Goal: Task Accomplishment & Management: Use online tool/utility

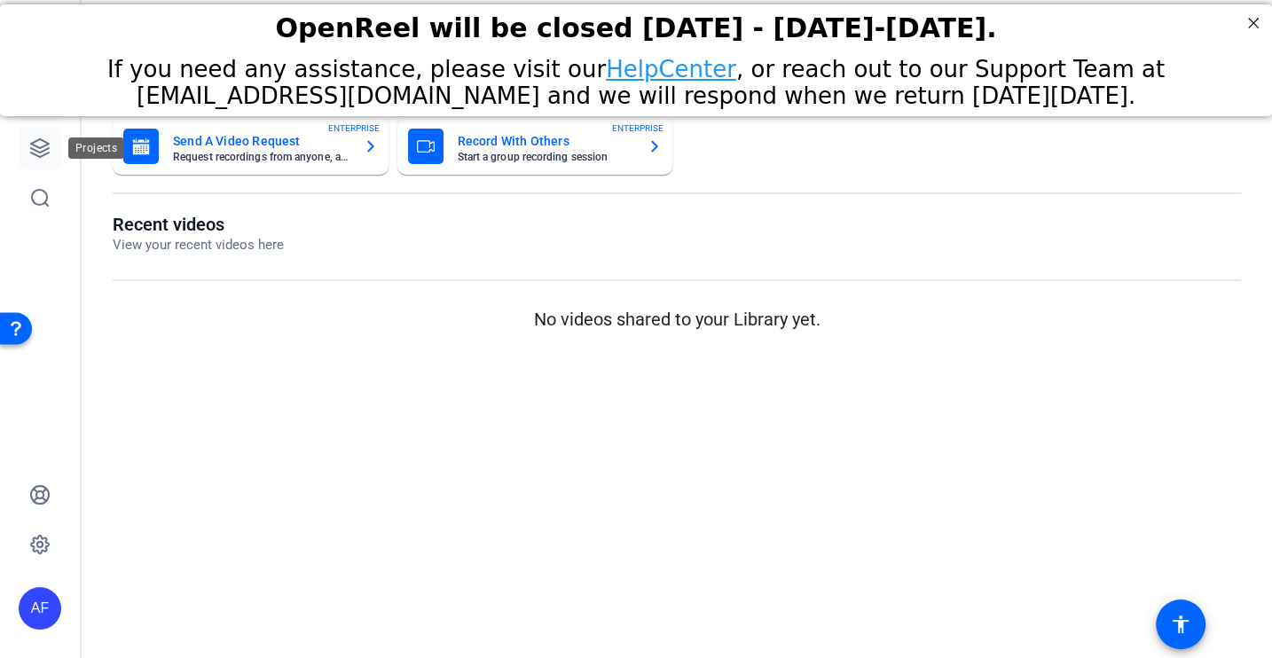
click at [44, 152] on icon at bounding box center [39, 147] width 21 height 21
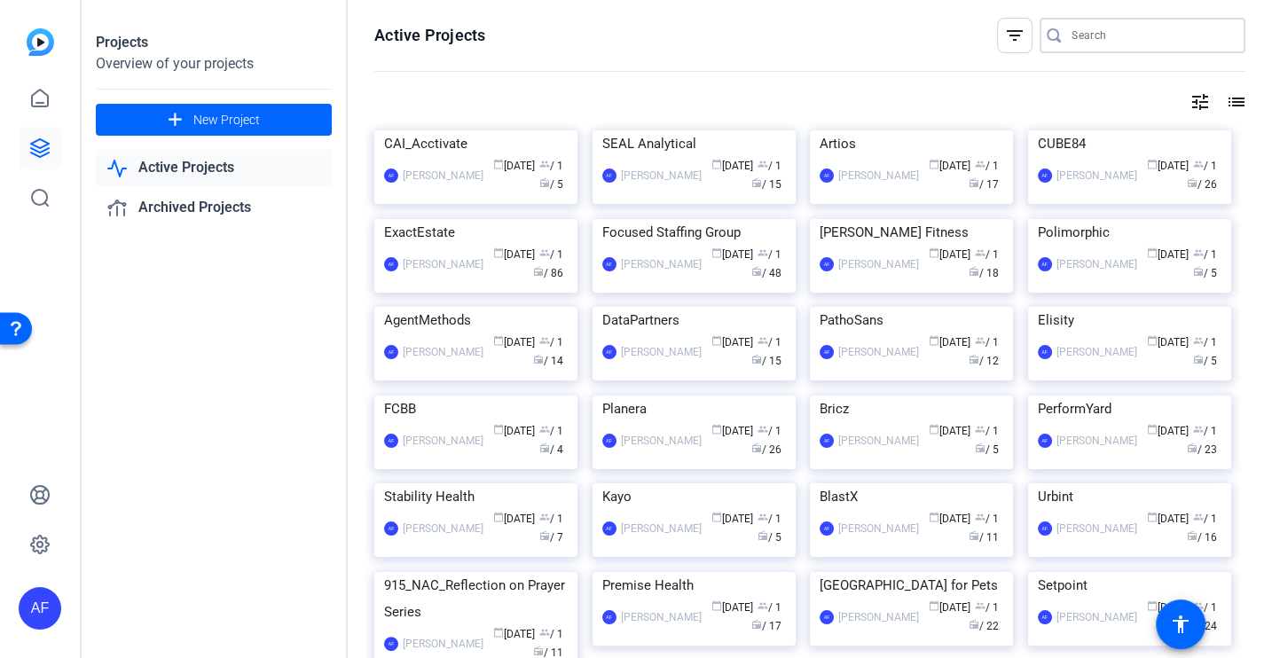
click at [1096, 33] on input "Search" at bounding box center [1151, 35] width 160 height 21
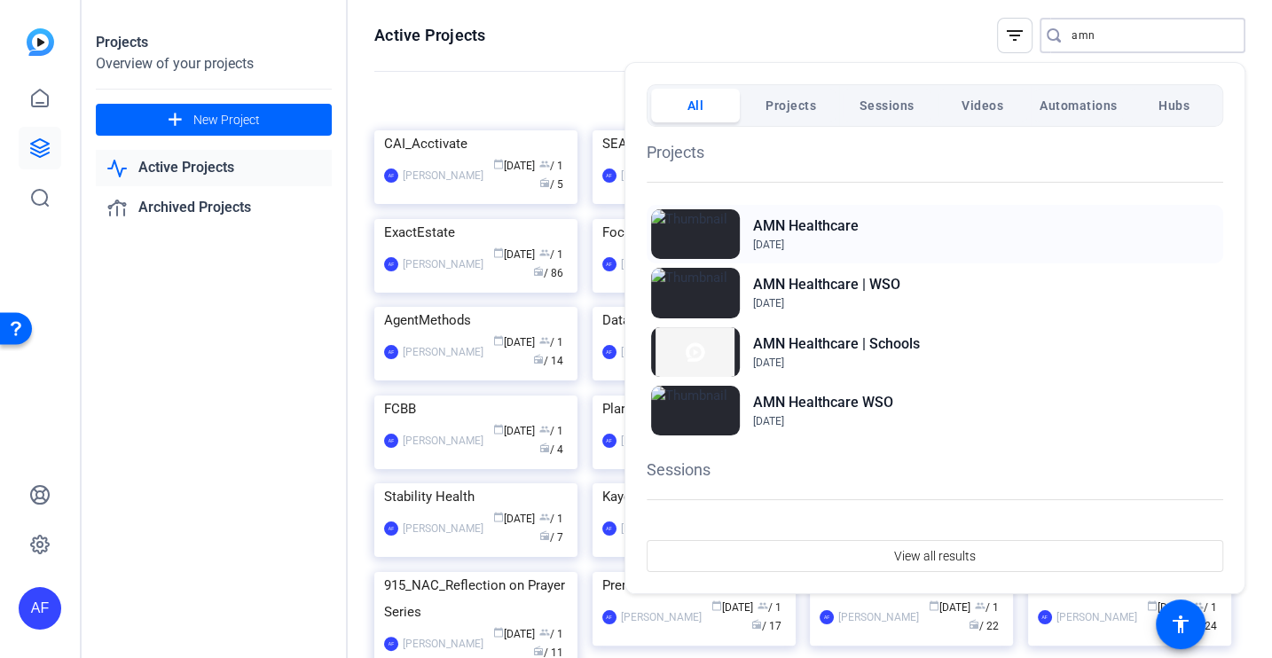
type input "amn"
click at [900, 234] on div "AMN Healthcare Jun 20, 2024" at bounding box center [935, 234] width 576 height 59
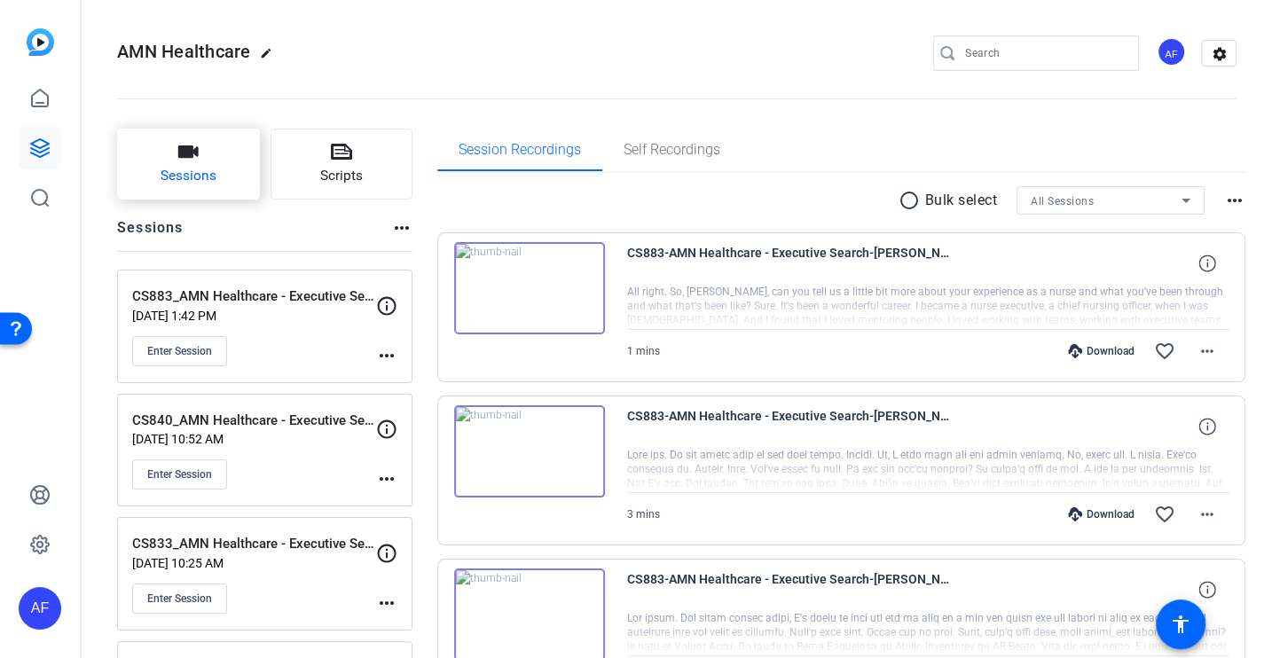
click at [237, 155] on button "Sessions" at bounding box center [188, 164] width 143 height 71
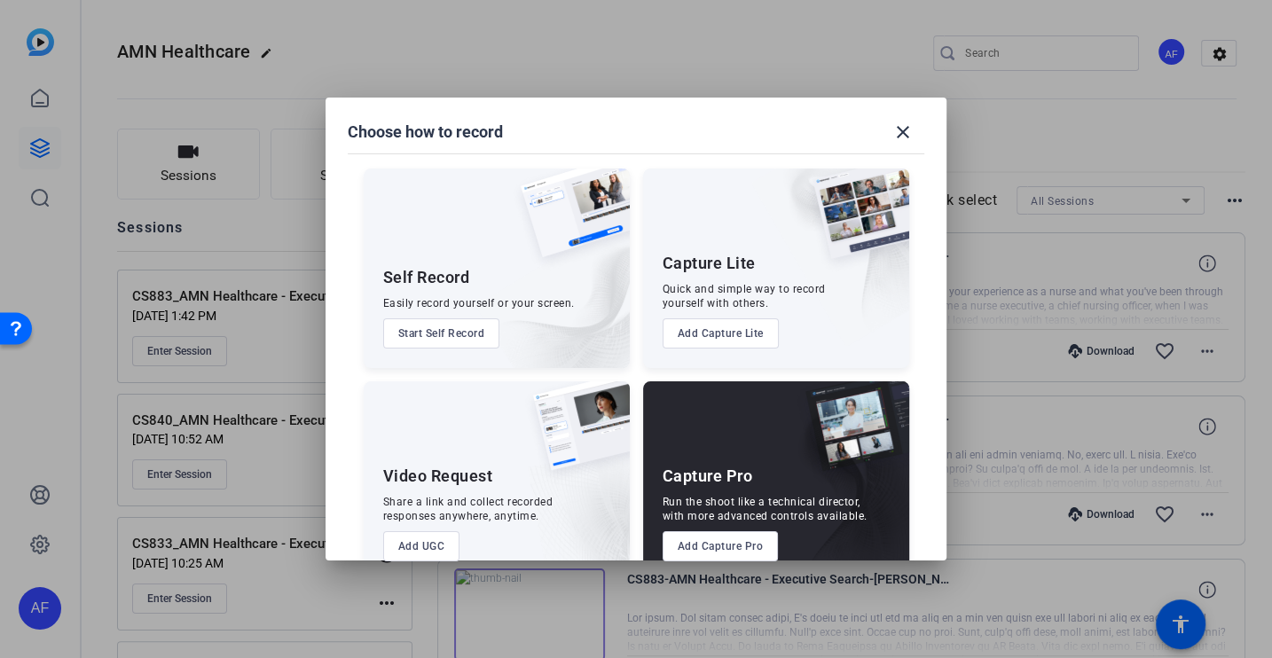
click at [706, 553] on button "Add Capture Pro" at bounding box center [721, 546] width 116 height 30
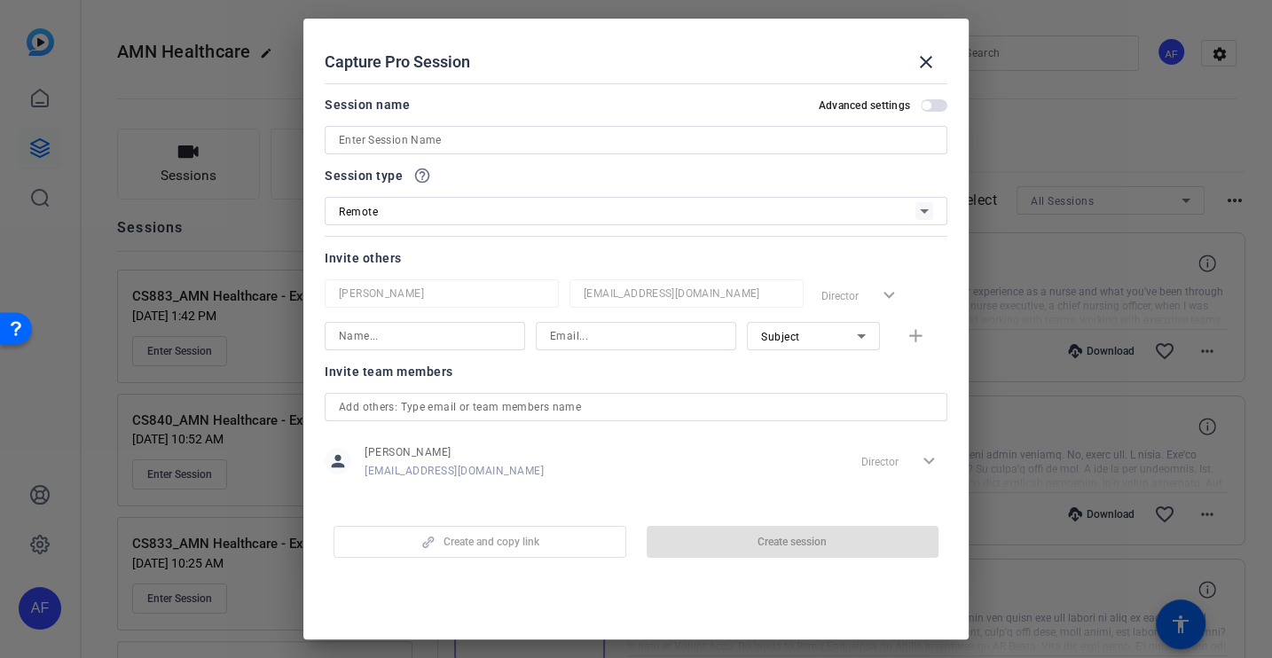
click at [451, 135] on input at bounding box center [636, 139] width 594 height 21
paste input "CS912_AMN Healthcare - Executive Search_Russell [PERSON_NAME]"
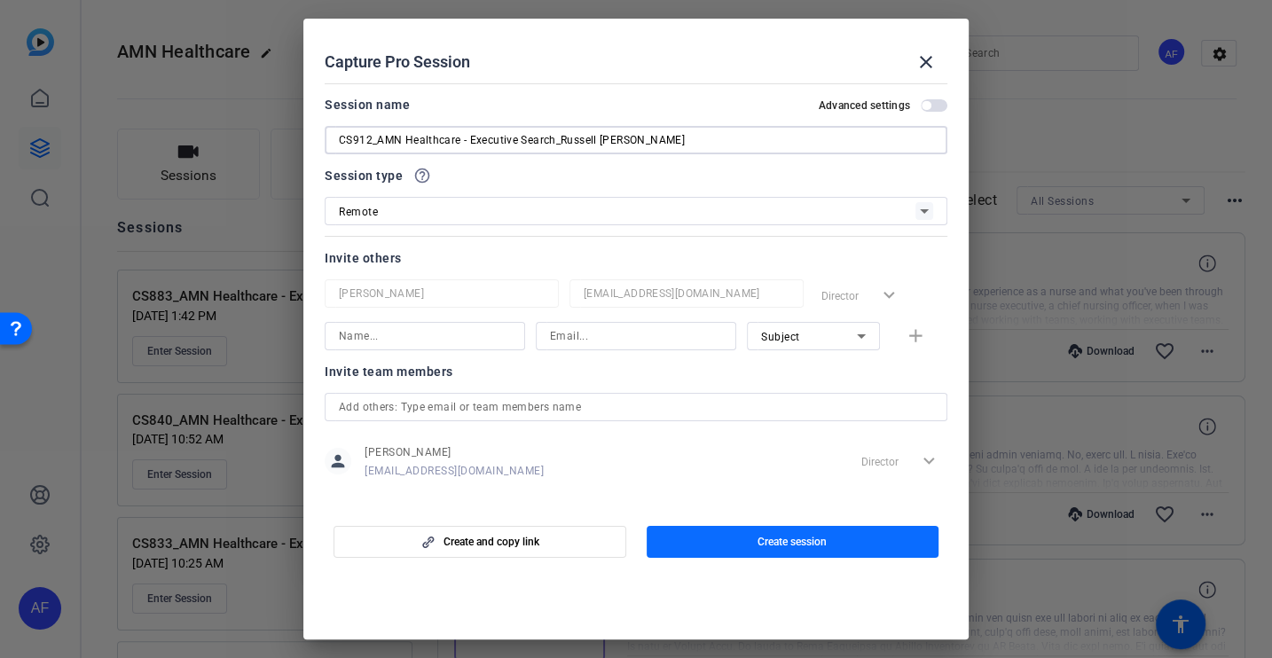
type input "CS912_AMN Healthcare - Executive Search_Russell [PERSON_NAME]"
click at [811, 537] on span "Create session" at bounding box center [791, 542] width 69 height 14
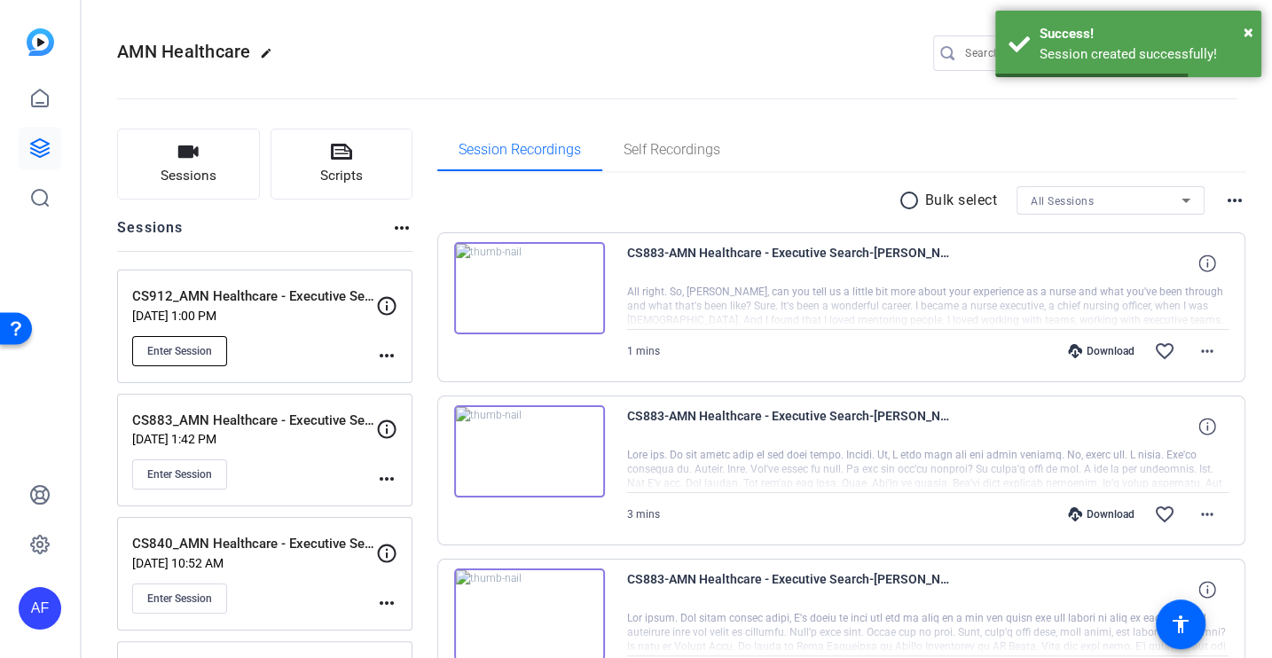
click at [197, 348] on span "Enter Session" at bounding box center [179, 351] width 65 height 14
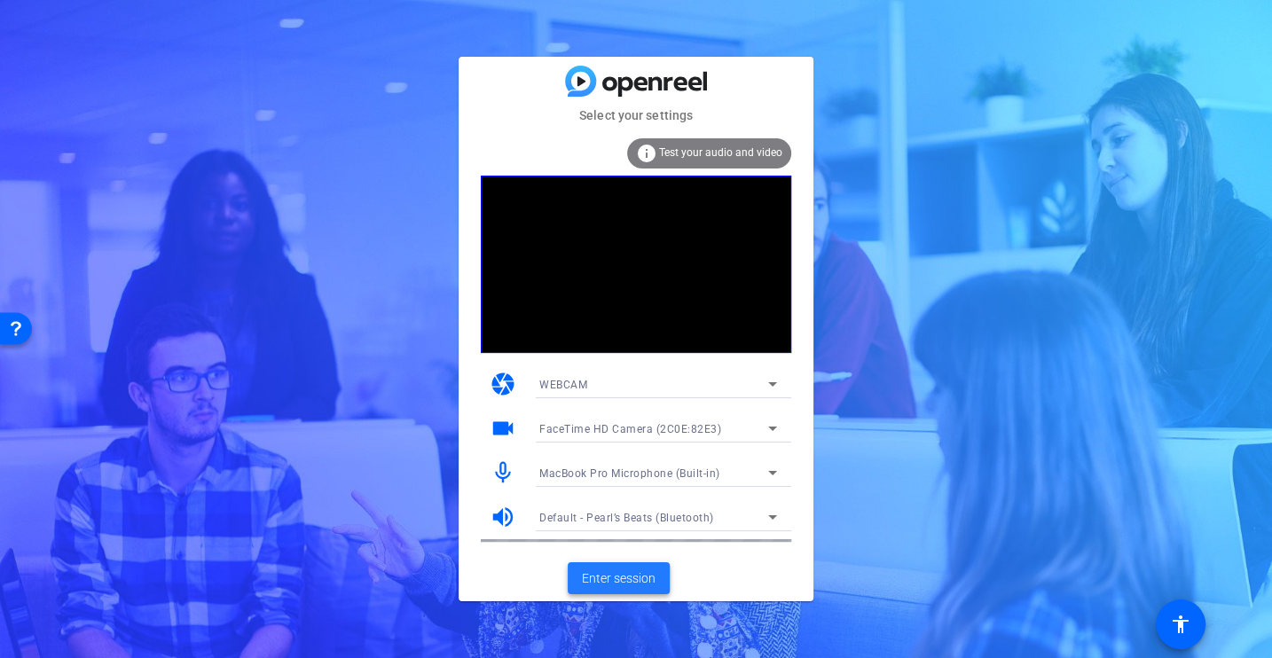
click at [585, 581] on span "Enter session" at bounding box center [619, 578] width 74 height 19
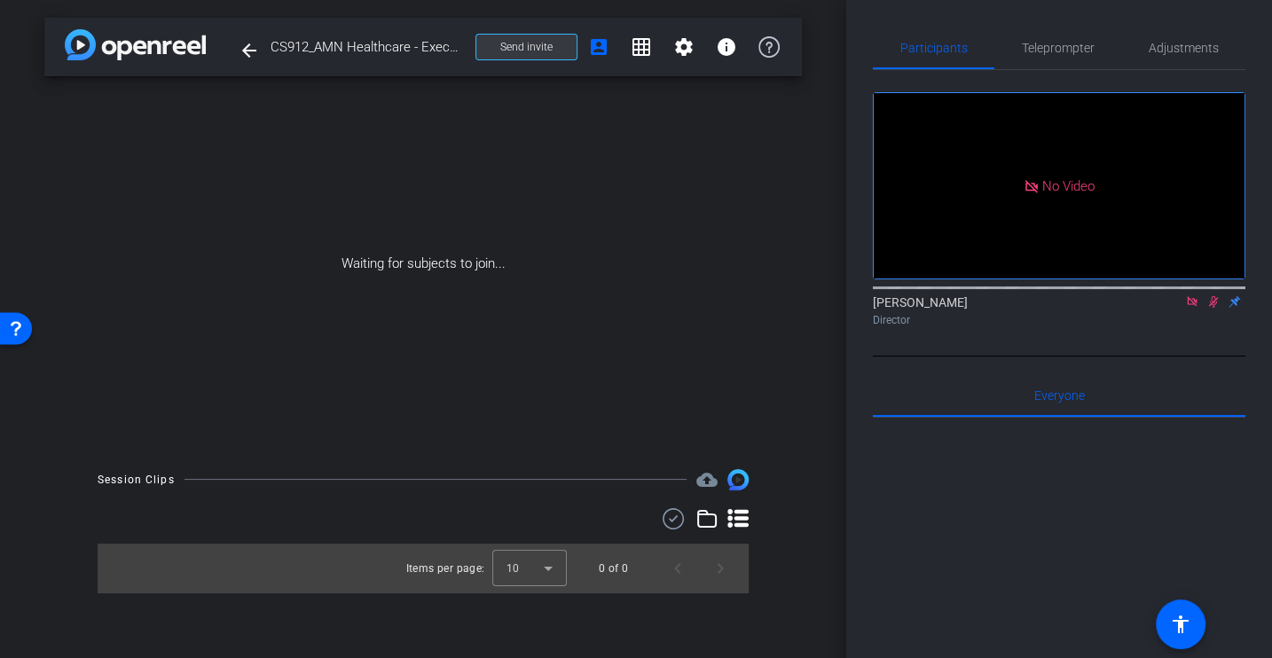
click at [526, 42] on span "Send invite" at bounding box center [526, 47] width 52 height 14
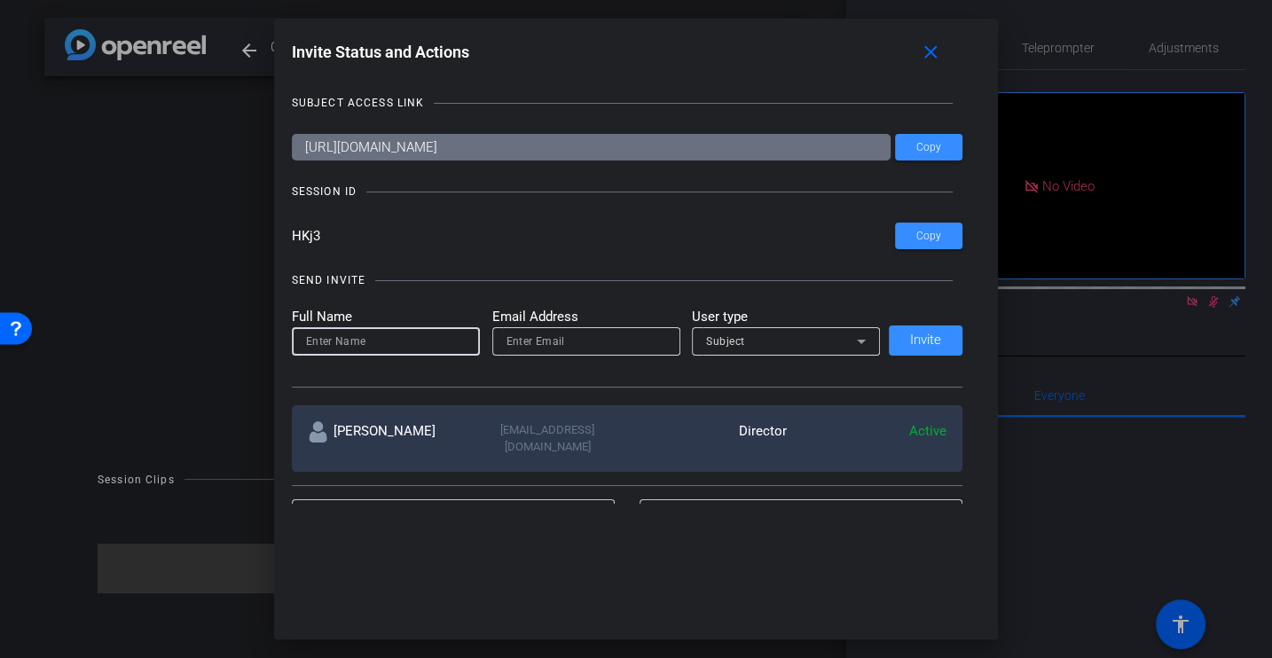
click at [325, 349] on input at bounding box center [386, 341] width 160 height 21
type input "[PERSON_NAME]"
click at [553, 343] on input "email" at bounding box center [586, 341] width 160 height 21
paste input "[PERSON_NAME][EMAIL_ADDRESS][PERSON_NAME][DOMAIN_NAME]"
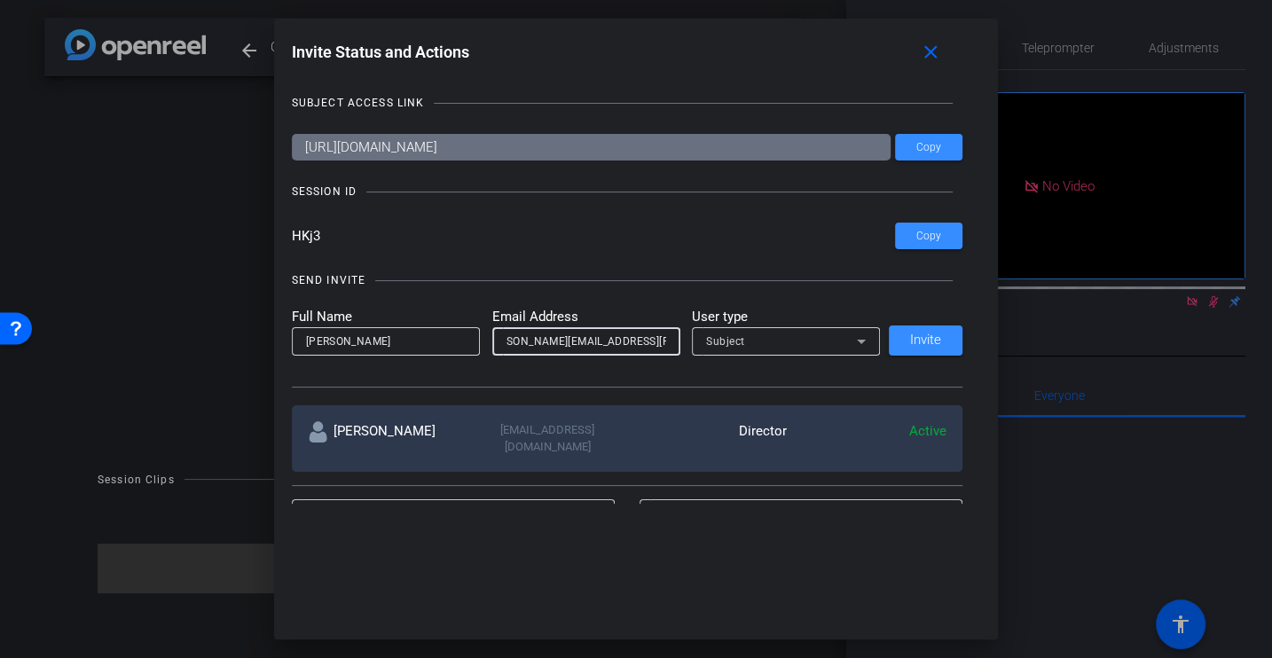
type input "[PERSON_NAME][EMAIL_ADDRESS][PERSON_NAME][DOMAIN_NAME]"
click at [764, 333] on div "Subject" at bounding box center [781, 341] width 151 height 22
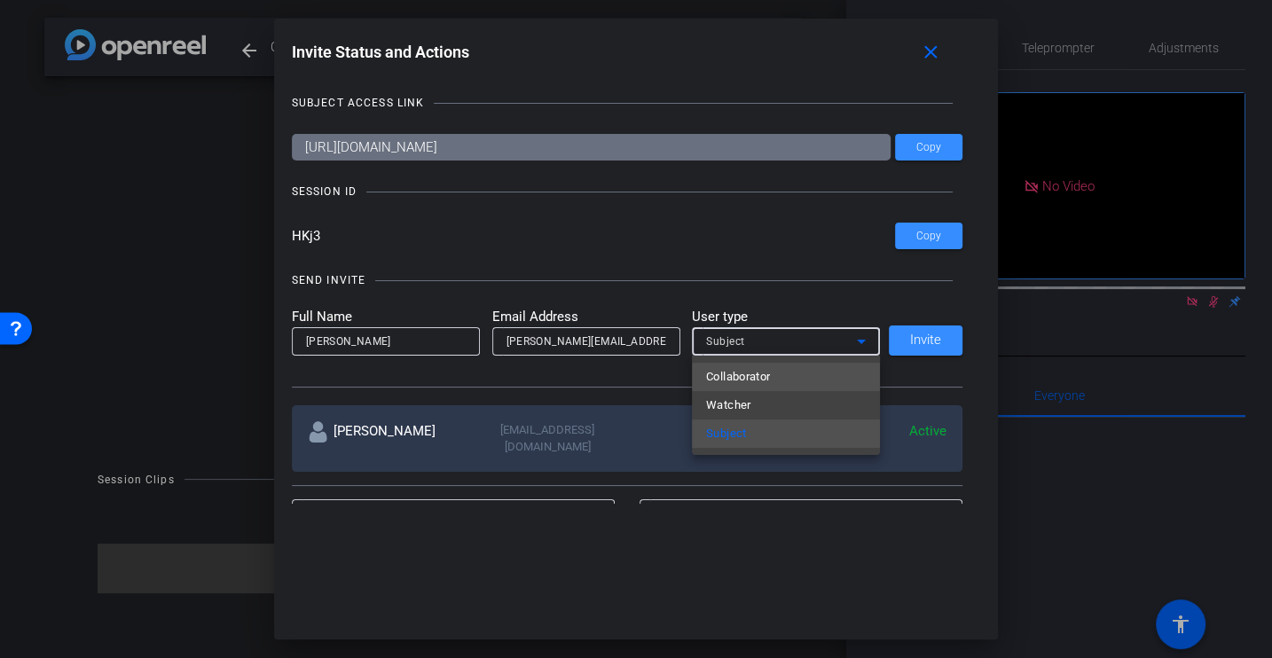
click at [749, 366] on span "Collaborator" at bounding box center [738, 376] width 65 height 21
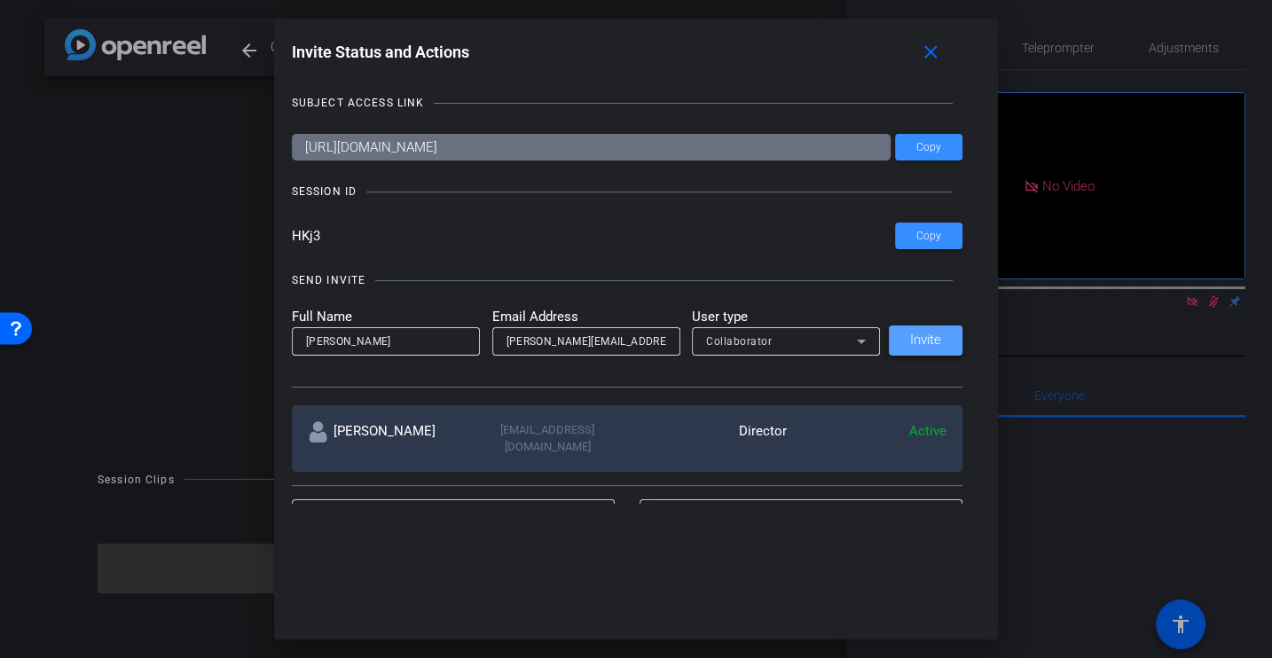
click at [921, 336] on span "Invite" at bounding box center [925, 339] width 31 height 13
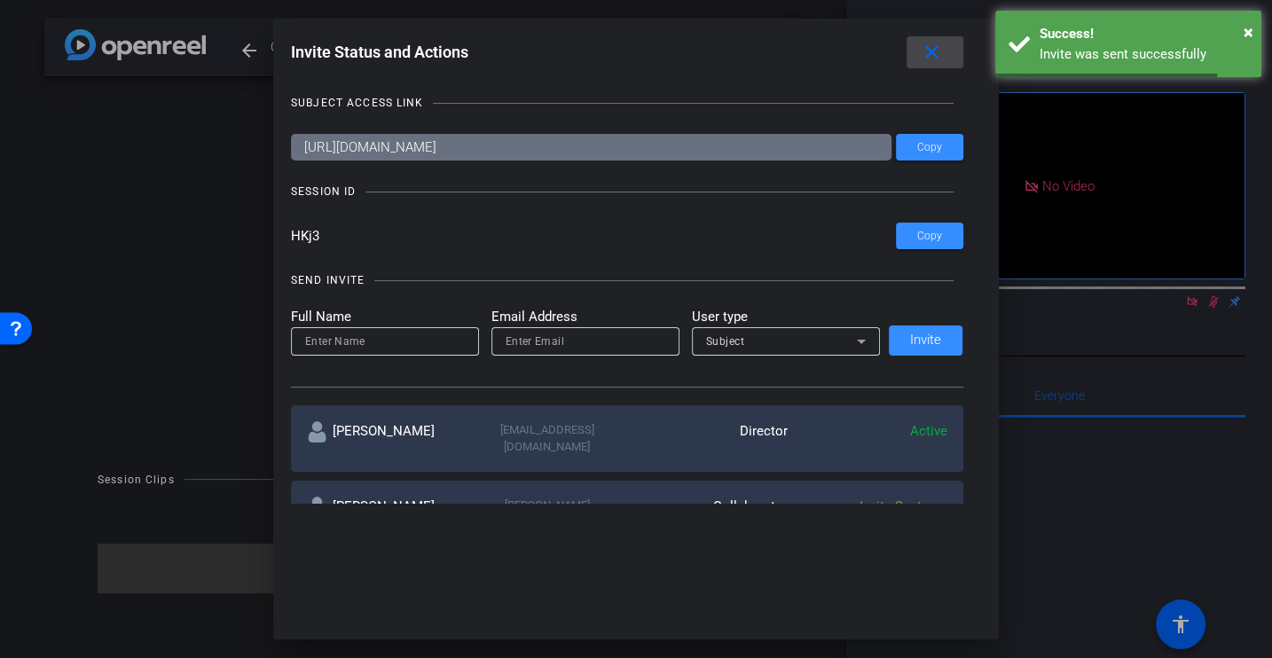
click at [933, 51] on mat-icon "close" at bounding box center [932, 53] width 22 height 22
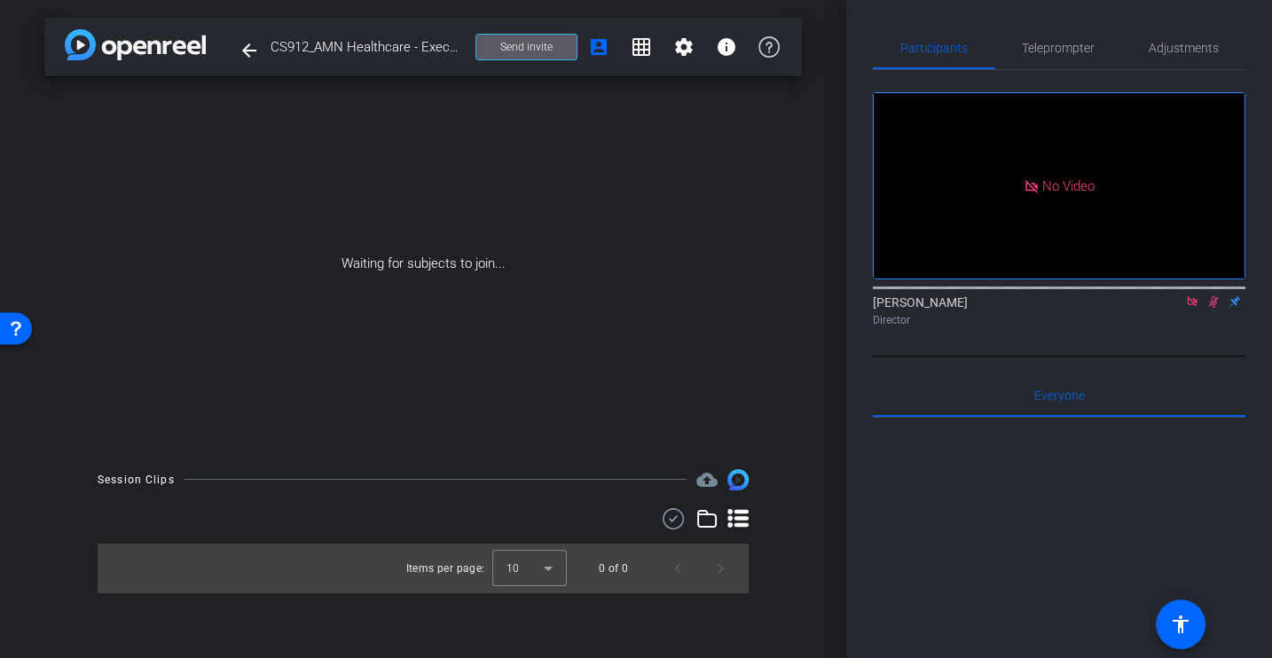
click at [529, 29] on span at bounding box center [526, 47] width 100 height 43
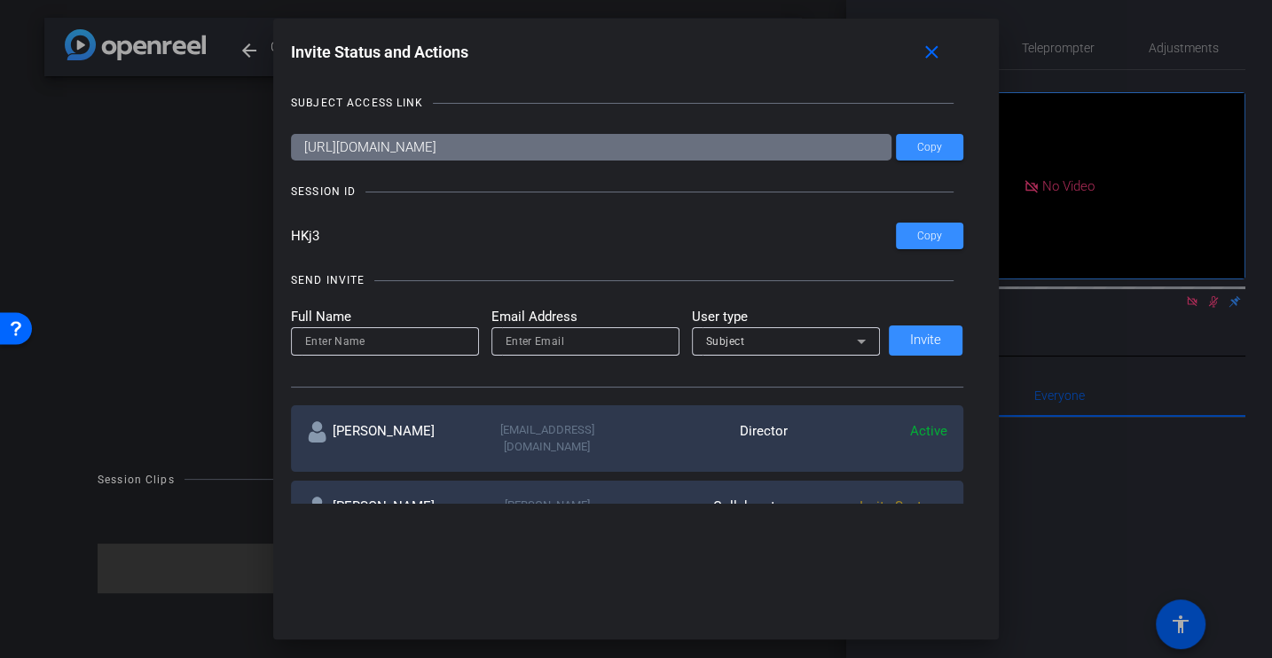
drag, startPoint x: 361, startPoint y: 231, endPoint x: 226, endPoint y: 231, distance: 134.8
click at [226, 231] on div "Invite Status and Actions close SUBJECT ACCESS LINK [URL][DOMAIN_NAME] Copy SES…" at bounding box center [636, 329] width 1272 height 658
click at [931, 48] on mat-icon "close" at bounding box center [932, 53] width 22 height 22
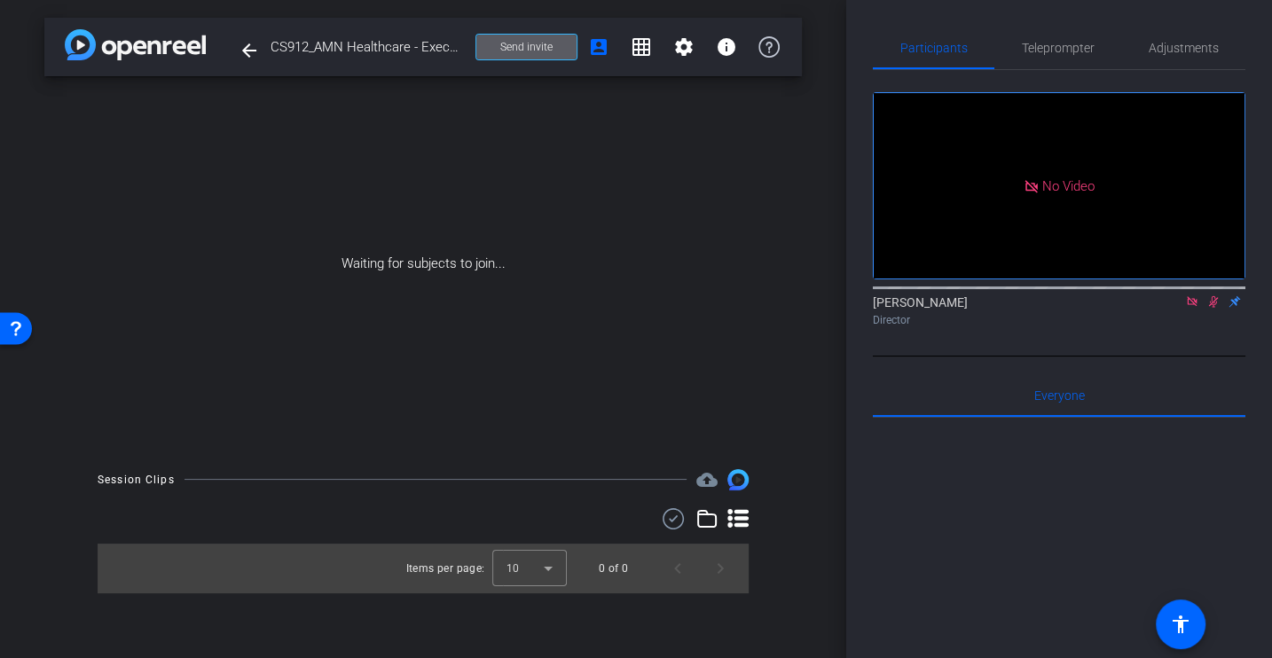
click at [1182, 310] on mat-icon at bounding box center [1191, 302] width 21 height 16
click at [1195, 308] on icon at bounding box center [1193, 302] width 10 height 12
click at [1086, 487] on div at bounding box center [1059, 637] width 372 height 439
click at [741, 384] on div "Waiting for subjects to join..." at bounding box center [422, 263] width 757 height 375
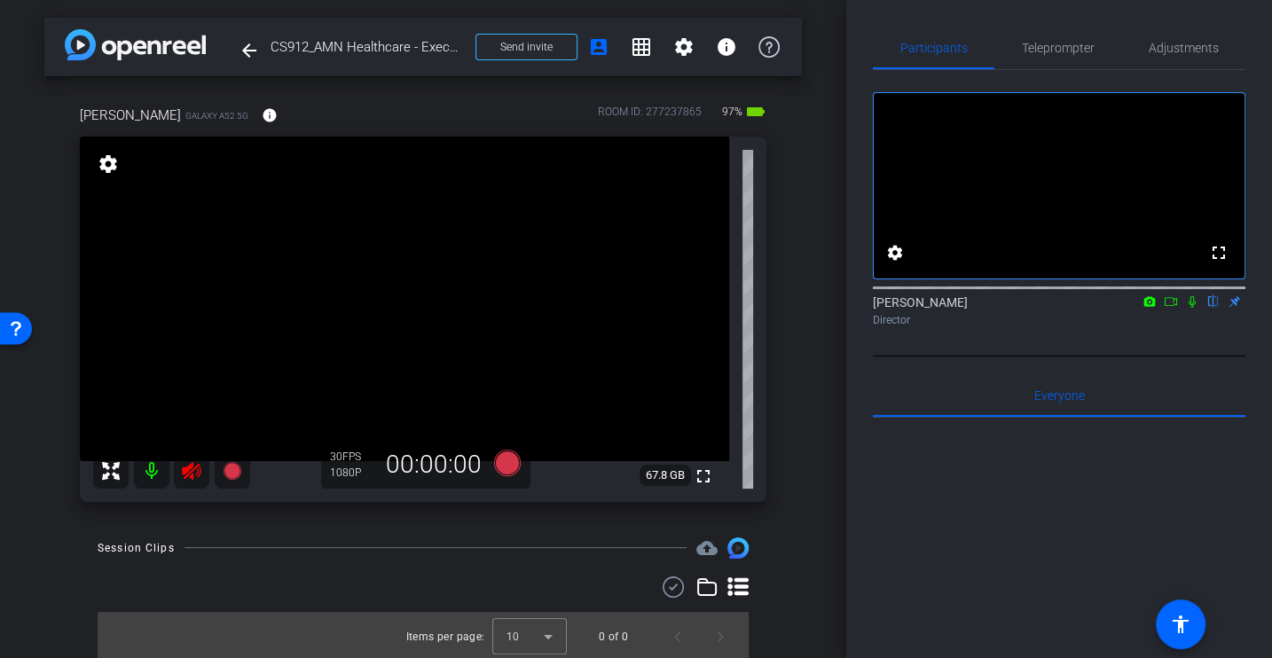
click at [188, 469] on icon at bounding box center [191, 471] width 19 height 18
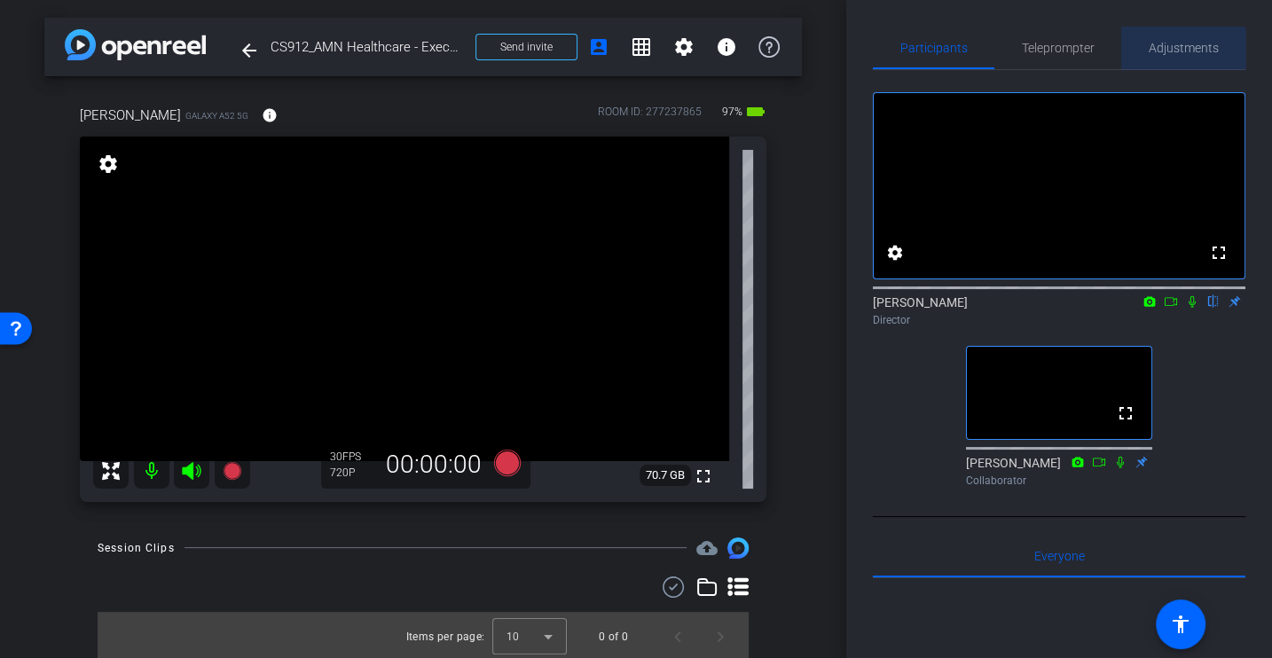
click at [1170, 56] on span "Adjustments" at bounding box center [1184, 48] width 70 height 43
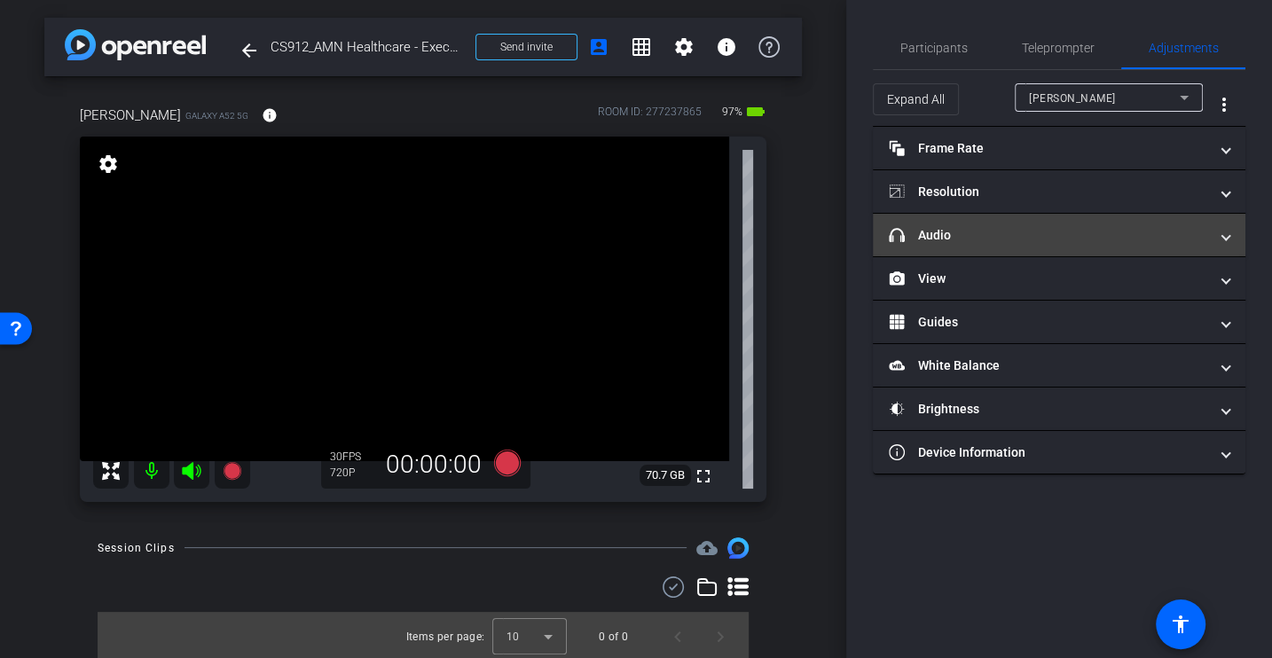
click at [956, 238] on mat-panel-title "headphone icon Audio" at bounding box center [1048, 235] width 319 height 19
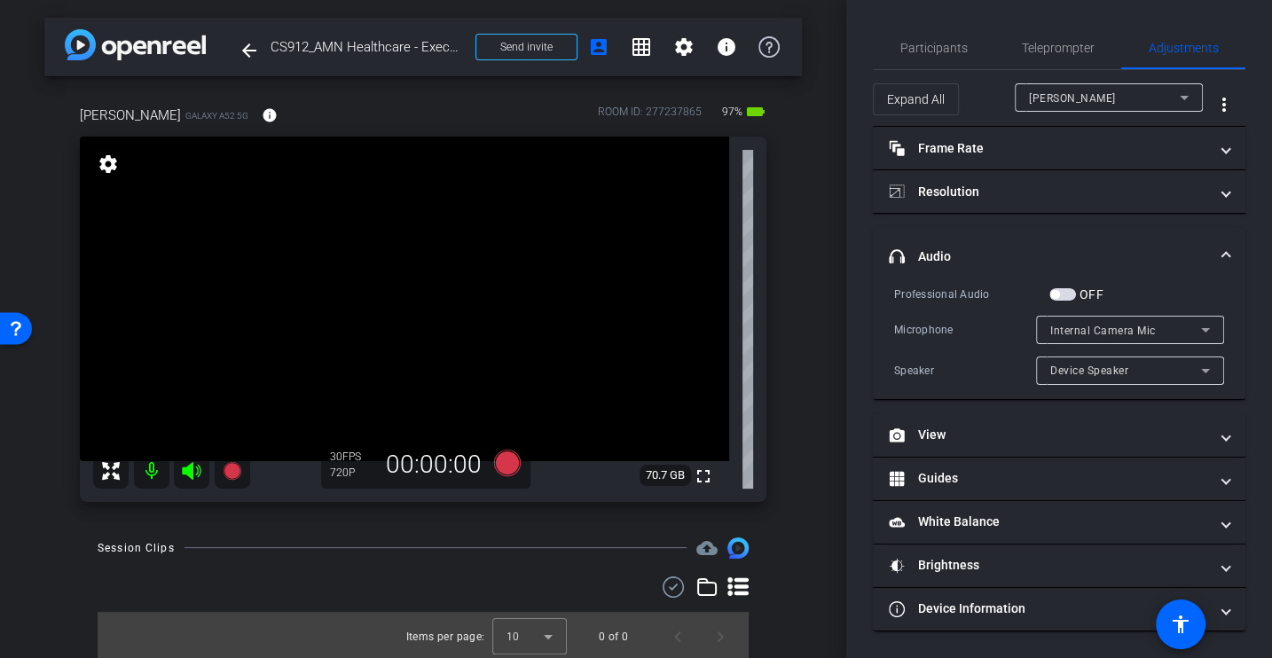
click at [953, 362] on div "Speaker" at bounding box center [965, 371] width 142 height 18
click at [964, 341] on div "Microphone Internal Camera Mic" at bounding box center [1059, 330] width 330 height 28
click at [949, 46] on span "Participants" at bounding box center [933, 48] width 67 height 12
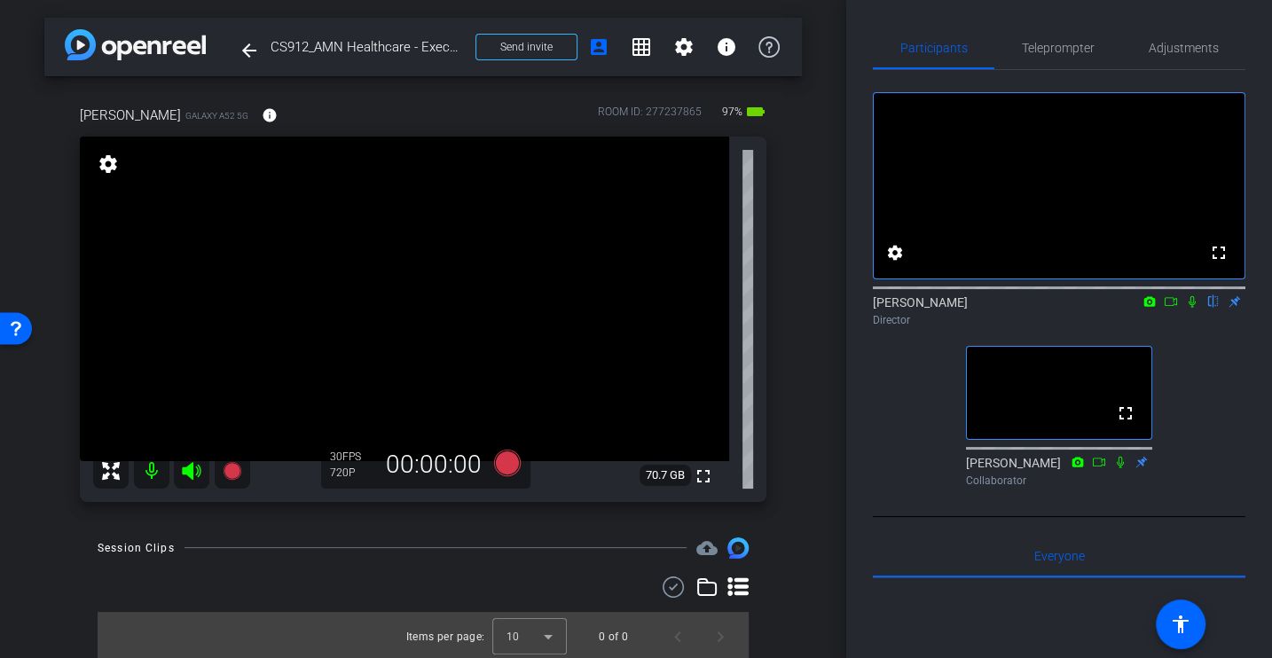
click at [868, 457] on div "Participants Teleprompter Adjustments fullscreen settings [PERSON_NAME] flip Di…" at bounding box center [1059, 329] width 426 height 658
click at [1210, 42] on span "Adjustments" at bounding box center [1184, 48] width 70 height 12
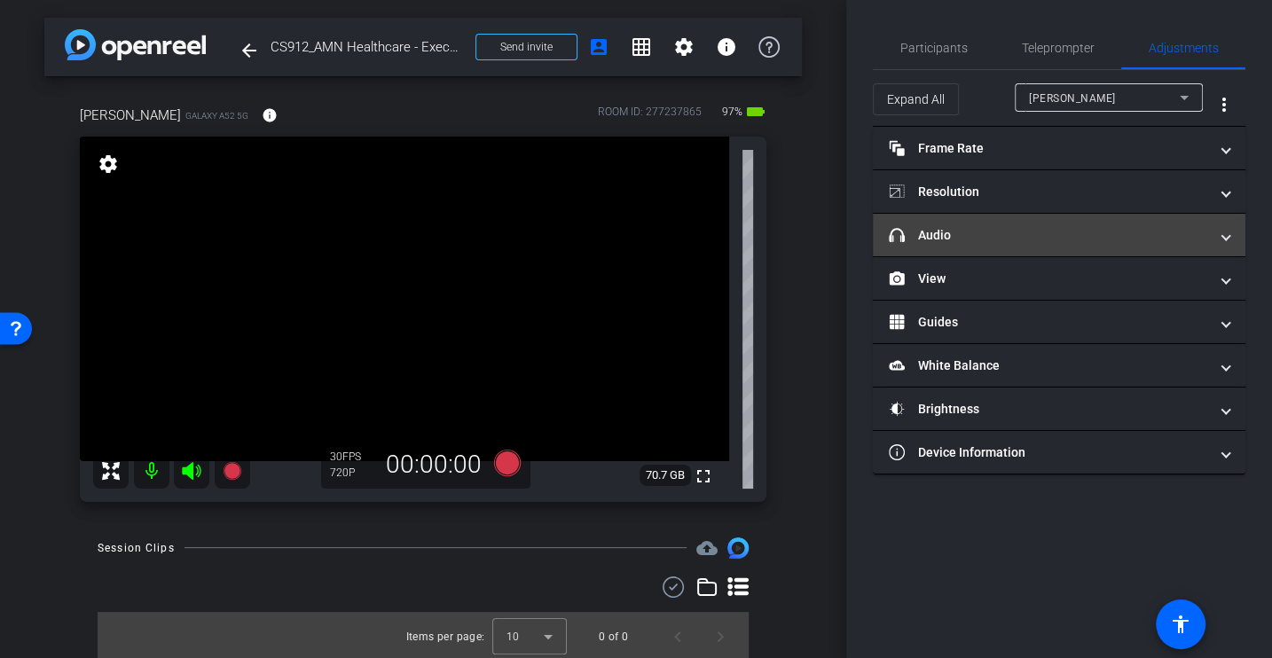
click at [984, 228] on mat-panel-title "headphone icon Audio" at bounding box center [1048, 235] width 319 height 19
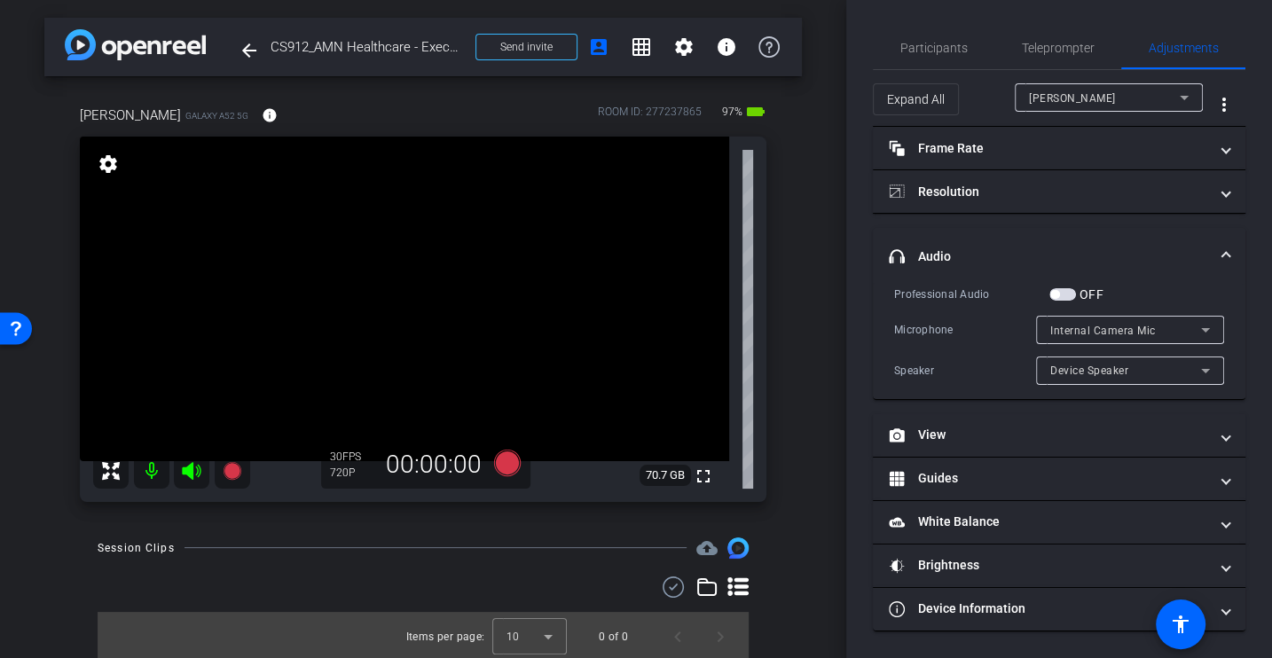
click at [976, 334] on div "Microphone" at bounding box center [965, 330] width 142 height 18
click at [929, 54] on span "Participants" at bounding box center [933, 48] width 67 height 12
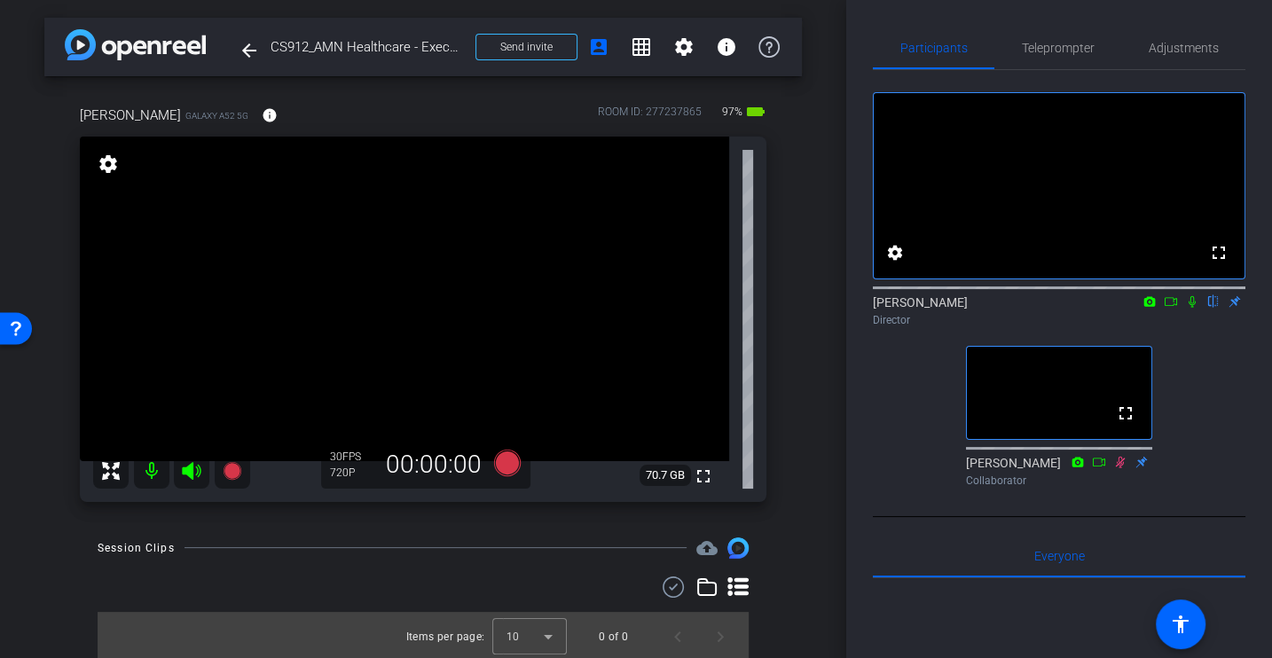
click at [898, 385] on div "fullscreen settings [PERSON_NAME] flip Director fullscreen [PERSON_NAME] Collab…" at bounding box center [1059, 282] width 372 height 424
click at [805, 338] on div "arrow_back CS912_AMN Healthcare - Executive Search_Russell [PERSON_NAME] Back t…" at bounding box center [423, 329] width 846 height 658
click at [1175, 34] on span "Adjustments" at bounding box center [1184, 48] width 70 height 43
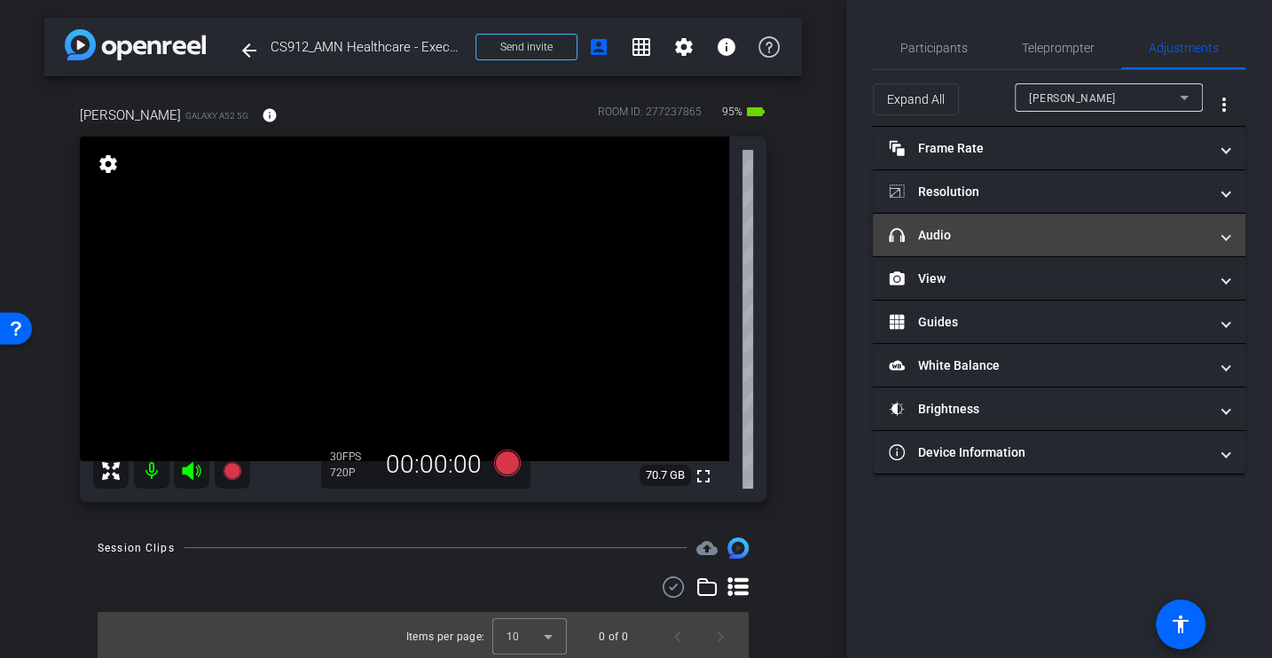
click at [914, 241] on mat-panel-title "headphone icon Audio" at bounding box center [1048, 235] width 319 height 19
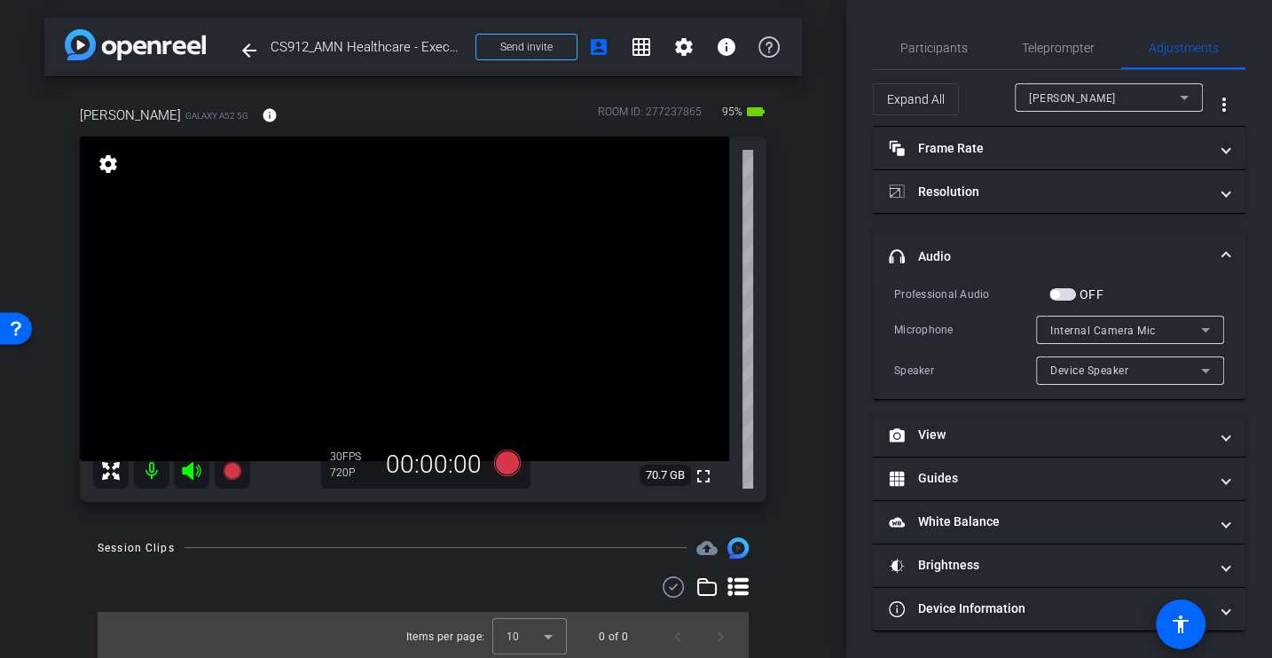
click at [936, 310] on div "Professional Audio OFF Microphone Internal Camera Mic Speaker Device Speaker" at bounding box center [1059, 335] width 330 height 100
click at [1055, 295] on span "button" at bounding box center [1054, 294] width 9 height 9
click at [955, 331] on div "Microphone" at bounding box center [965, 330] width 142 height 18
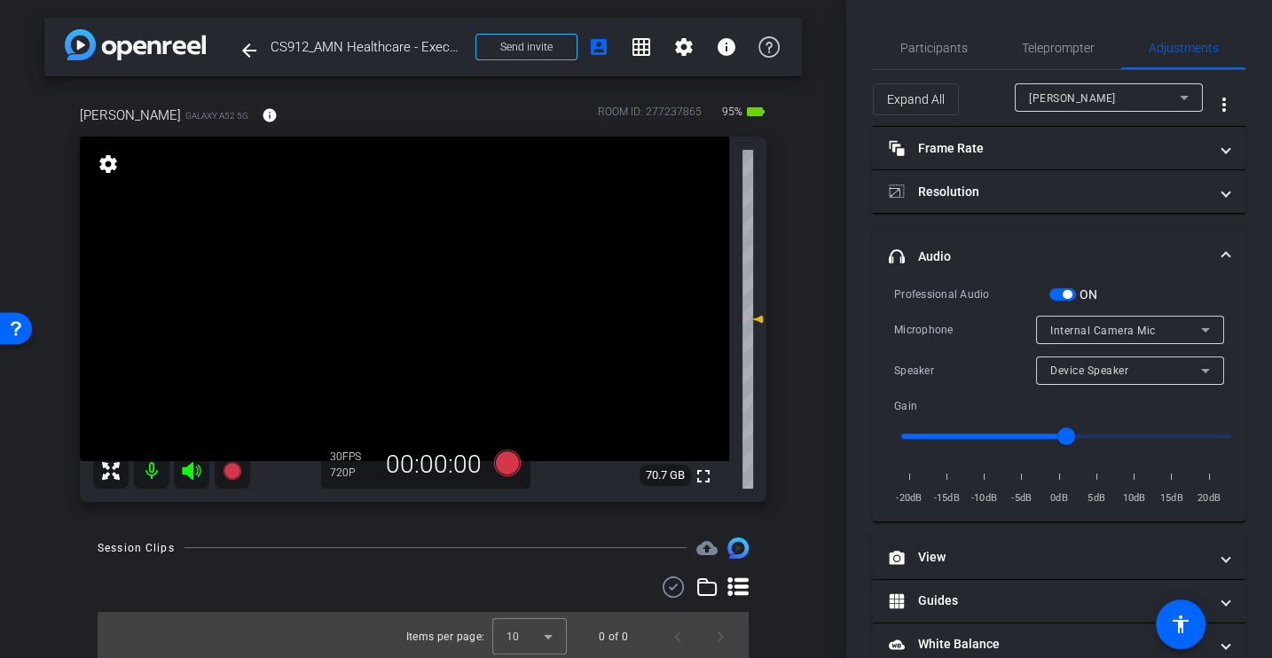
click at [1069, 334] on div "Internal Camera Mic" at bounding box center [1125, 330] width 151 height 22
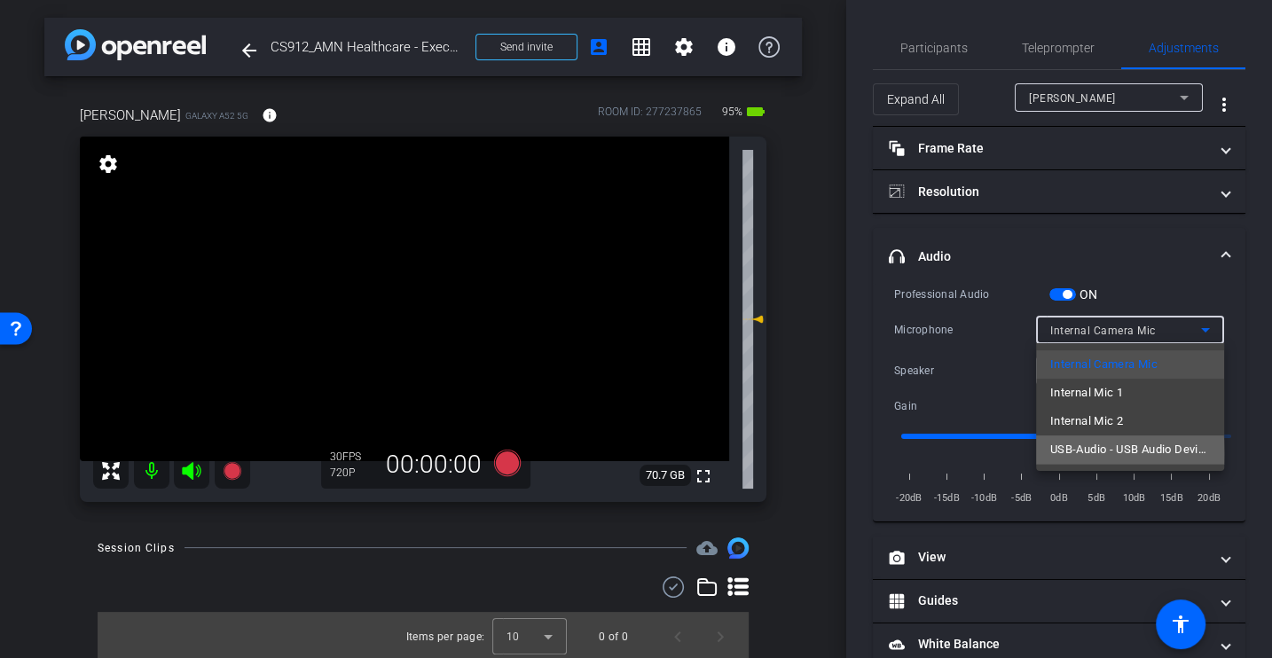
click at [1090, 453] on span "USB-Audio - USB Audio Device" at bounding box center [1130, 449] width 160 height 21
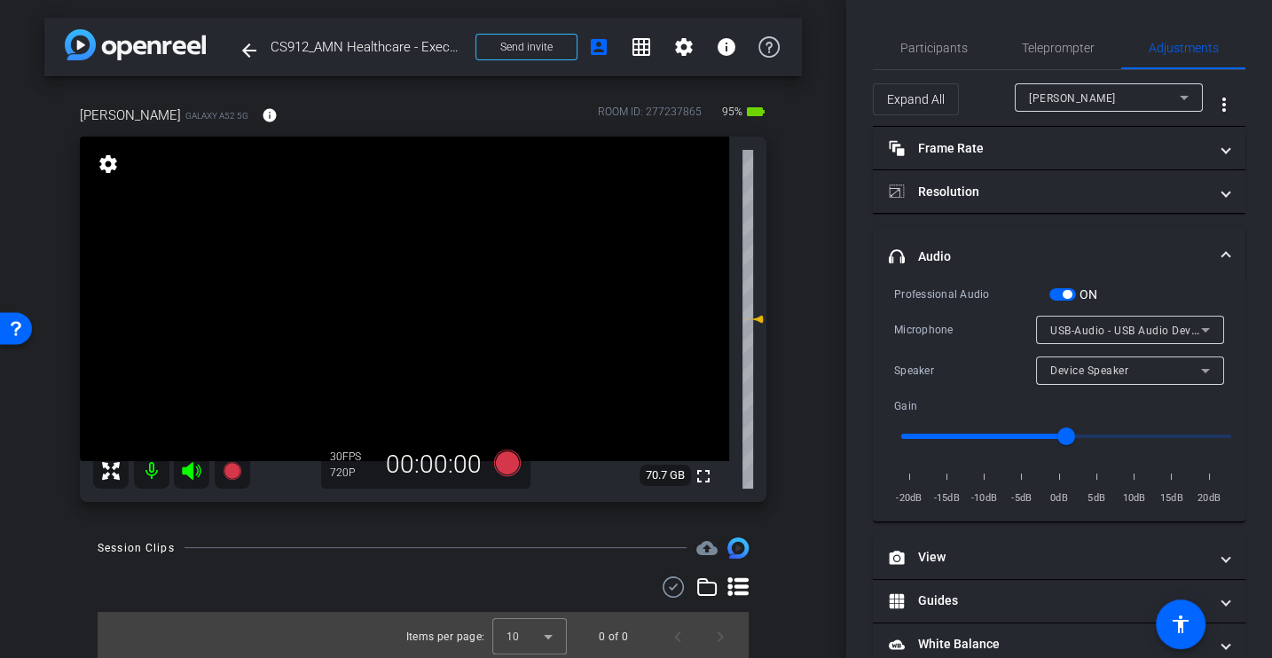
click at [913, 364] on div "Speaker" at bounding box center [965, 371] width 142 height 18
type input "-7"
drag, startPoint x: 1055, startPoint y: 437, endPoint x: 1010, endPoint y: 436, distance: 45.2
click at [1009, 436] on input "range" at bounding box center [1065, 436] width 367 height 39
click at [931, 302] on div "Professional Audio" at bounding box center [971, 295] width 155 height 18
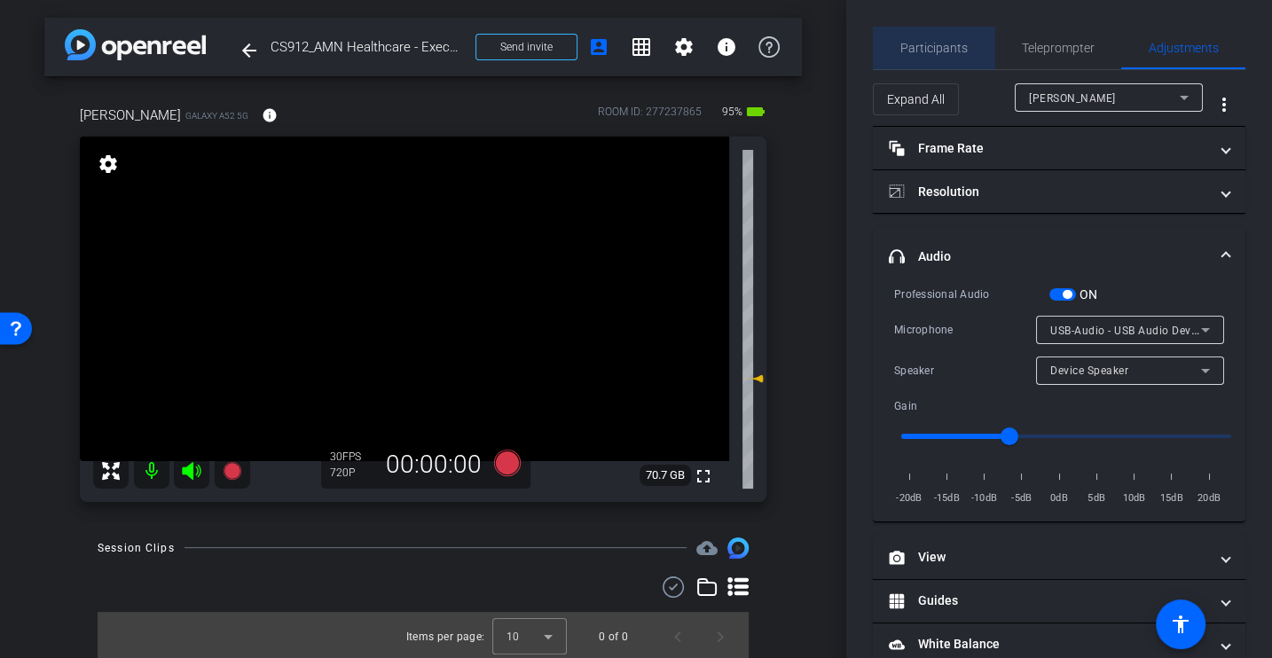
click at [945, 46] on span "Participants" at bounding box center [933, 48] width 67 height 12
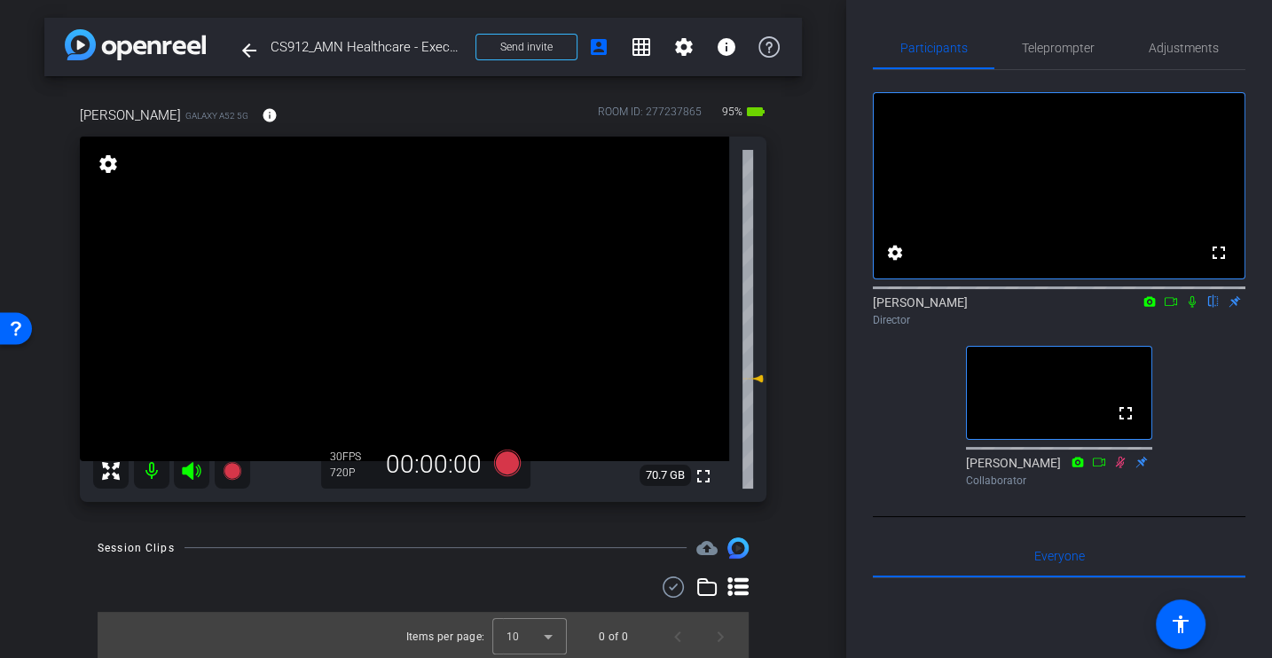
click at [899, 457] on div "fullscreen settings [PERSON_NAME] flip Director fullscreen [PERSON_NAME] Collab…" at bounding box center [1059, 282] width 372 height 424
click at [1165, 42] on span "Adjustments" at bounding box center [1184, 48] width 70 height 12
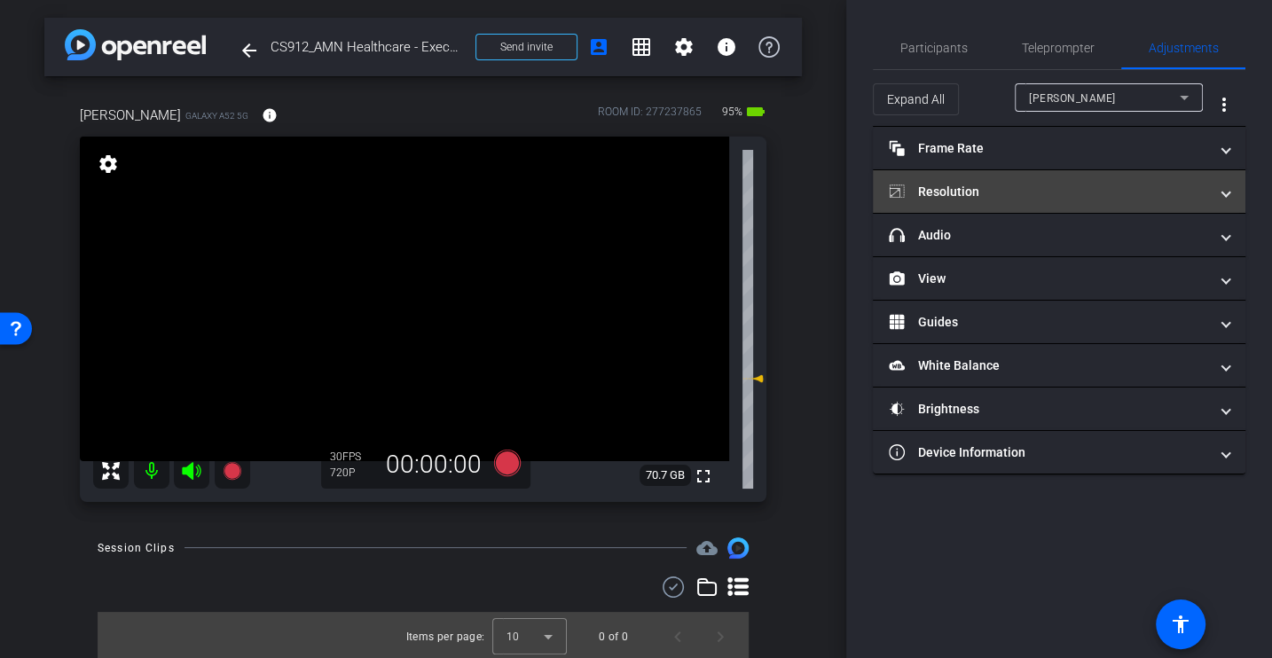
click at [962, 193] on mat-panel-title "Resolution" at bounding box center [1048, 192] width 319 height 19
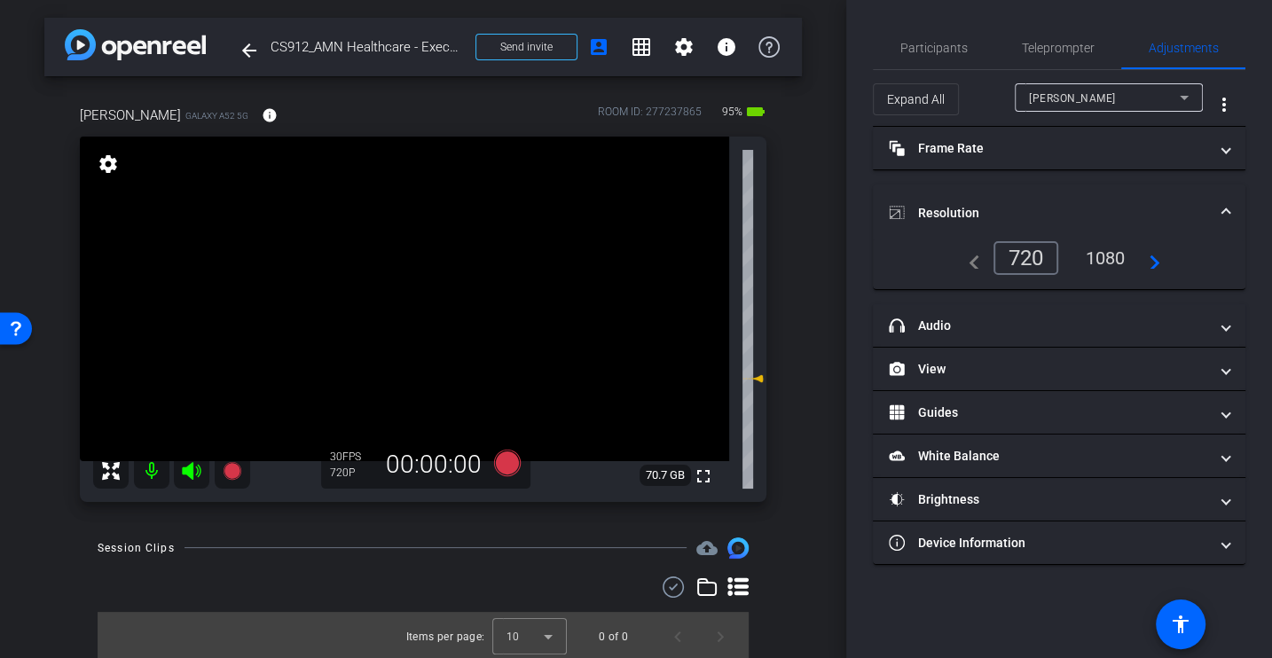
click at [1100, 253] on div "1080" at bounding box center [1104, 258] width 67 height 30
click at [964, 45] on span "Participants" at bounding box center [933, 48] width 67 height 12
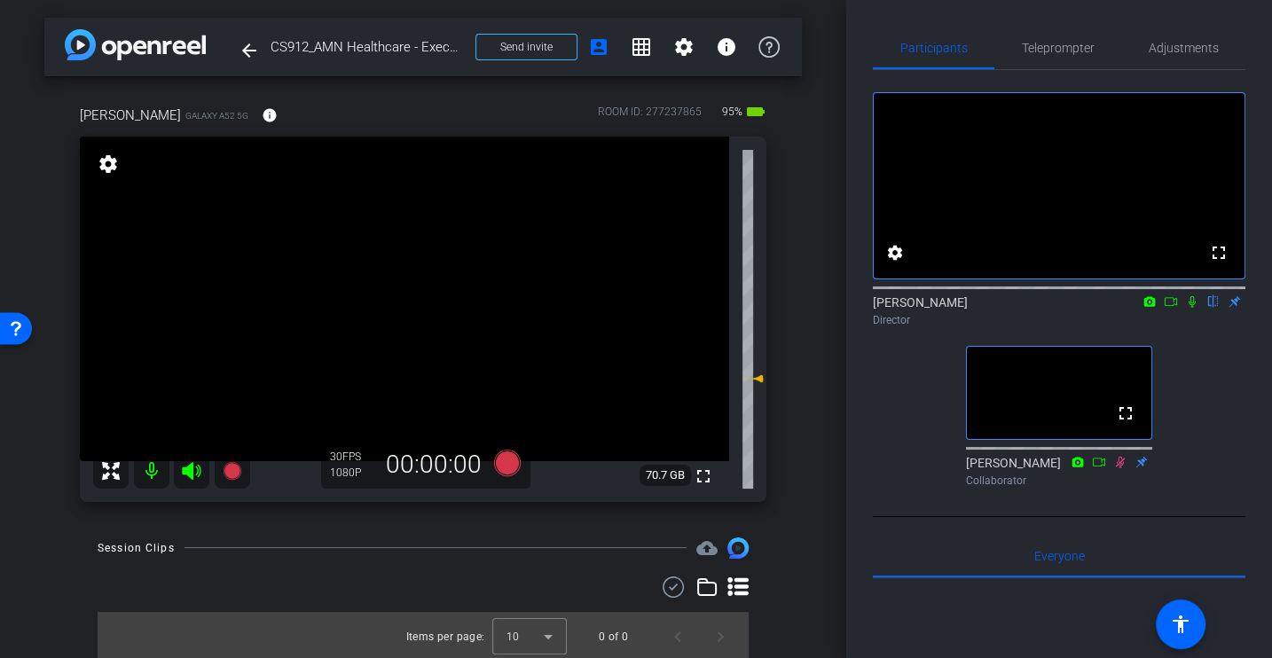
click at [884, 476] on div "fullscreen settings [PERSON_NAME] flip Director fullscreen [PERSON_NAME] Collab…" at bounding box center [1059, 282] width 372 height 424
click at [1173, 42] on span "Adjustments" at bounding box center [1184, 48] width 70 height 12
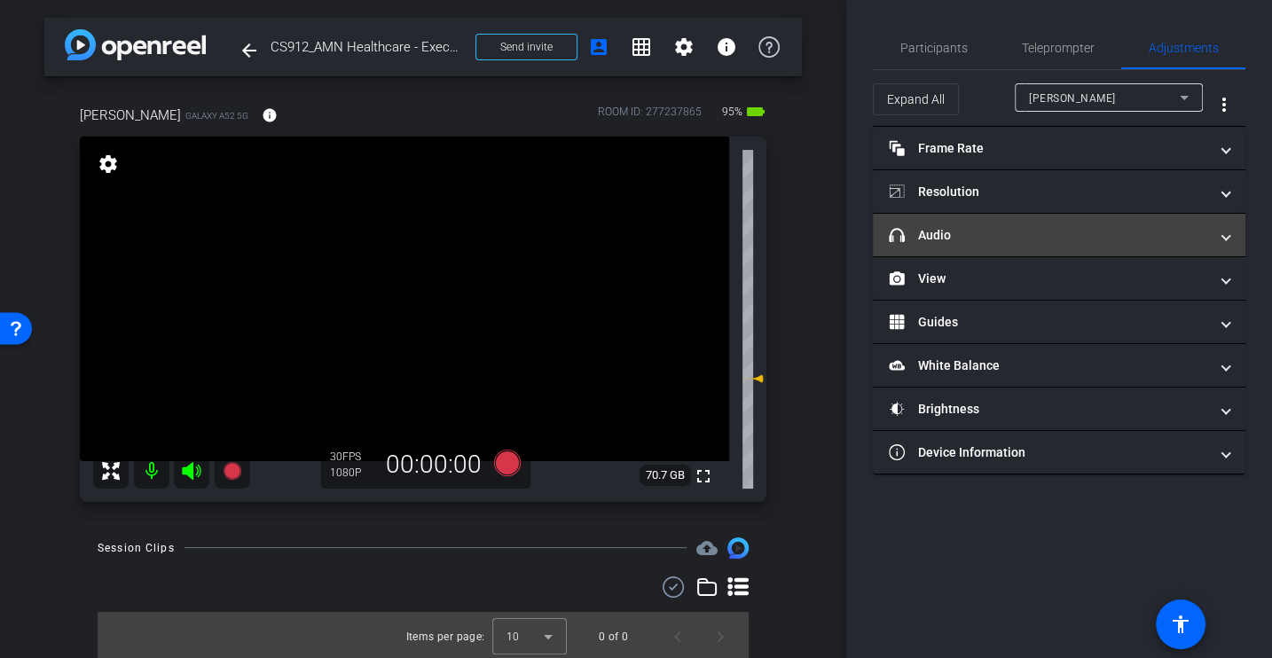
click at [999, 231] on mat-panel-title "headphone icon Audio" at bounding box center [1048, 235] width 319 height 19
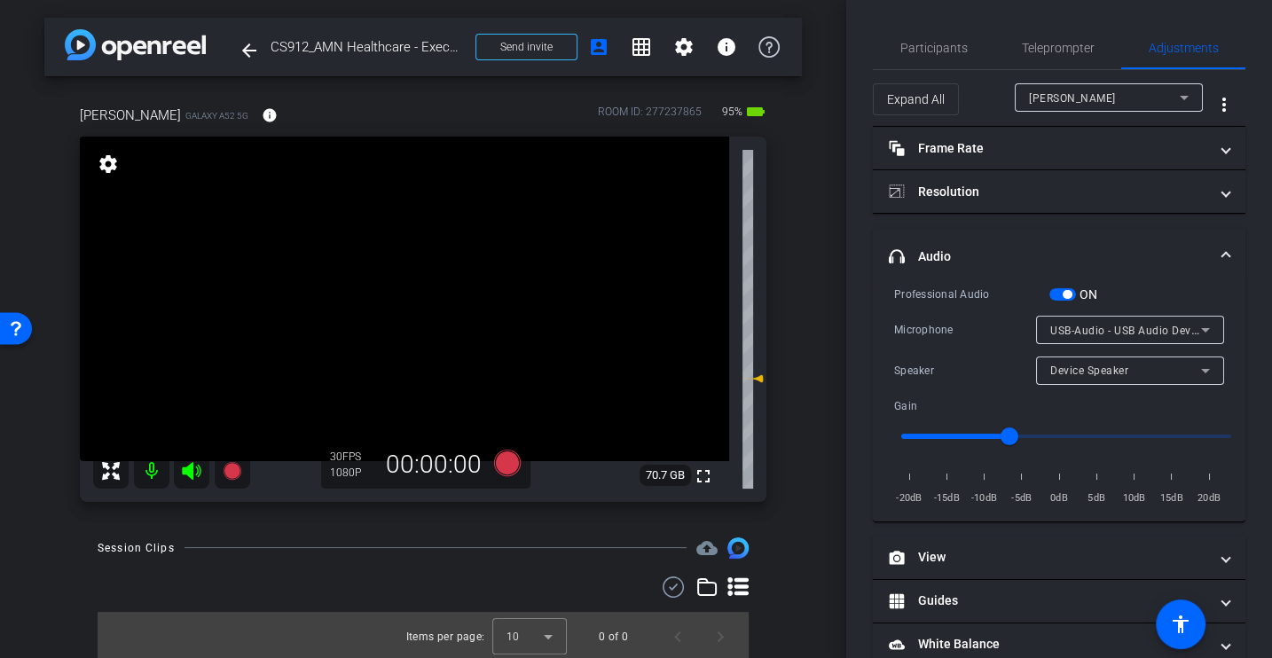
click at [960, 318] on div "Microphone USB-Audio - USB Audio Device" at bounding box center [1059, 330] width 330 height 28
click at [961, 316] on div "Microphone USB-Audio - USB Audio Device" at bounding box center [1059, 330] width 330 height 28
click at [916, 48] on span "Participants" at bounding box center [933, 48] width 67 height 12
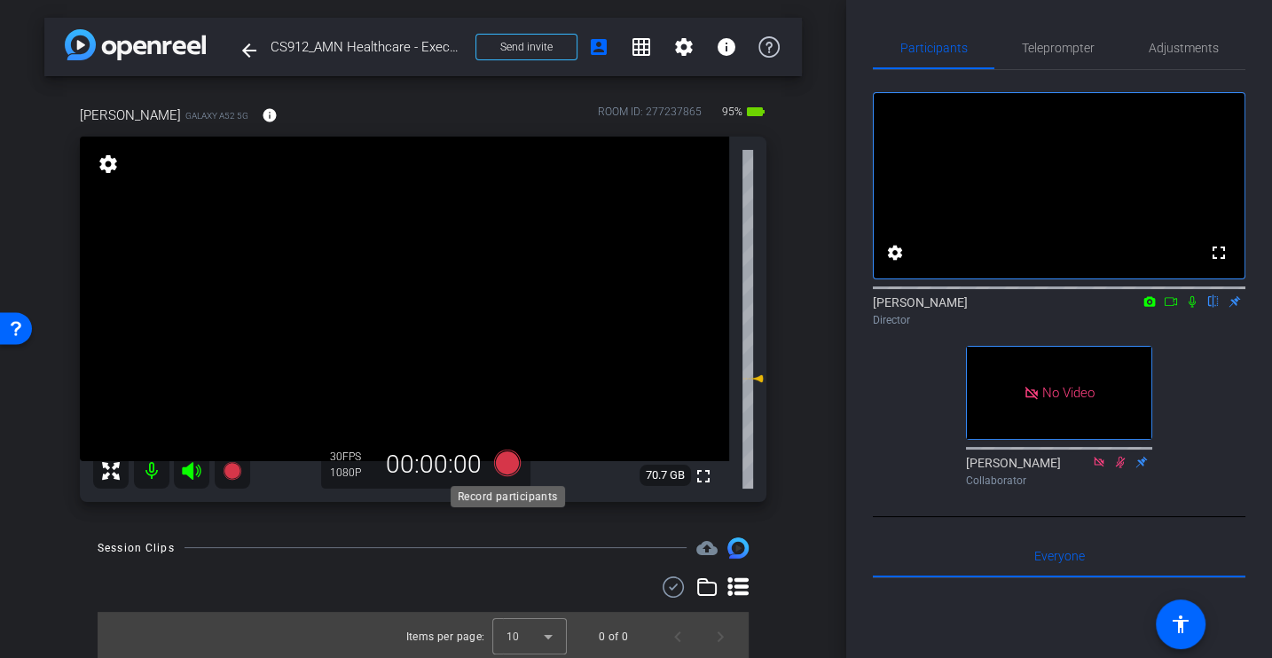
click at [507, 464] on icon at bounding box center [507, 462] width 27 height 27
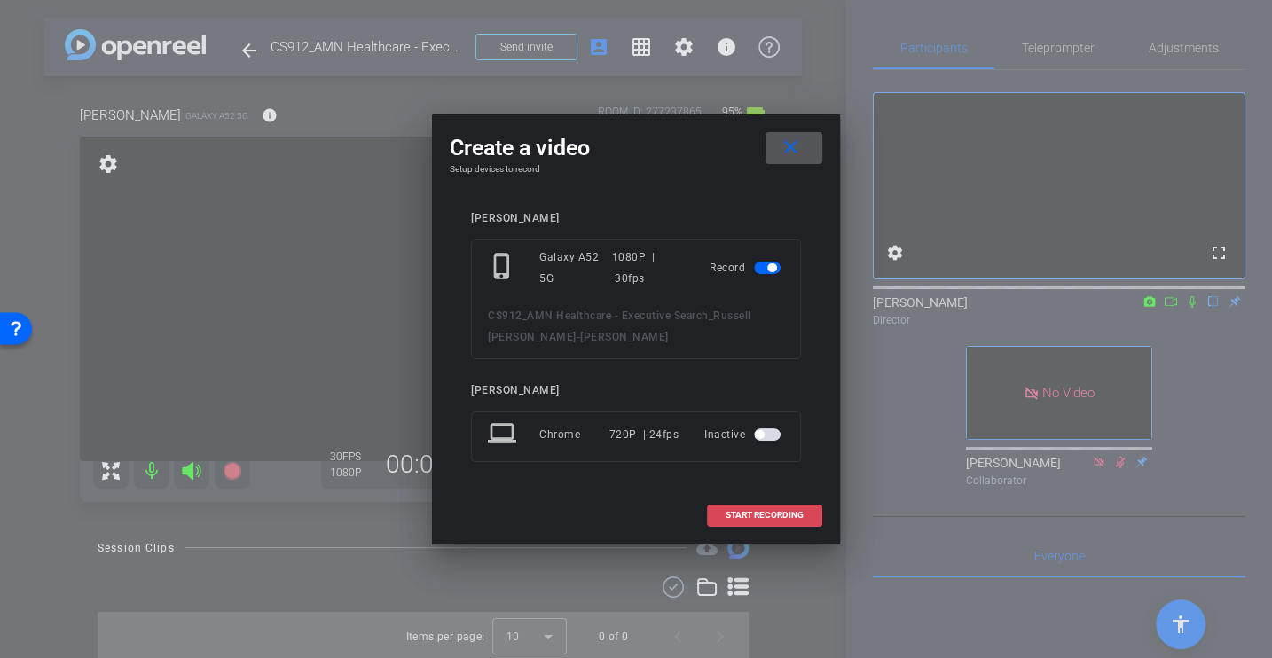
click at [767, 514] on span "START RECORDING" at bounding box center [764, 515] width 78 height 9
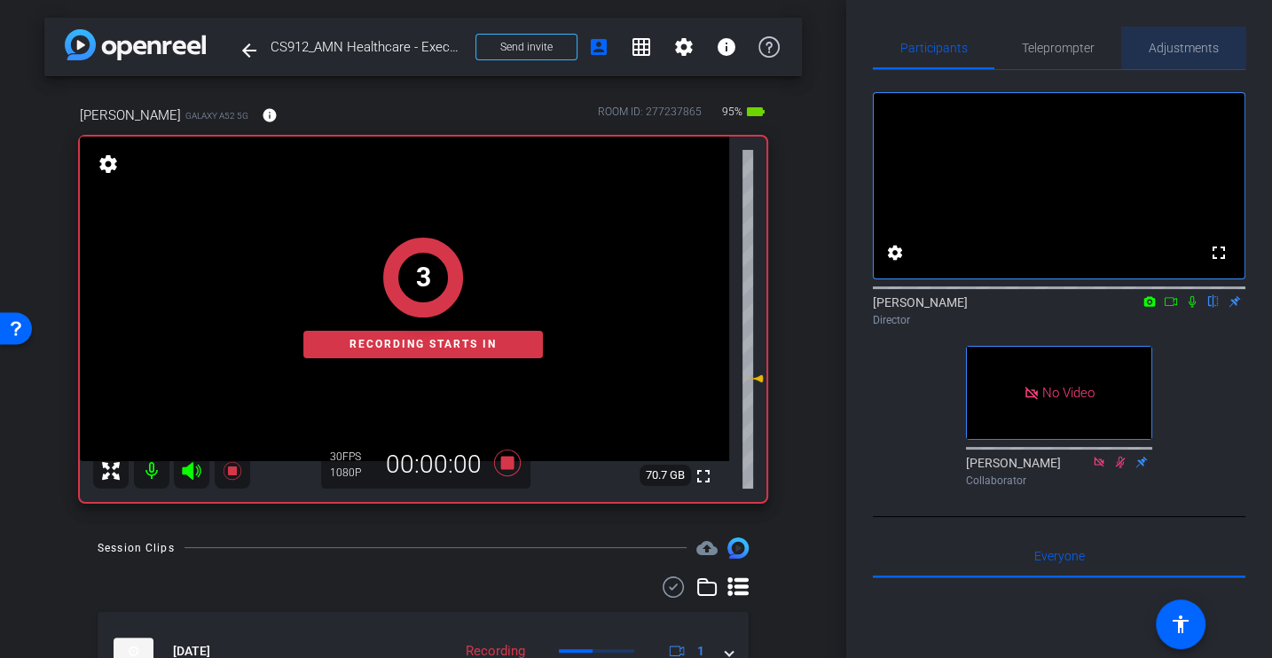
click at [1234, 43] on div "Adjustments" at bounding box center [1183, 48] width 124 height 43
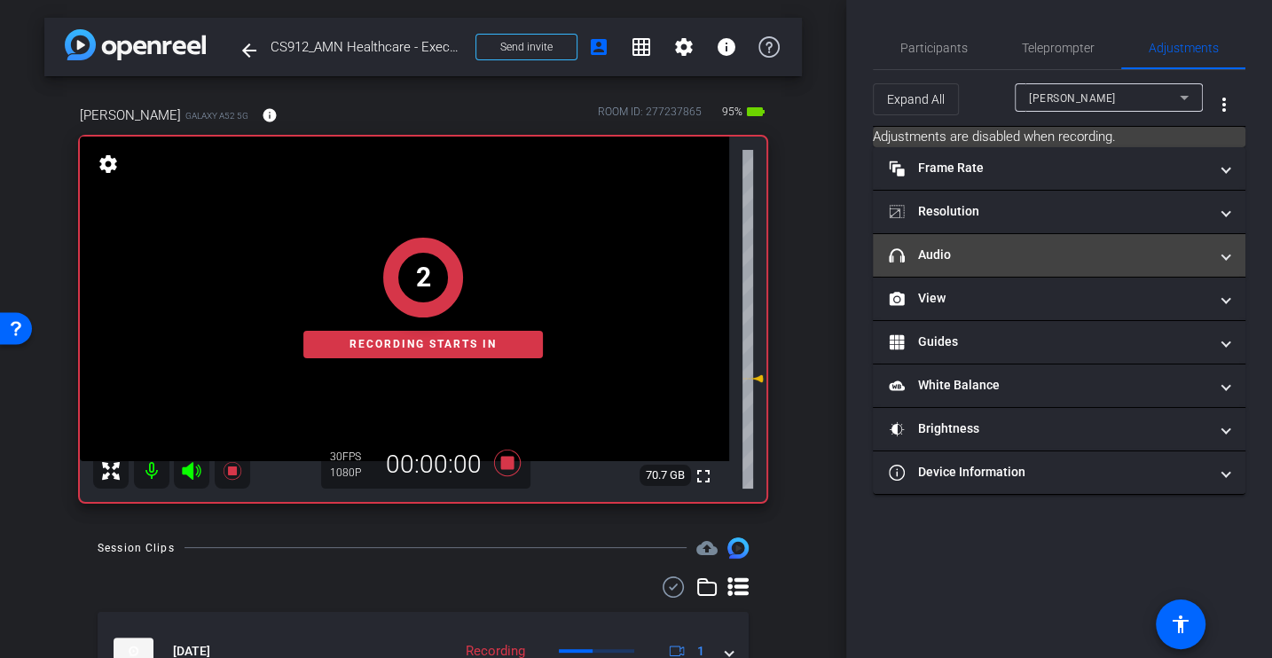
click at [939, 263] on mat-expansion-panel-header "headphone icon Audio" at bounding box center [1059, 255] width 372 height 43
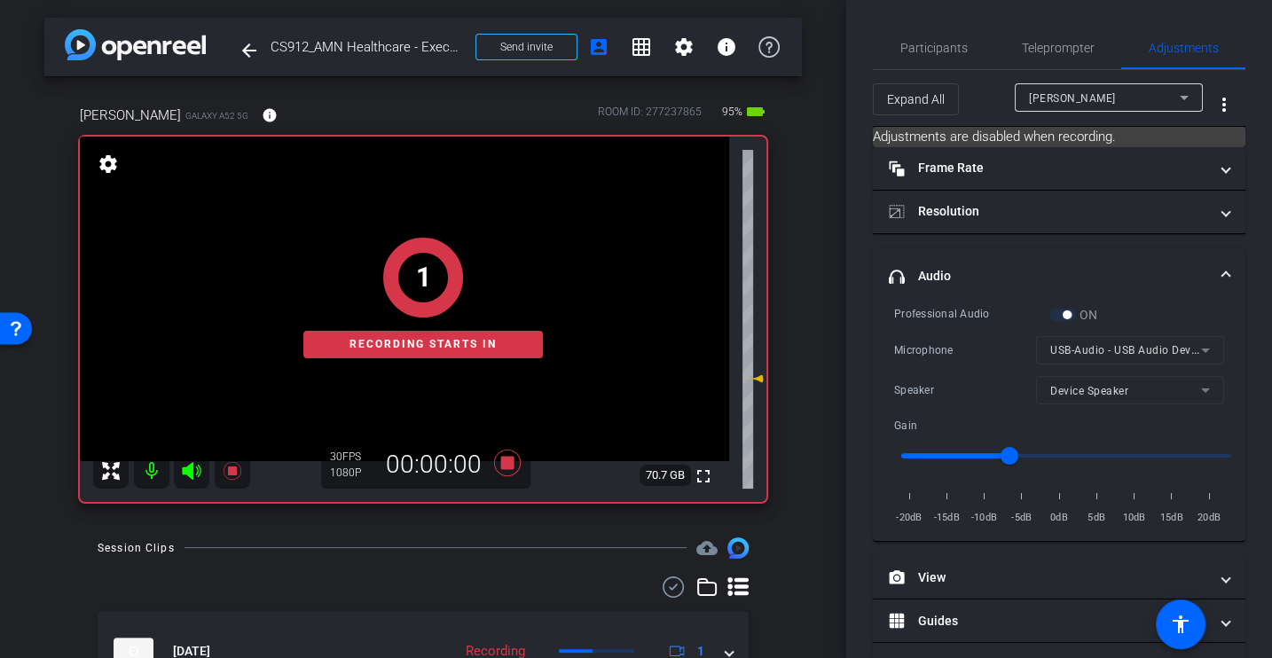
click at [944, 347] on div "Microphone" at bounding box center [965, 350] width 142 height 18
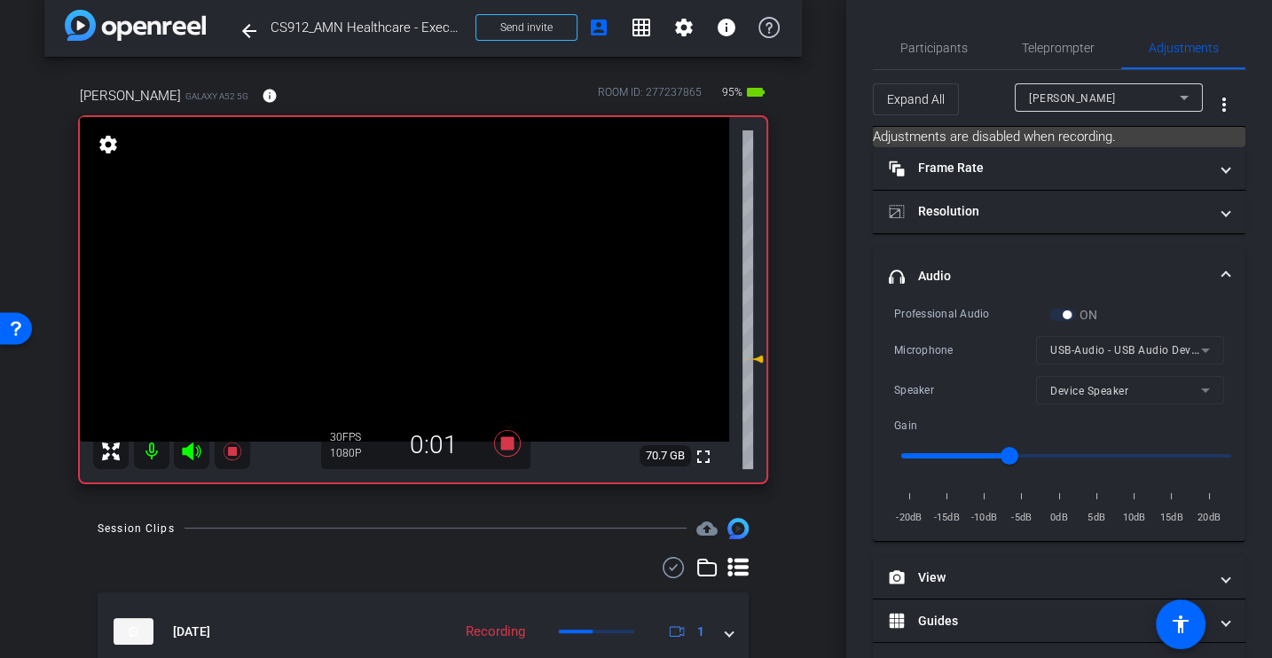
scroll to position [15, 0]
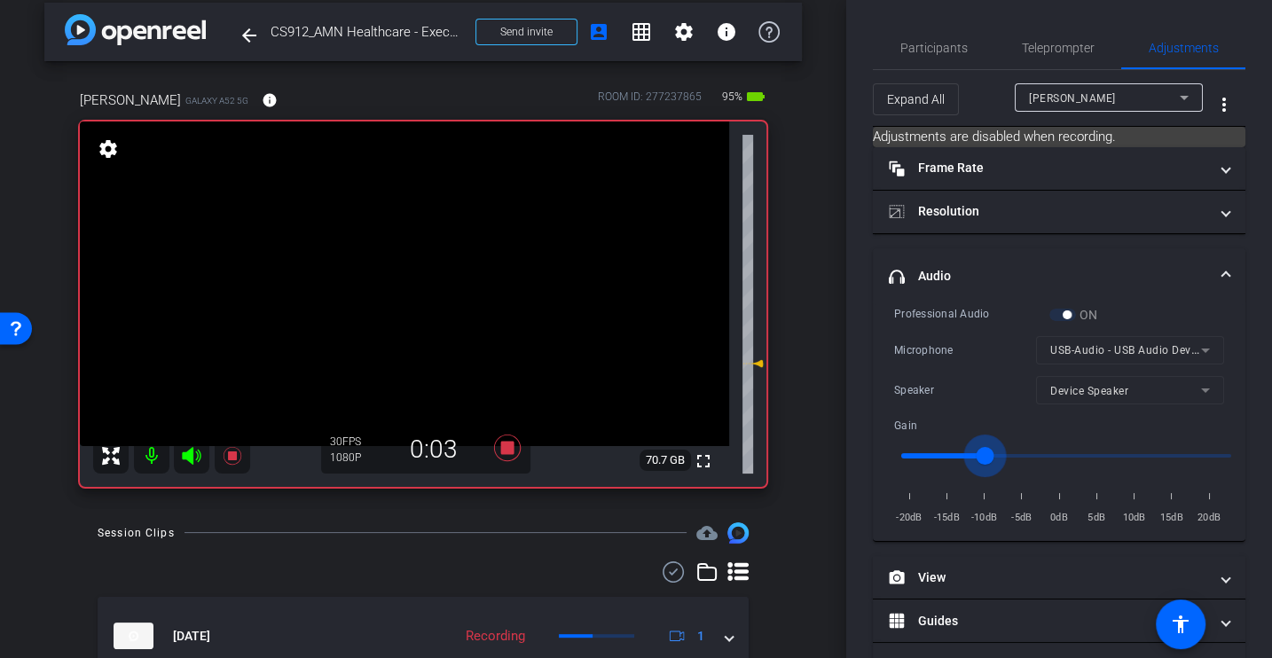
drag, startPoint x: 999, startPoint y: 453, endPoint x: 988, endPoint y: 453, distance: 10.6
click at [988, 453] on input "range" at bounding box center [1065, 455] width 367 height 39
click at [956, 337] on div "Microphone USB-Audio - USB Audio Device" at bounding box center [1059, 350] width 330 height 28
click at [949, 362] on div "Microphone USB-Audio - USB Audio Device" at bounding box center [1059, 350] width 330 height 28
type input "-13"
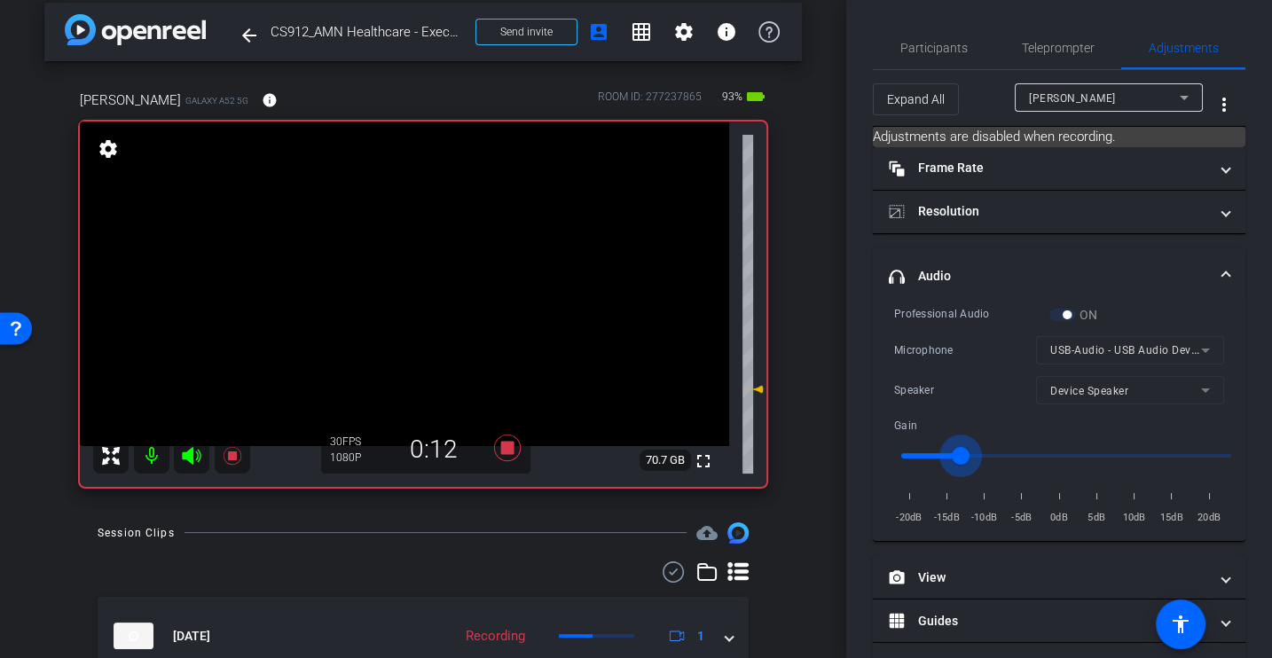
drag, startPoint x: 981, startPoint y: 456, endPoint x: 964, endPoint y: 454, distance: 16.9
click at [962, 456] on input "range" at bounding box center [1065, 455] width 367 height 39
click at [968, 381] on div "Speaker" at bounding box center [965, 390] width 142 height 18
click at [511, 449] on icon at bounding box center [507, 448] width 27 height 27
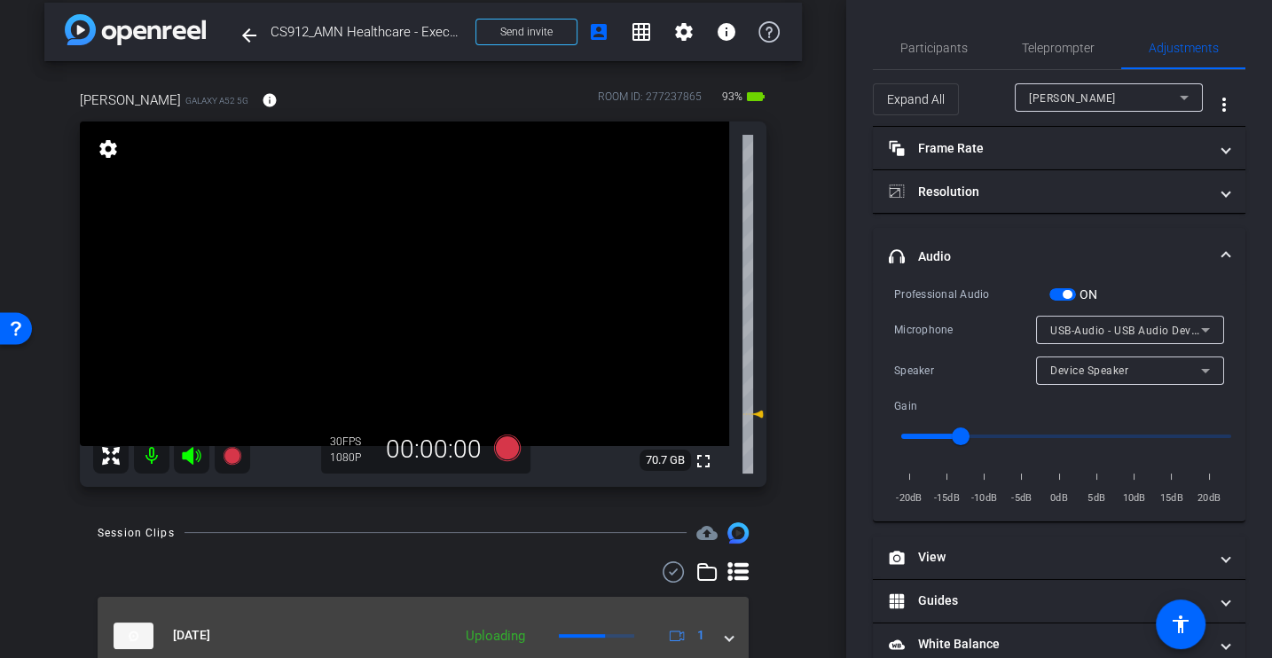
scroll to position [94, 0]
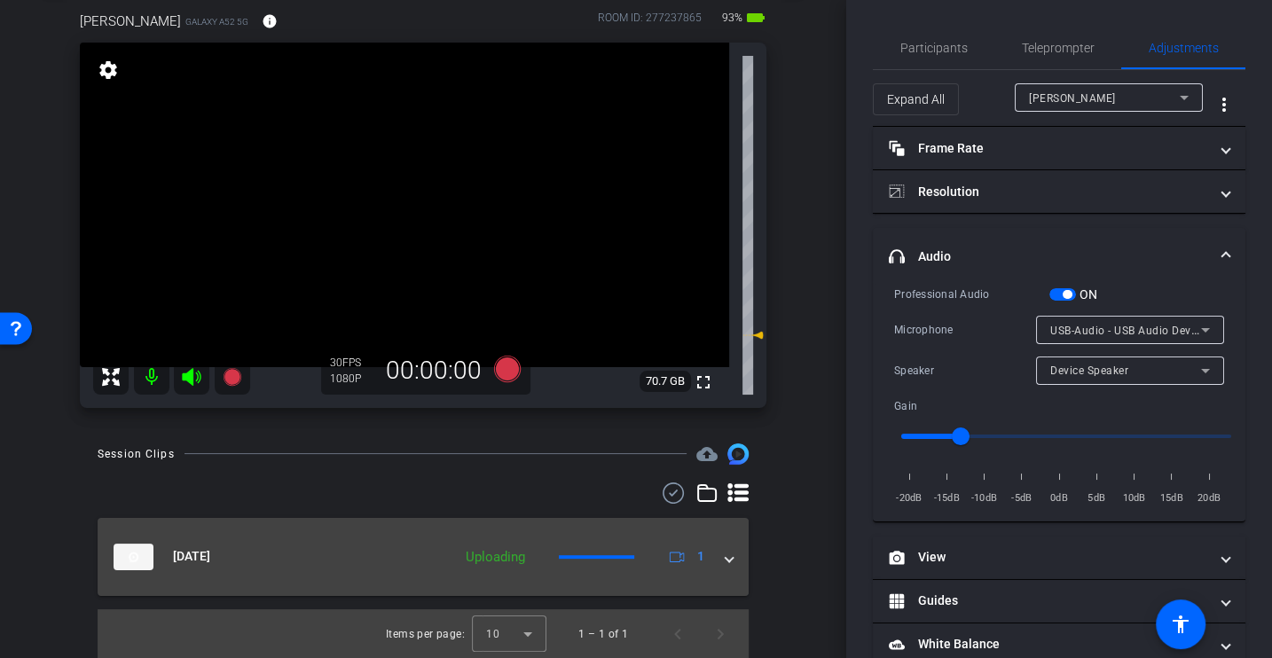
click at [720, 557] on div "[DATE] Uploading 1" at bounding box center [420, 557] width 612 height 27
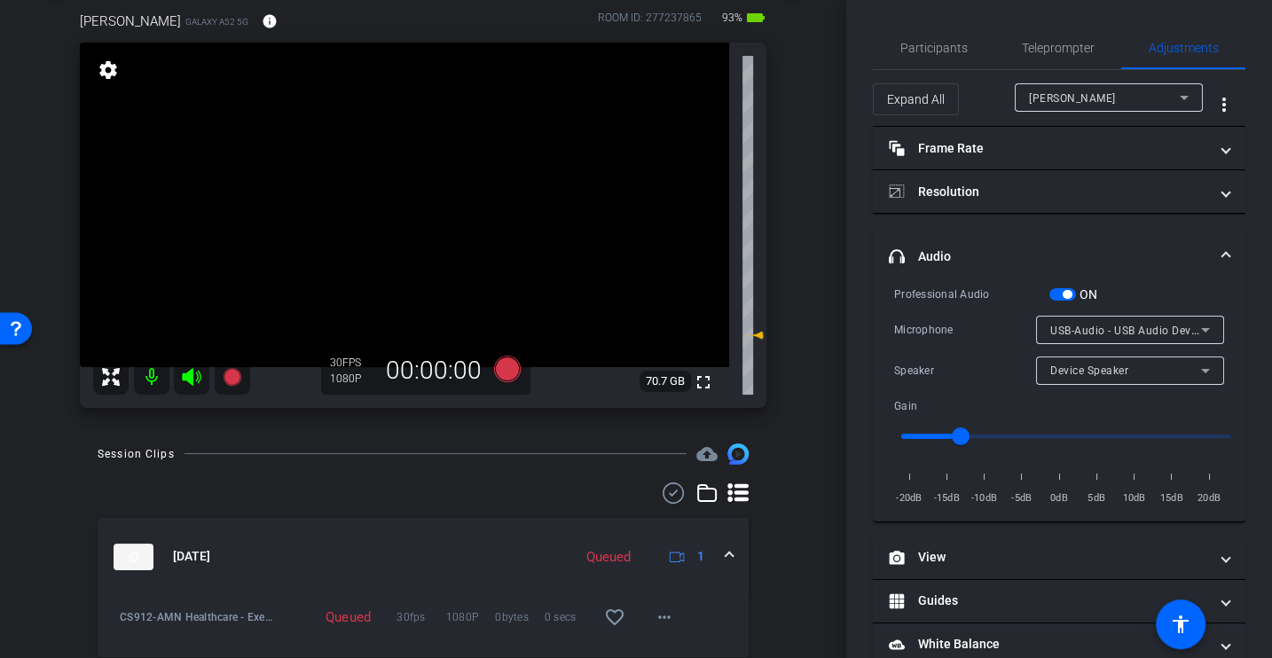
scroll to position [155, 0]
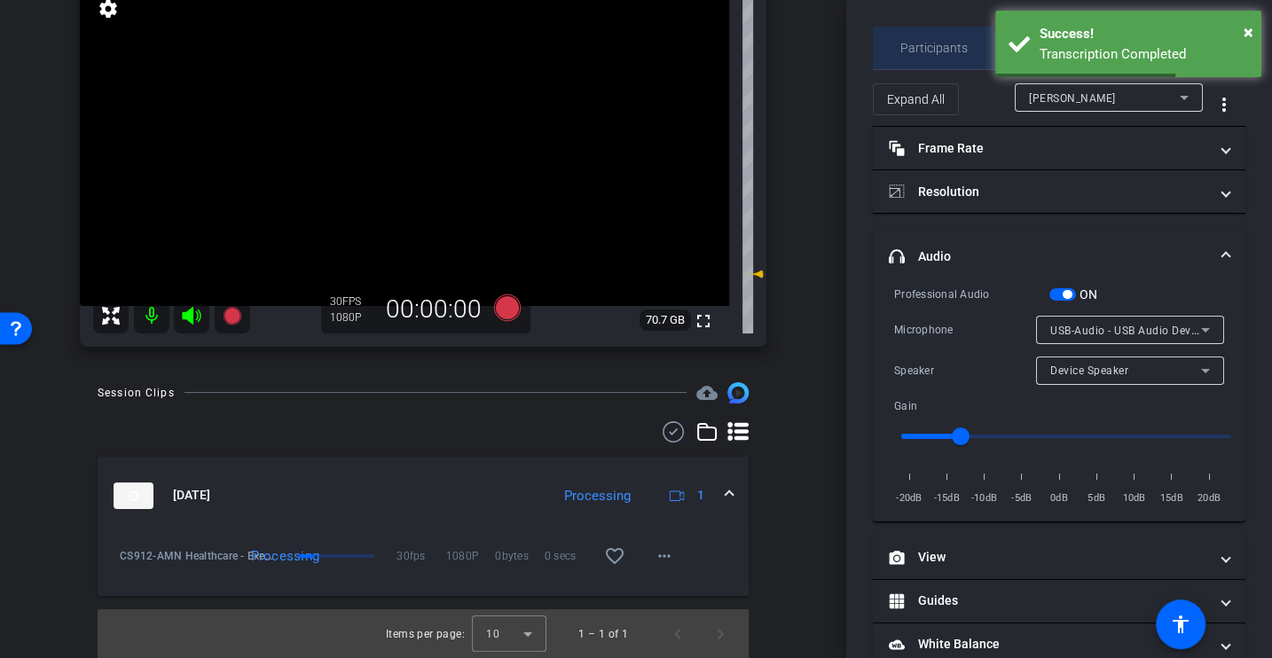
click at [916, 52] on span "Participants" at bounding box center [933, 48] width 67 height 12
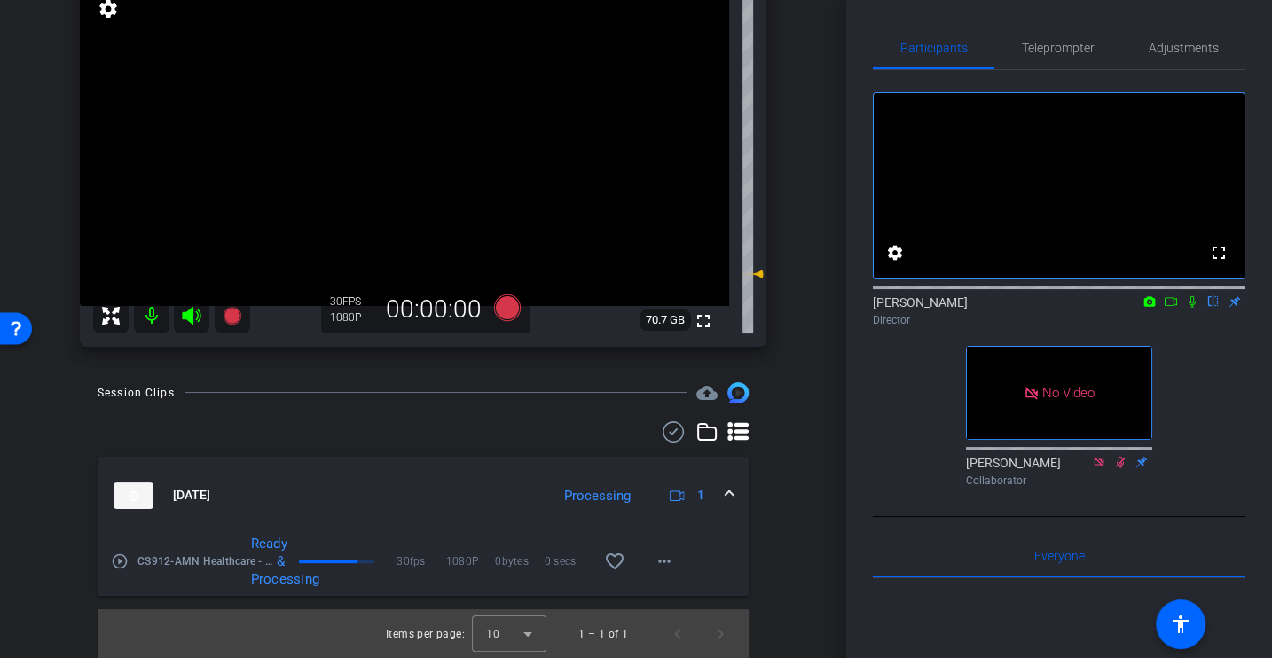
click at [122, 566] on mat-icon "play_circle_outline" at bounding box center [120, 562] width 18 height 18
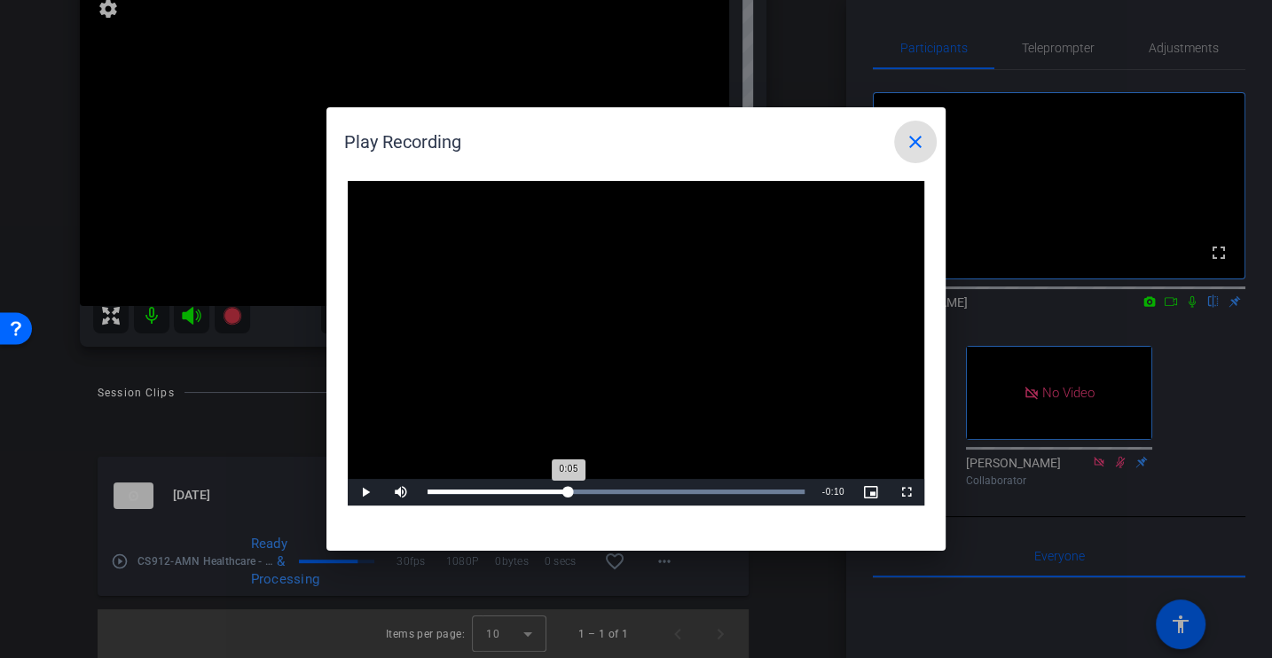
click at [568, 498] on div "Loaded : 100.00% 0:05 0:05" at bounding box center [616, 492] width 395 height 27
click at [717, 494] on div "Loaded : 100.00% 0:11 0:07" at bounding box center [616, 492] width 395 height 27
click at [913, 159] on span at bounding box center [915, 142] width 43 height 43
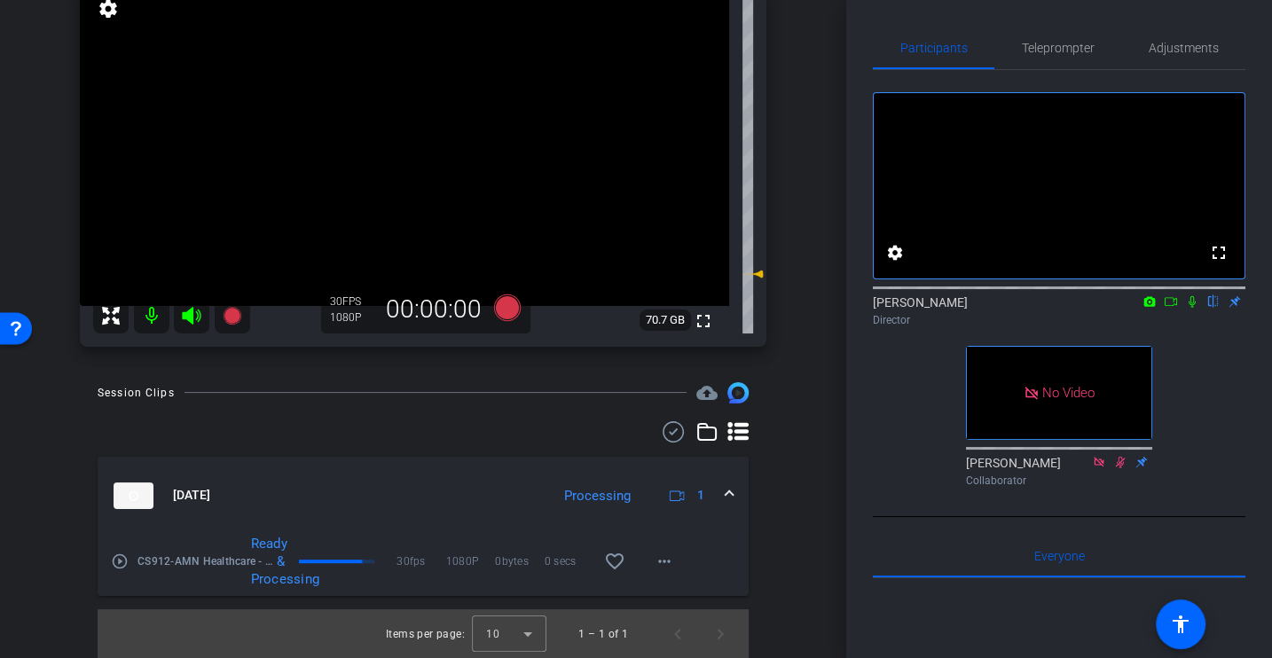
scroll to position [0, 0]
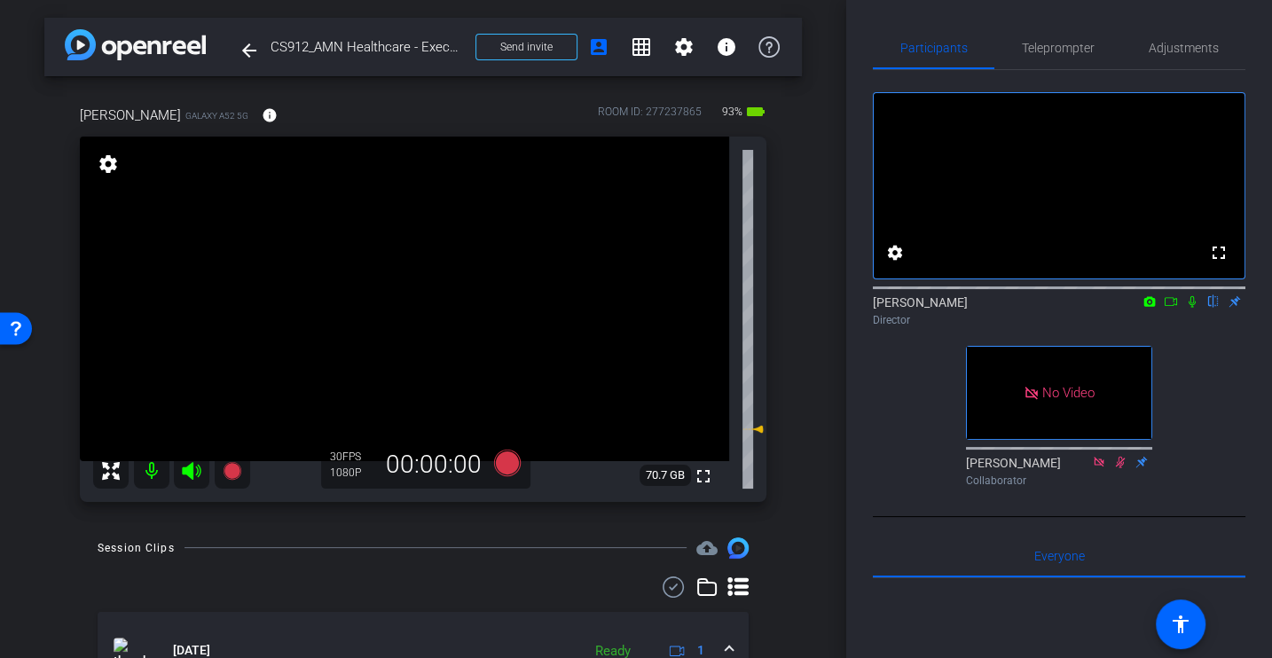
click at [878, 435] on div "fullscreen settings [PERSON_NAME] flip Director No Video [PERSON_NAME] Collabor…" at bounding box center [1059, 282] width 372 height 424
click at [1223, 444] on div "fullscreen settings [PERSON_NAME] flip Director fullscreen [PERSON_NAME] Collab…" at bounding box center [1059, 282] width 372 height 424
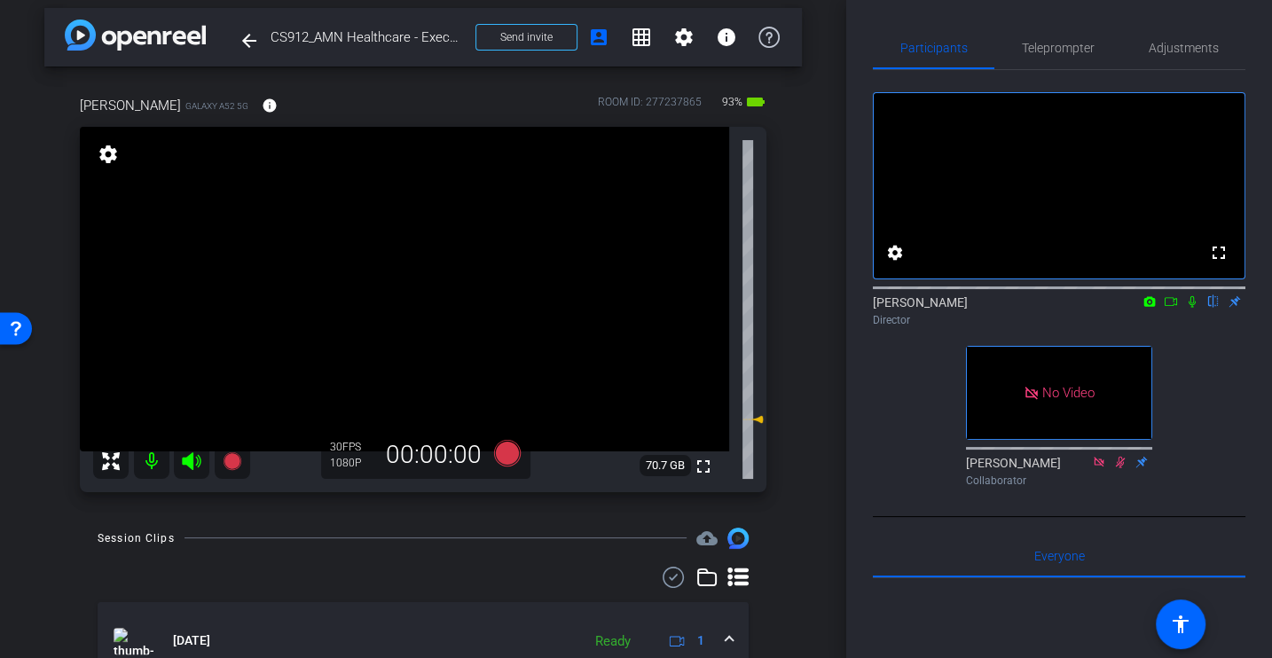
scroll to position [8, 0]
click at [1204, 52] on span "Adjustments" at bounding box center [1184, 48] width 70 height 12
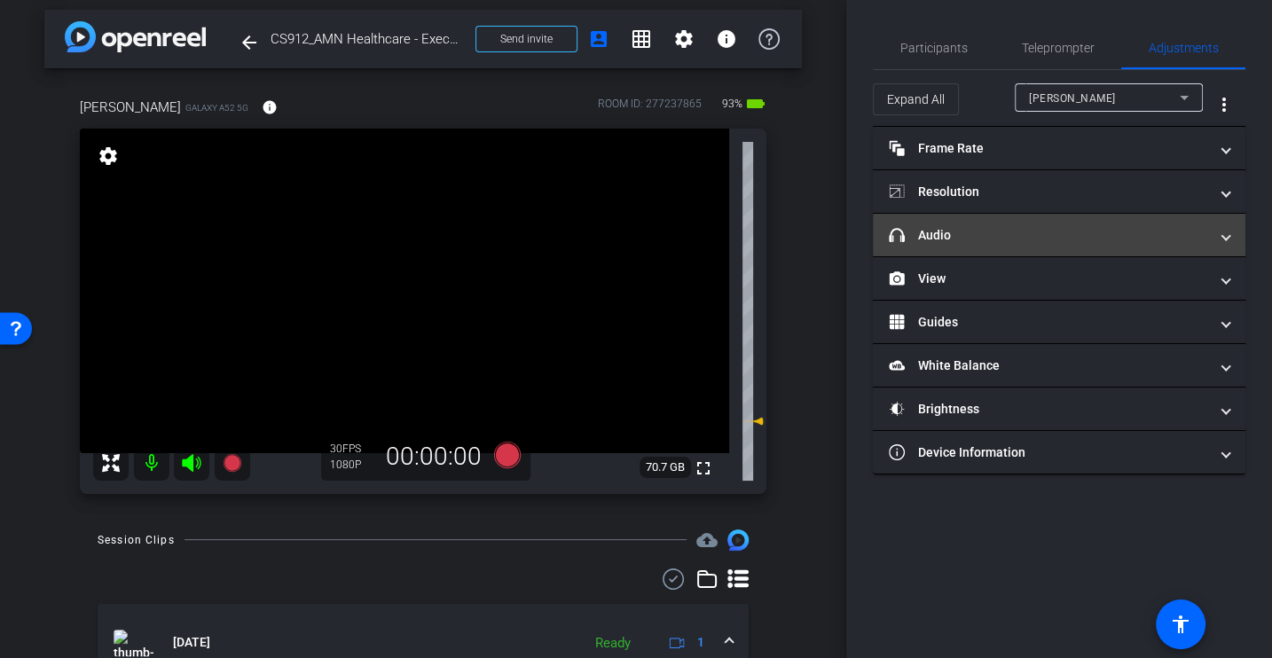
click at [956, 242] on mat-expansion-panel-header "headphone icon Audio" at bounding box center [1059, 235] width 372 height 43
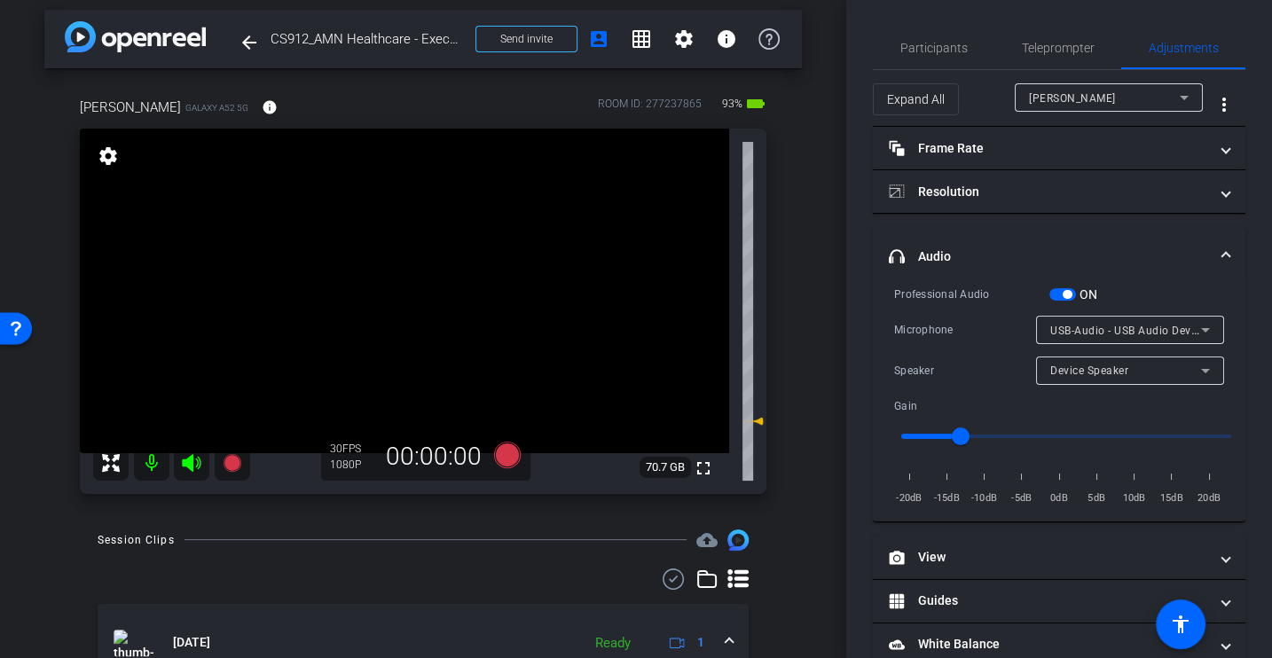
click at [965, 330] on div "Microphone" at bounding box center [965, 330] width 142 height 18
click at [952, 357] on div "Speaker Device Speaker" at bounding box center [1059, 371] width 330 height 28
click at [938, 51] on span "Participants" at bounding box center [933, 48] width 67 height 12
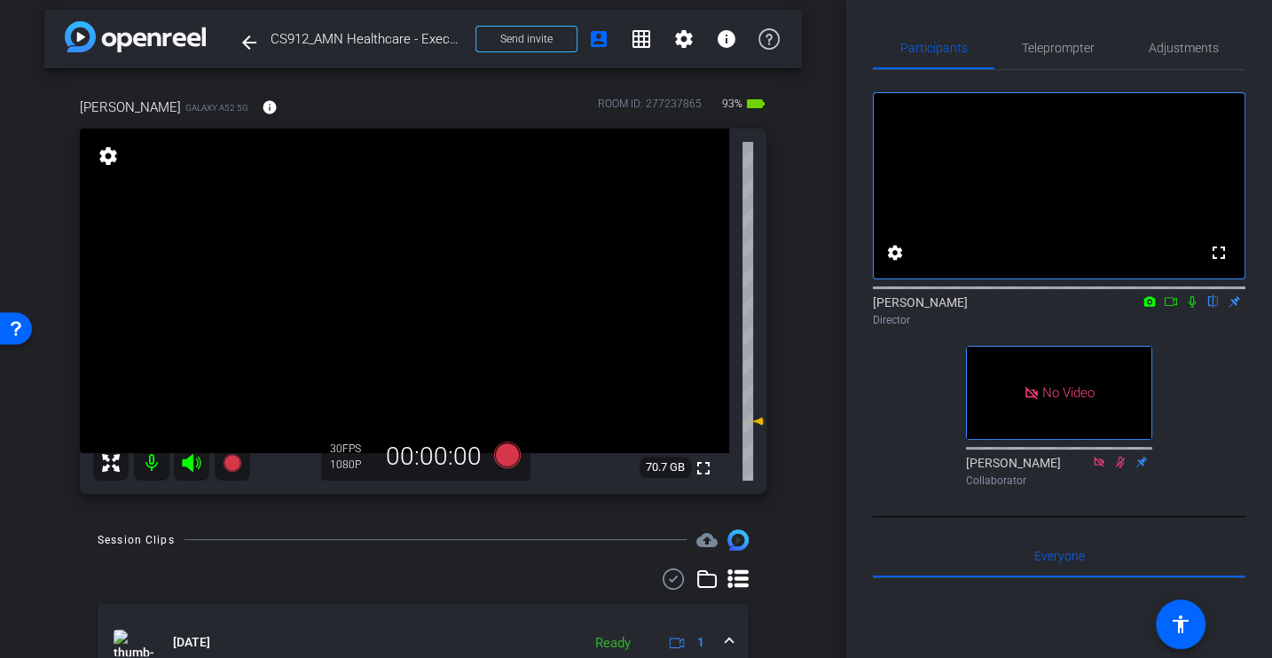
click at [894, 454] on div "fullscreen settings [PERSON_NAME] flip Director No Video [PERSON_NAME] Collabor…" at bounding box center [1059, 282] width 372 height 424
click at [888, 456] on div "fullscreen settings [PERSON_NAME] flip Director No Video [PERSON_NAME] Collabor…" at bounding box center [1059, 282] width 372 height 424
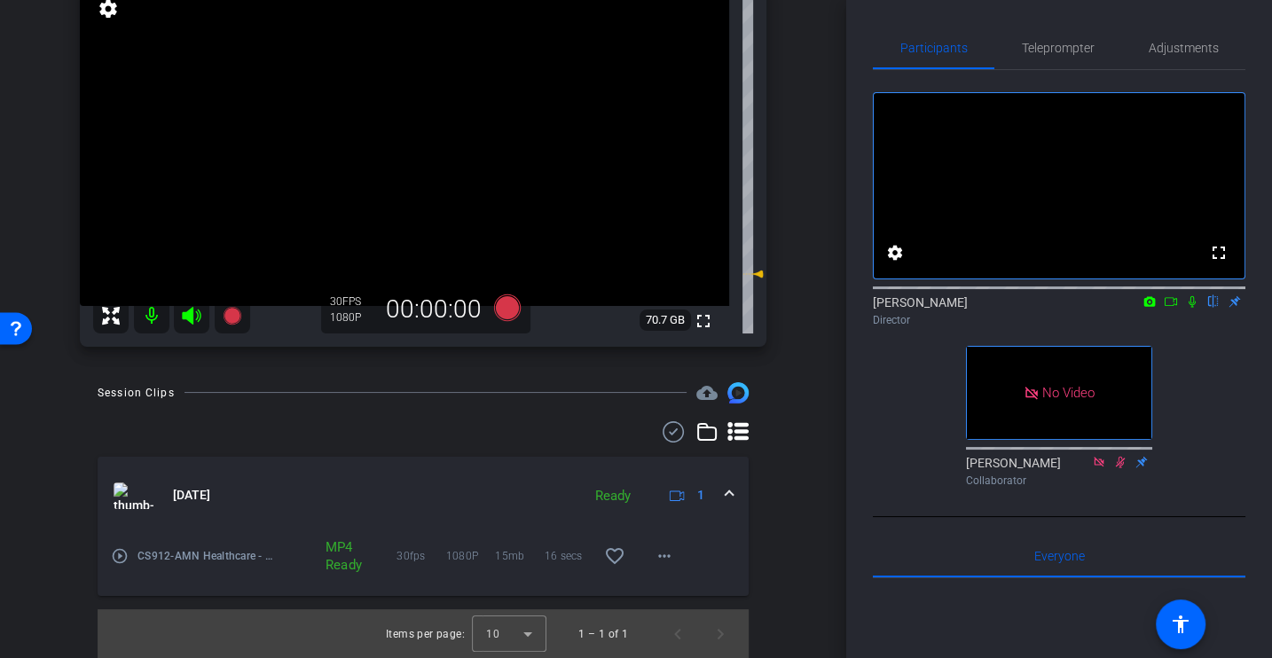
scroll to position [0, 0]
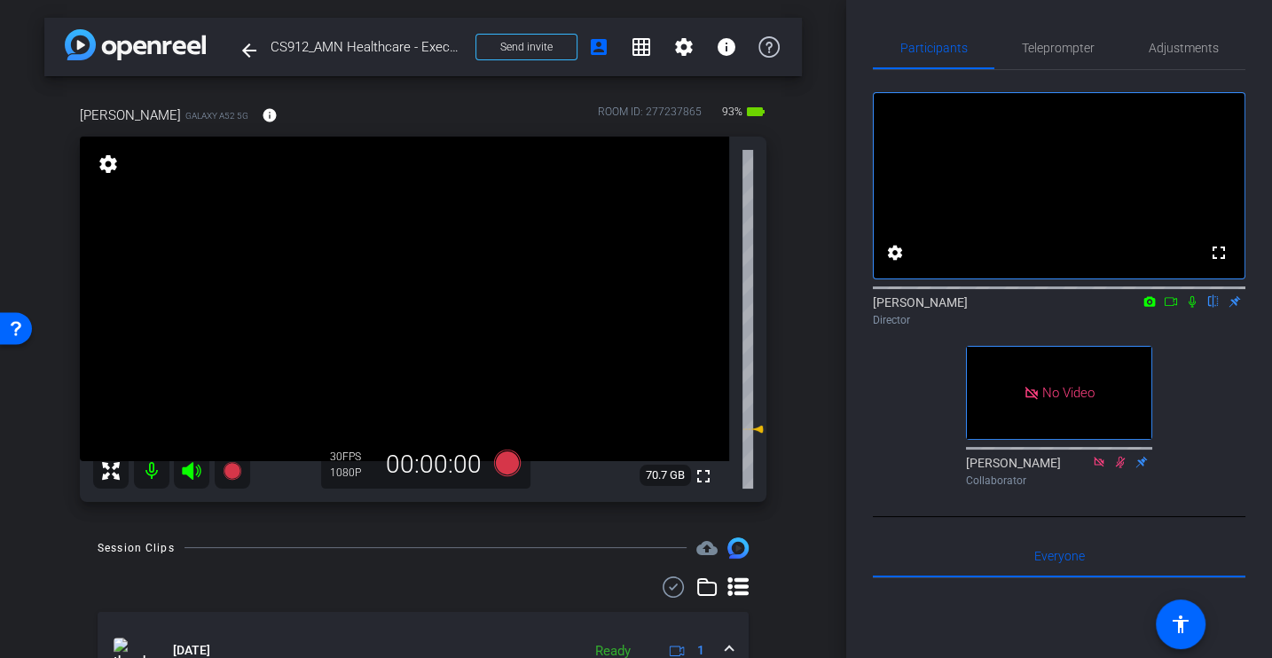
click at [899, 493] on div "fullscreen settings [PERSON_NAME] flip Director No Video [PERSON_NAME] Collabor…" at bounding box center [1059, 282] width 372 height 424
click at [507, 455] on icon at bounding box center [507, 462] width 27 height 27
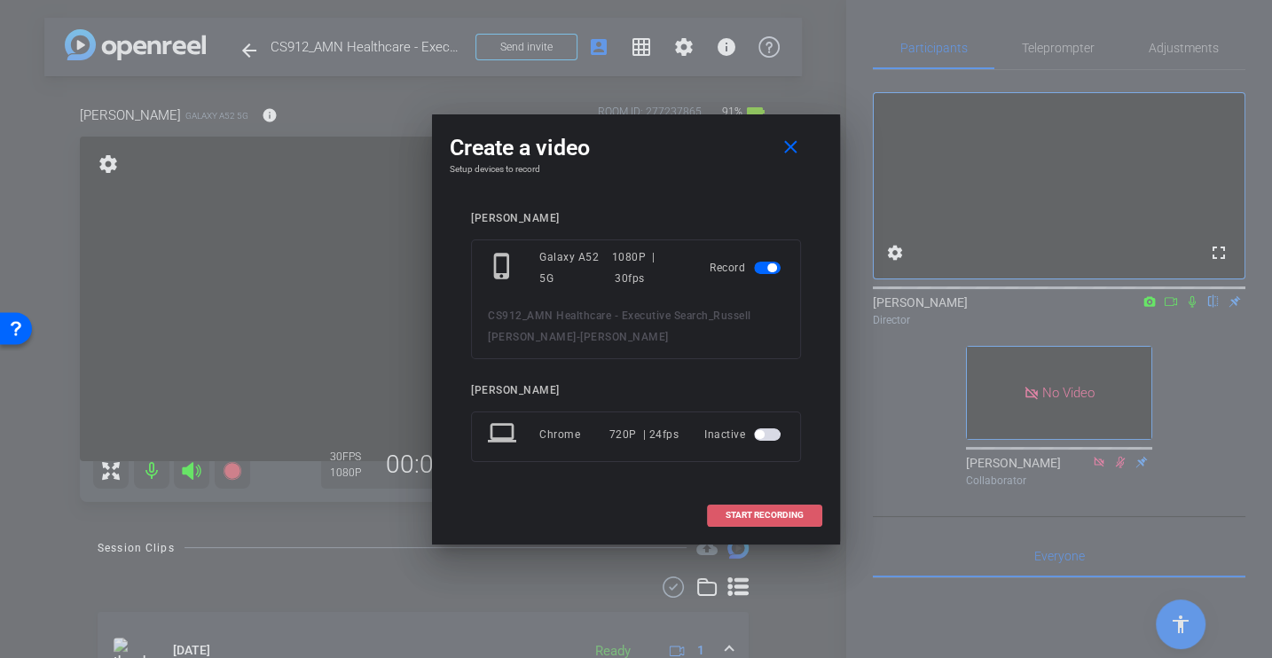
click at [765, 504] on span at bounding box center [765, 515] width 114 height 43
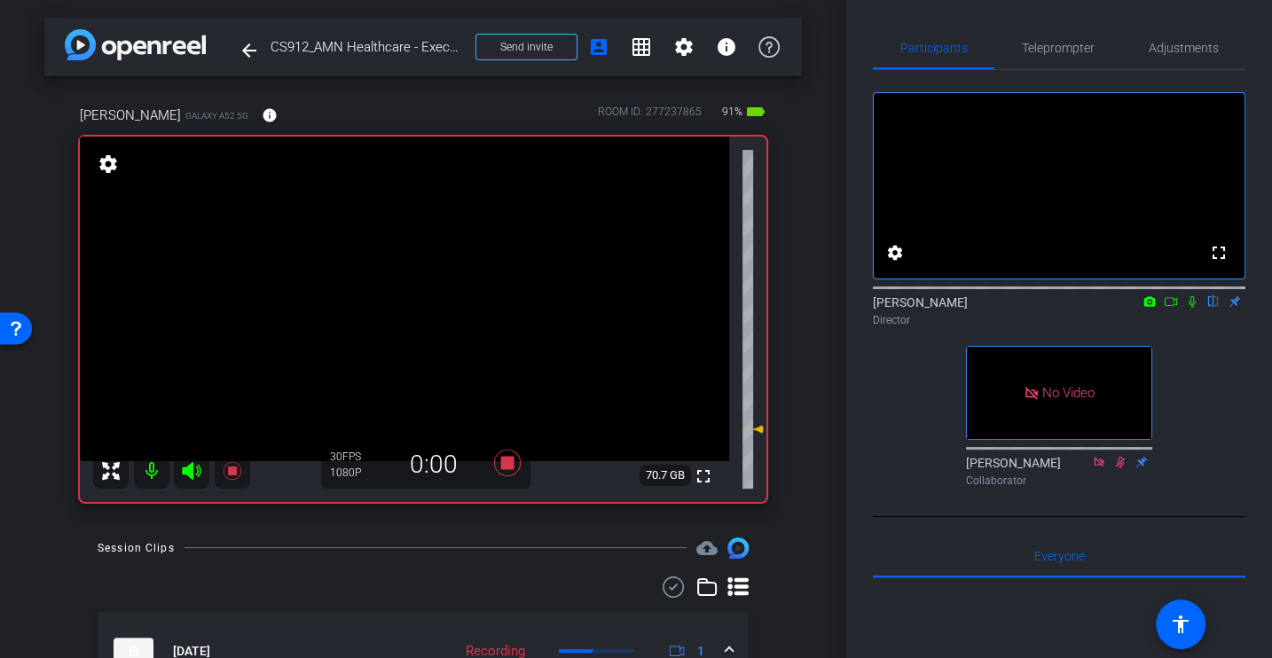
scroll to position [1, 0]
click at [1188, 387] on div "fullscreen settings [PERSON_NAME] flip Director No Video [PERSON_NAME] Collabor…" at bounding box center [1059, 282] width 372 height 424
click at [1193, 308] on icon at bounding box center [1191, 302] width 7 height 12
click at [1196, 365] on div "fullscreen settings [PERSON_NAME] flip Director No Video [PERSON_NAME] Collabor…" at bounding box center [1059, 282] width 372 height 424
click at [1188, 308] on icon at bounding box center [1192, 301] width 14 height 12
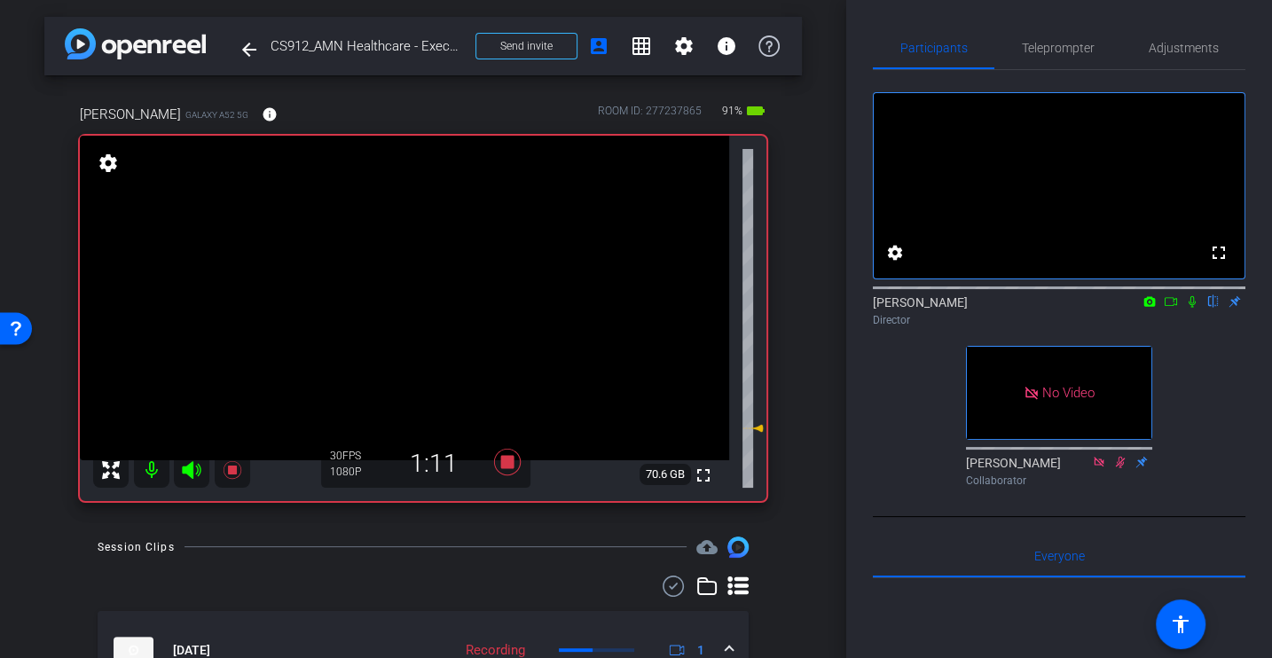
click at [1188, 308] on icon at bounding box center [1192, 301] width 14 height 12
click at [1201, 366] on div "fullscreen settings [PERSON_NAME] flip Director No Video [PERSON_NAME] Collabor…" at bounding box center [1059, 282] width 372 height 424
click at [1185, 308] on icon at bounding box center [1192, 301] width 14 height 12
click at [1189, 308] on icon at bounding box center [1191, 302] width 7 height 12
click at [1186, 308] on icon at bounding box center [1192, 301] width 14 height 12
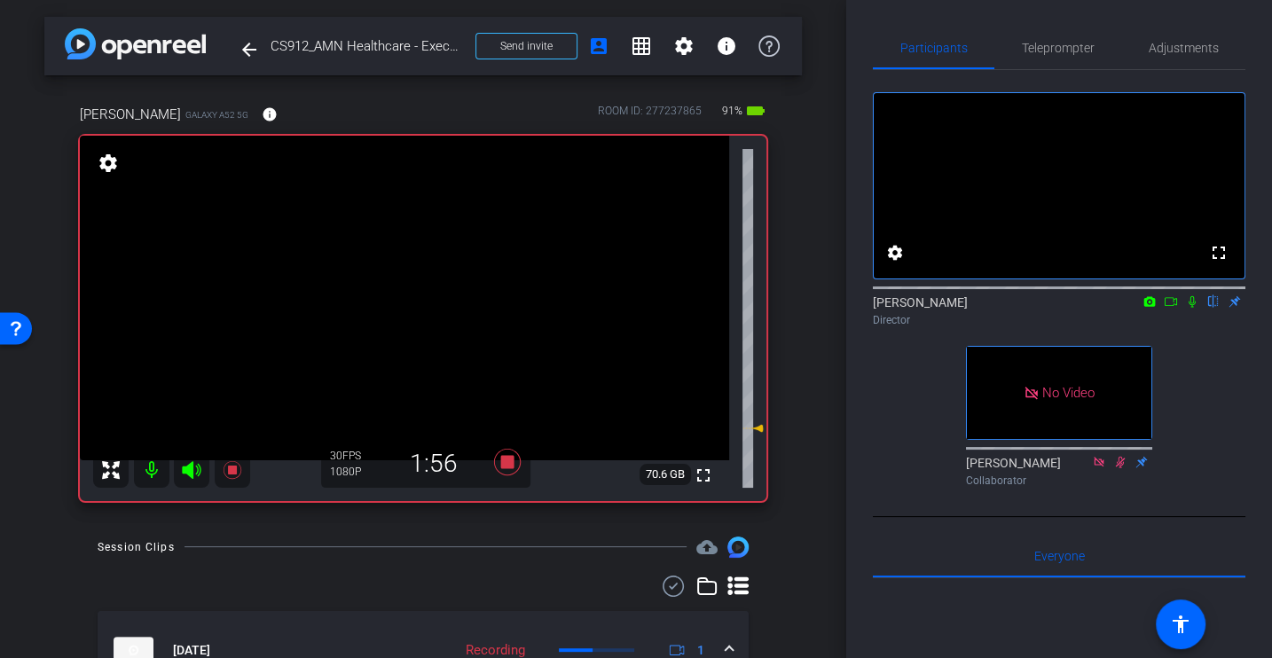
click at [1191, 308] on icon at bounding box center [1191, 302] width 7 height 12
click at [1186, 308] on icon at bounding box center [1192, 301] width 14 height 12
click at [1191, 308] on icon at bounding box center [1192, 301] width 14 height 12
click at [1192, 308] on icon at bounding box center [1192, 301] width 14 height 12
click at [1188, 308] on icon at bounding box center [1192, 301] width 14 height 12
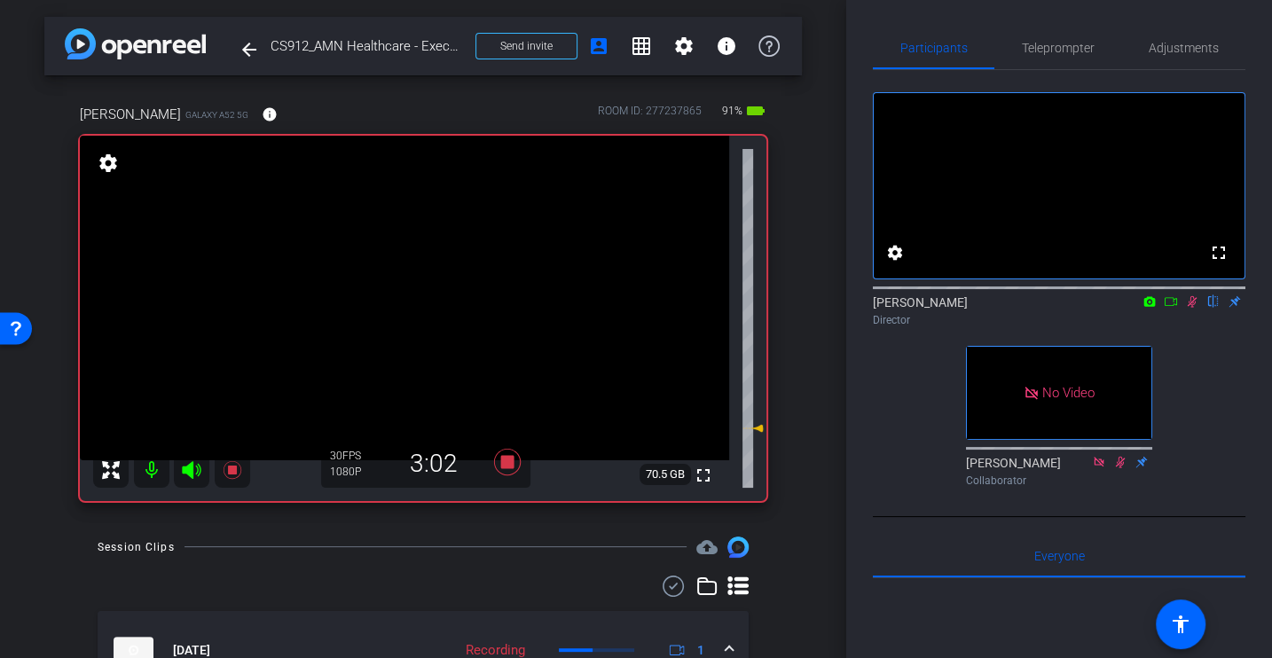
click at [1191, 308] on icon at bounding box center [1192, 301] width 14 height 12
click at [1200, 390] on div "fullscreen settings [PERSON_NAME] flip Director No Video [PERSON_NAME] Collabor…" at bounding box center [1059, 282] width 372 height 424
click at [884, 413] on div "fullscreen settings [PERSON_NAME] flip Director No Video [PERSON_NAME] Collabor…" at bounding box center [1059, 282] width 372 height 424
click at [1193, 308] on icon at bounding box center [1192, 301] width 14 height 12
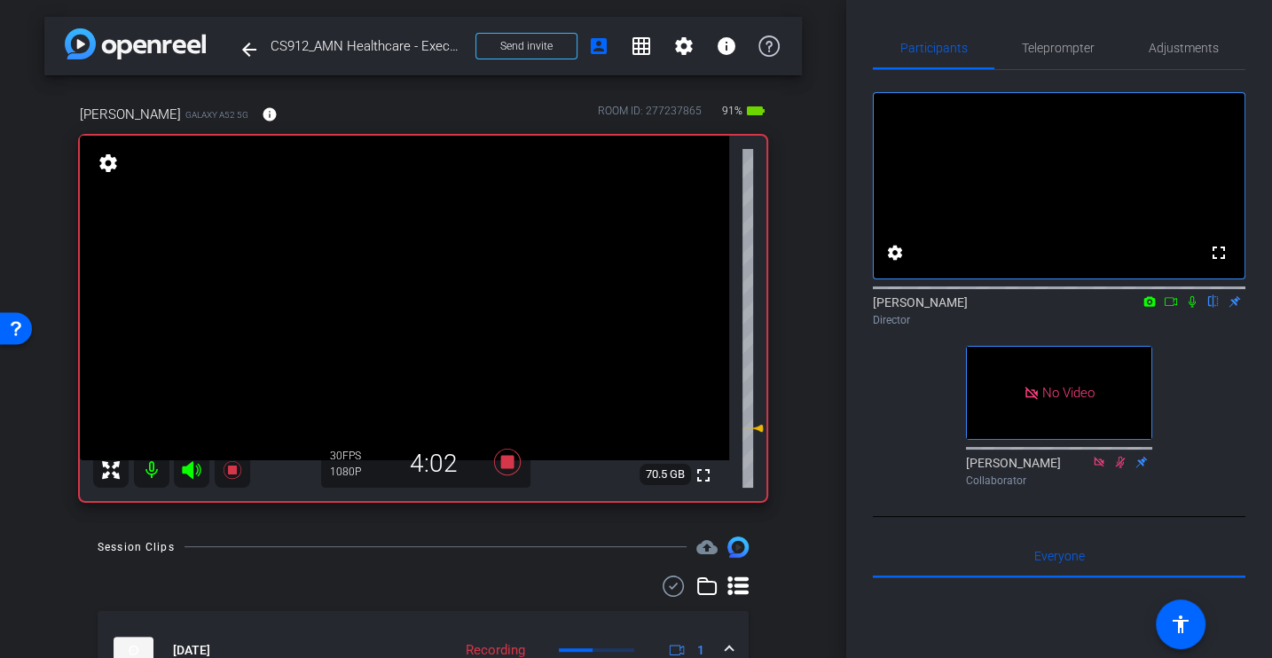
click at [1191, 308] on icon at bounding box center [1192, 301] width 14 height 12
click at [1196, 393] on div "fullscreen settings [PERSON_NAME] flip Director No Video [PERSON_NAME] Collabor…" at bounding box center [1059, 282] width 372 height 424
click at [1189, 308] on icon at bounding box center [1192, 301] width 14 height 12
click at [1194, 308] on icon at bounding box center [1192, 301] width 14 height 12
click at [1235, 421] on div "fullscreen settings [PERSON_NAME] flip Director No Video [PERSON_NAME] Collabor…" at bounding box center [1059, 282] width 372 height 424
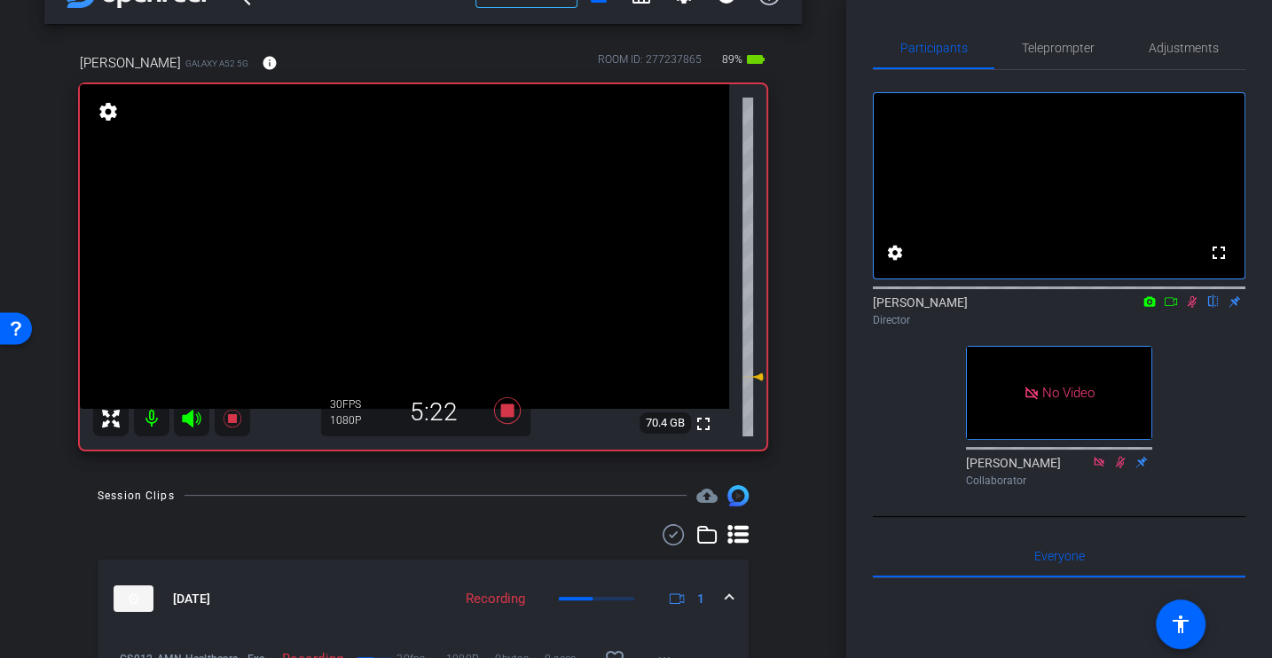
scroll to position [0, 0]
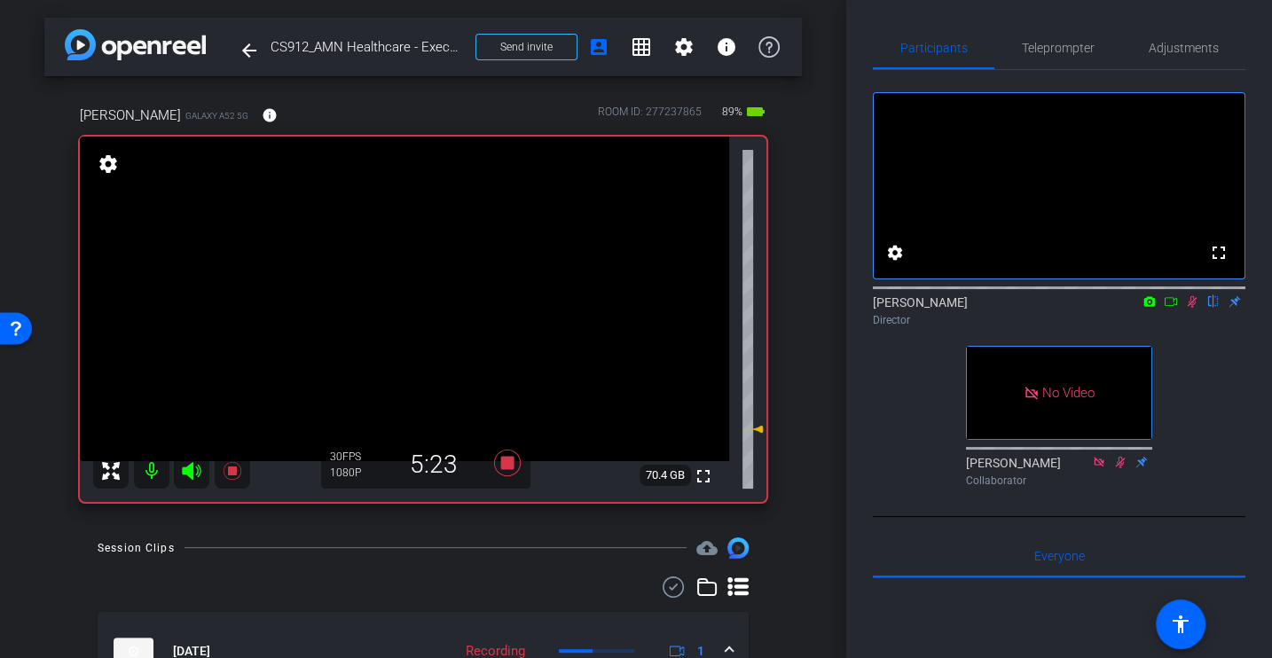
click at [1225, 387] on div "fullscreen settings [PERSON_NAME] flip Director No Video [PERSON_NAME] Collabor…" at bounding box center [1059, 282] width 372 height 424
click at [1191, 308] on icon at bounding box center [1192, 301] width 14 height 12
click at [511, 461] on icon at bounding box center [507, 463] width 27 height 27
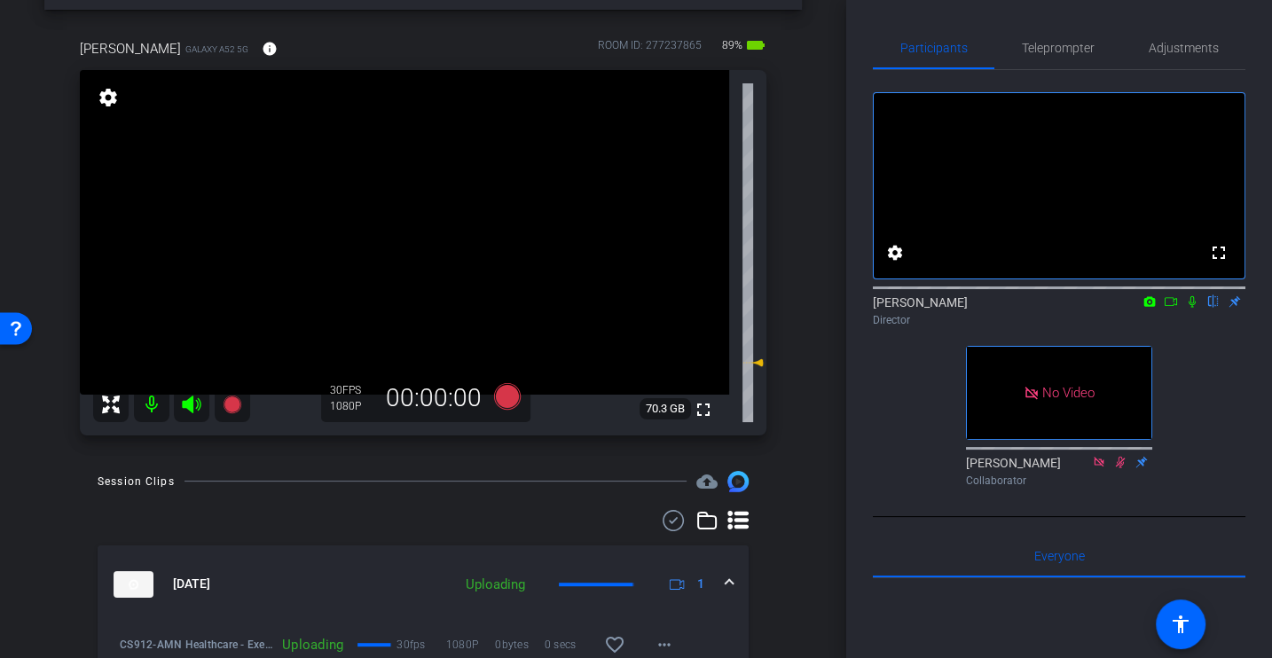
scroll to position [59, 0]
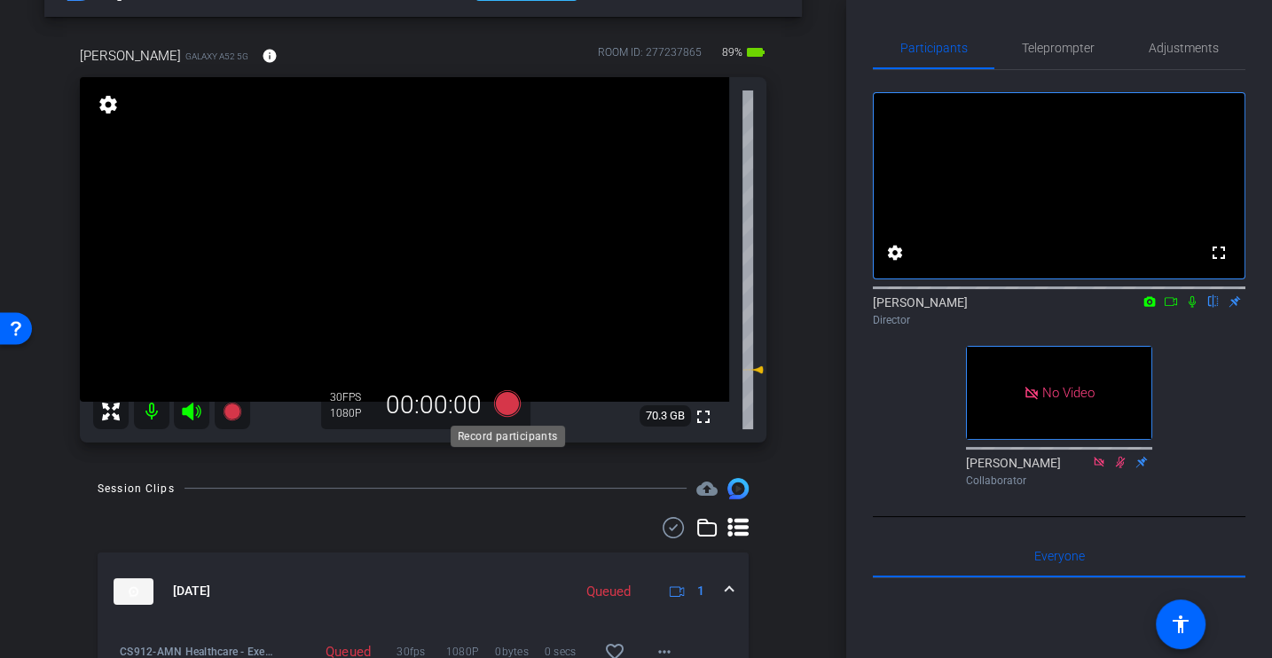
click at [504, 408] on icon at bounding box center [507, 402] width 27 height 27
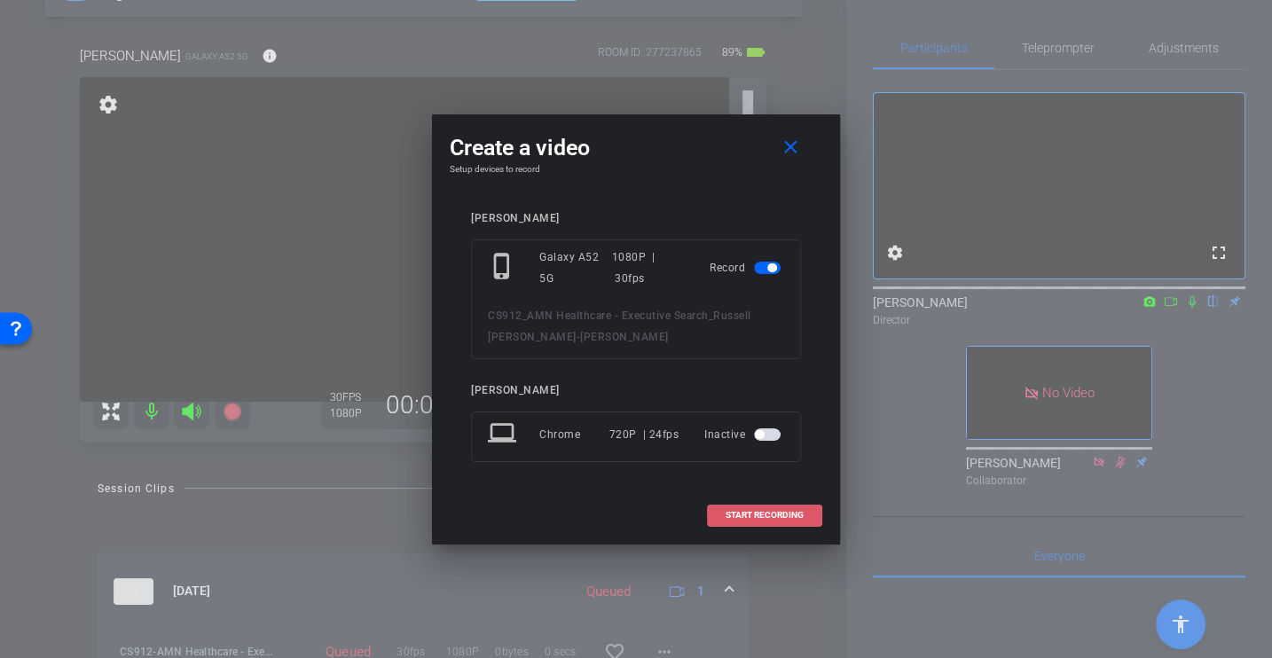
click at [781, 513] on span "START RECORDING" at bounding box center [764, 515] width 78 height 9
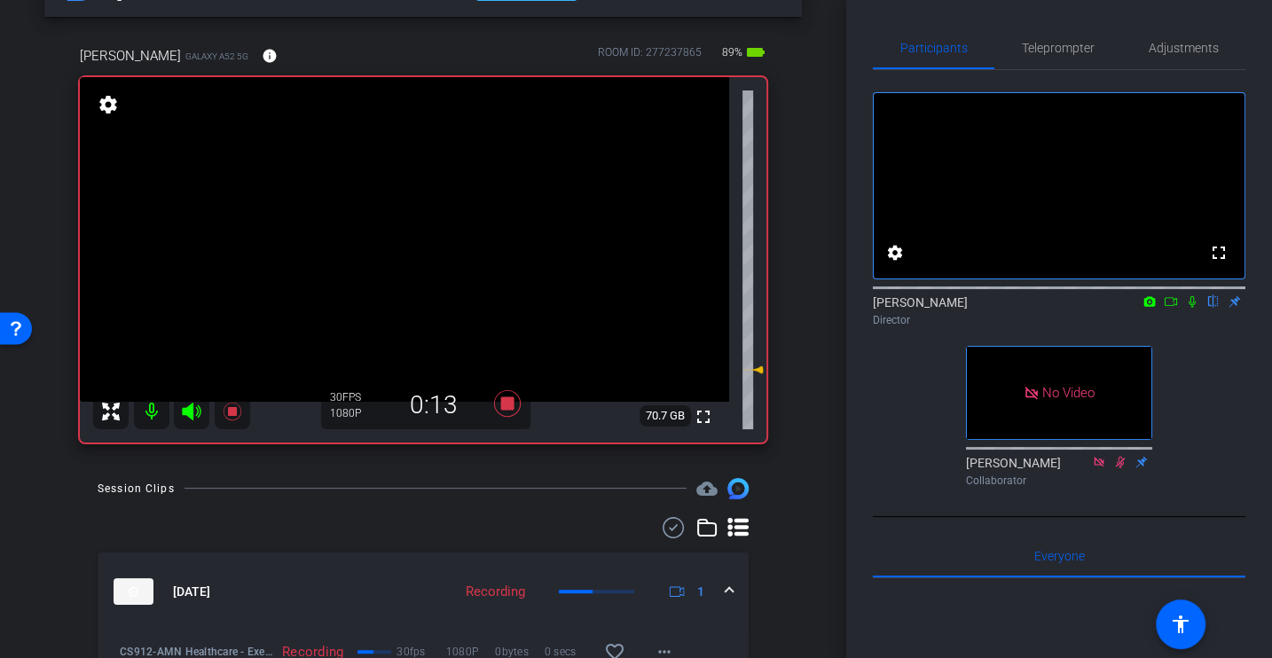
click at [1190, 308] on icon at bounding box center [1192, 301] width 14 height 12
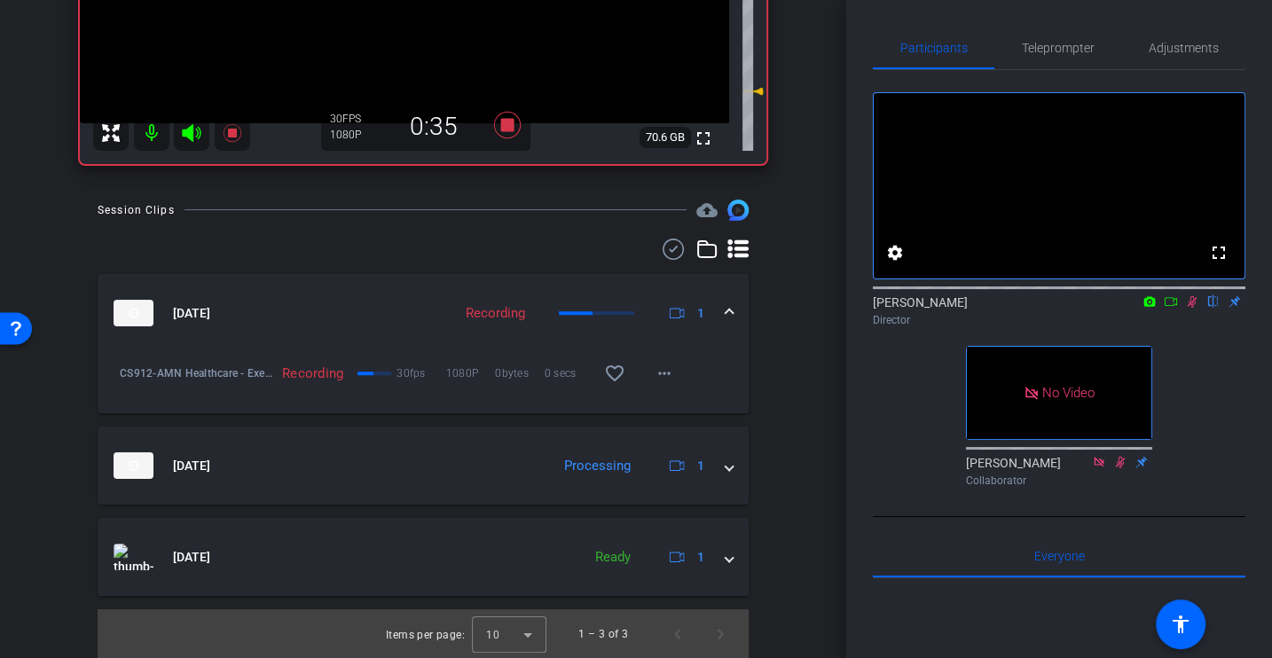
scroll to position [0, 0]
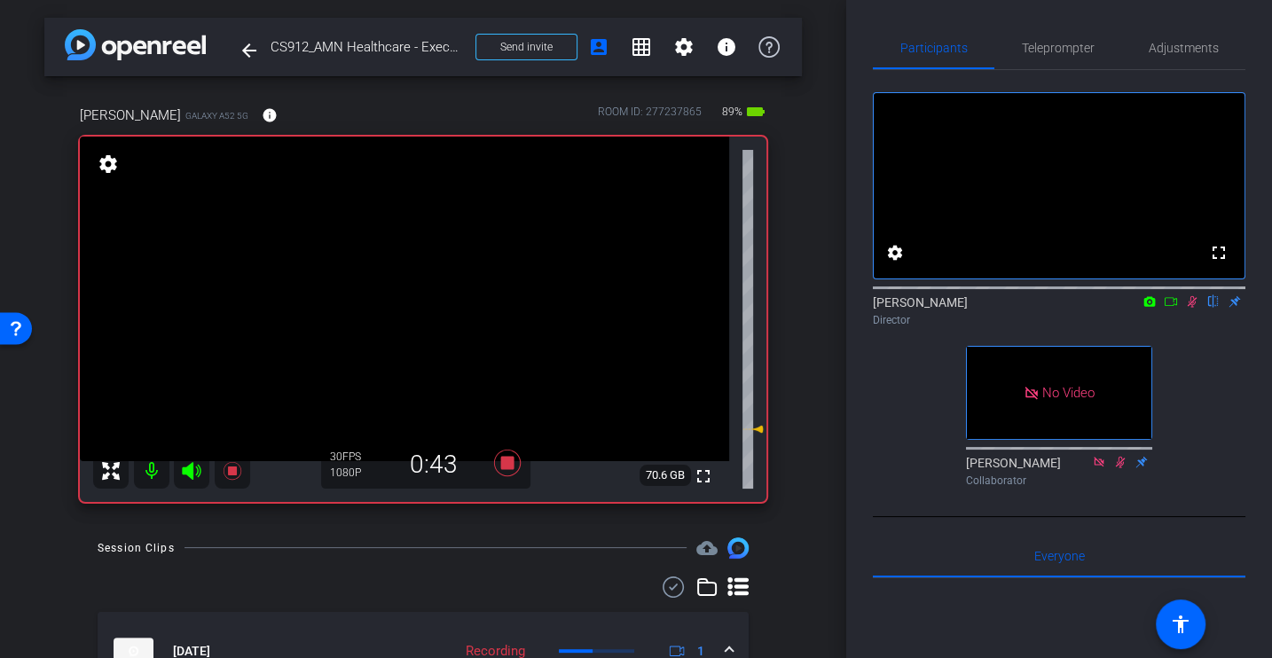
click at [1247, 70] on div "Participants Teleprompter Adjustments fullscreen settings [PERSON_NAME] flip Di…" at bounding box center [1059, 329] width 426 height 658
click at [1187, 308] on icon at bounding box center [1192, 301] width 14 height 12
click at [1192, 308] on icon at bounding box center [1192, 301] width 14 height 12
click at [1184, 399] on div "fullscreen settings [PERSON_NAME] flip Director No Video [PERSON_NAME] Collabor…" at bounding box center [1059, 282] width 372 height 424
click at [1204, 412] on div "fullscreen settings [PERSON_NAME] flip Director No Video [PERSON_NAME] Collabor…" at bounding box center [1059, 282] width 372 height 424
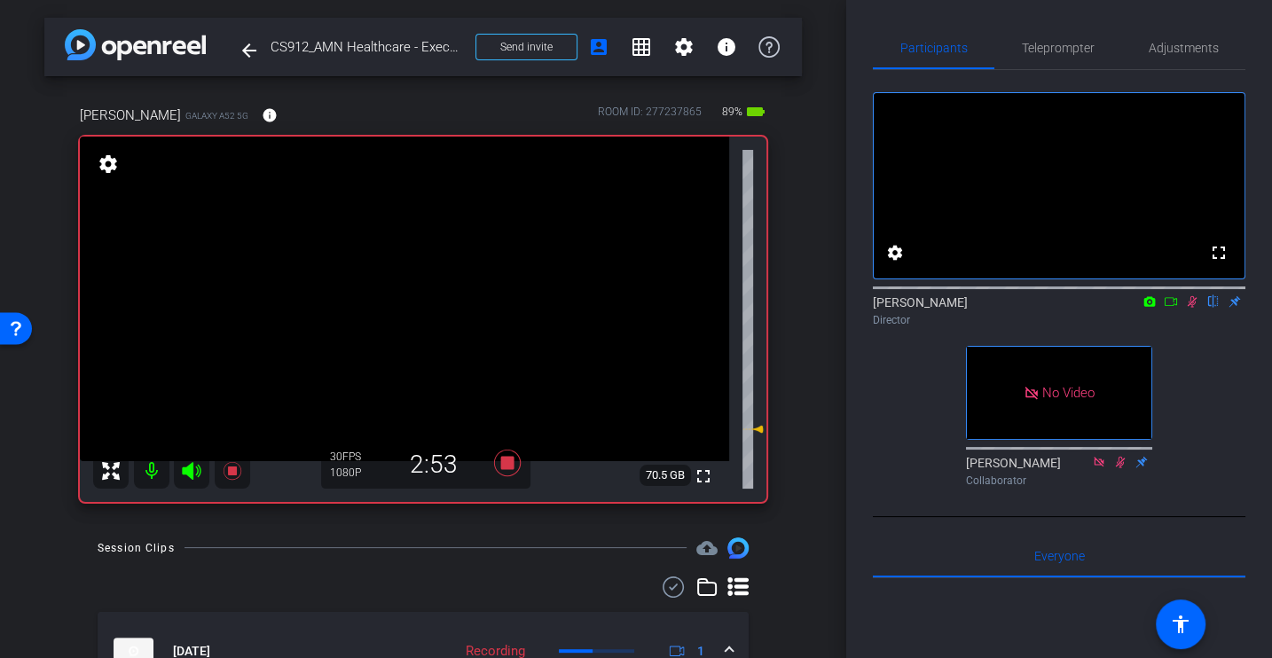
click at [1193, 328] on div "[PERSON_NAME] flip Director" at bounding box center [1059, 311] width 372 height 35
click at [1193, 308] on icon at bounding box center [1192, 301] width 14 height 12
click at [1192, 308] on icon at bounding box center [1192, 301] width 14 height 12
click at [1235, 375] on div "fullscreen settings [PERSON_NAME] flip Director No Video [PERSON_NAME] Collabor…" at bounding box center [1059, 282] width 372 height 424
click at [1218, 453] on div "fullscreen settings [PERSON_NAME] flip Director No Video [PERSON_NAME] Collabor…" at bounding box center [1059, 282] width 372 height 424
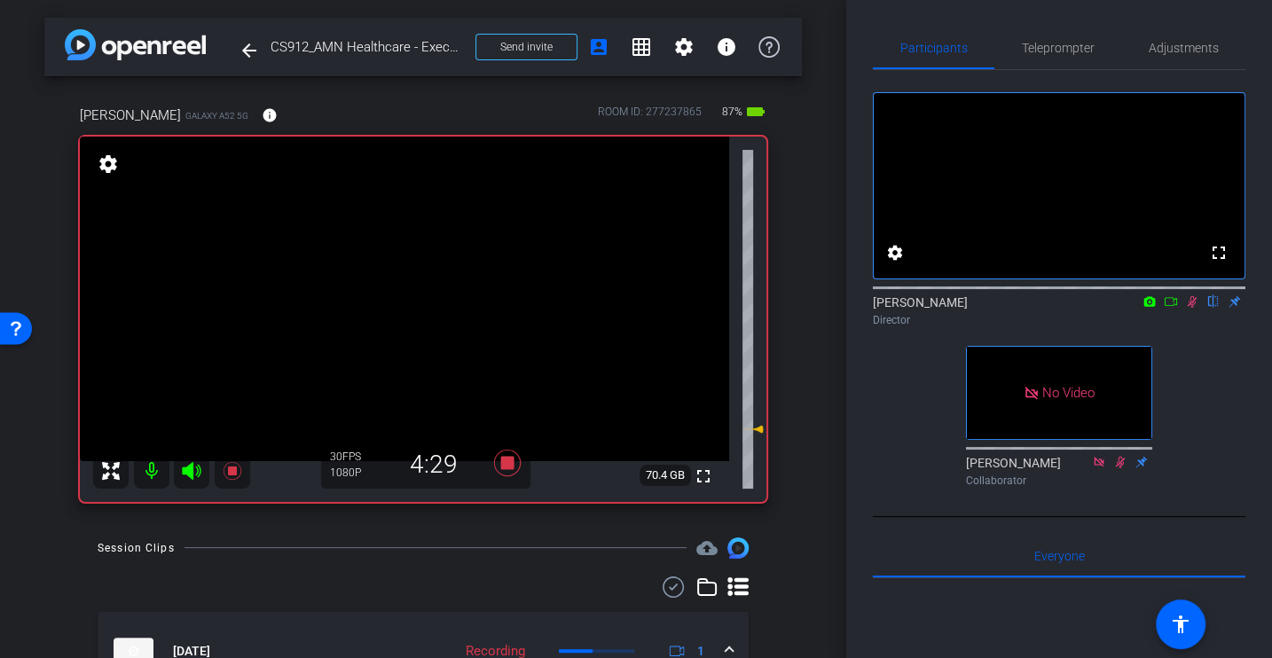
click at [1193, 308] on icon at bounding box center [1192, 301] width 14 height 12
click at [1192, 308] on icon at bounding box center [1192, 301] width 14 height 12
click at [873, 389] on div "fullscreen settings [PERSON_NAME] flip Director No Video [PERSON_NAME] Collabor…" at bounding box center [1059, 282] width 372 height 424
click at [1187, 371] on div "fullscreen settings [PERSON_NAME] flip Director No Video [PERSON_NAME] Collabor…" at bounding box center [1059, 282] width 372 height 424
click at [1189, 308] on icon at bounding box center [1193, 302] width 10 height 12
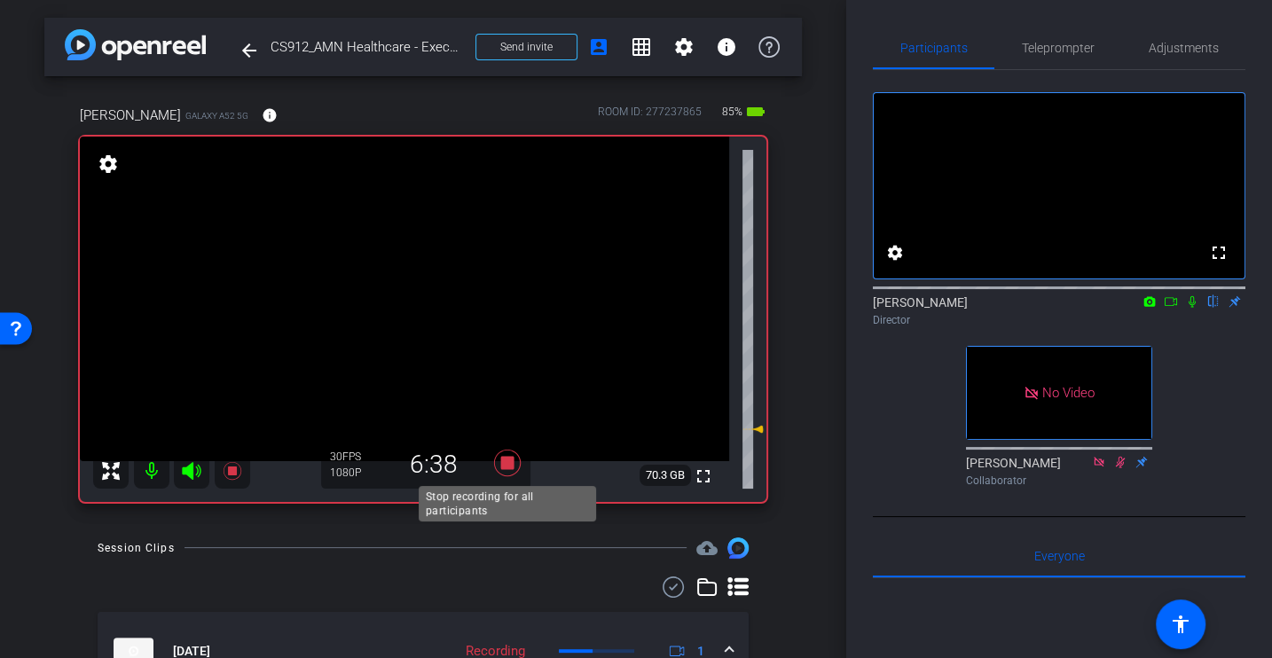
click at [498, 466] on icon at bounding box center [507, 463] width 43 height 32
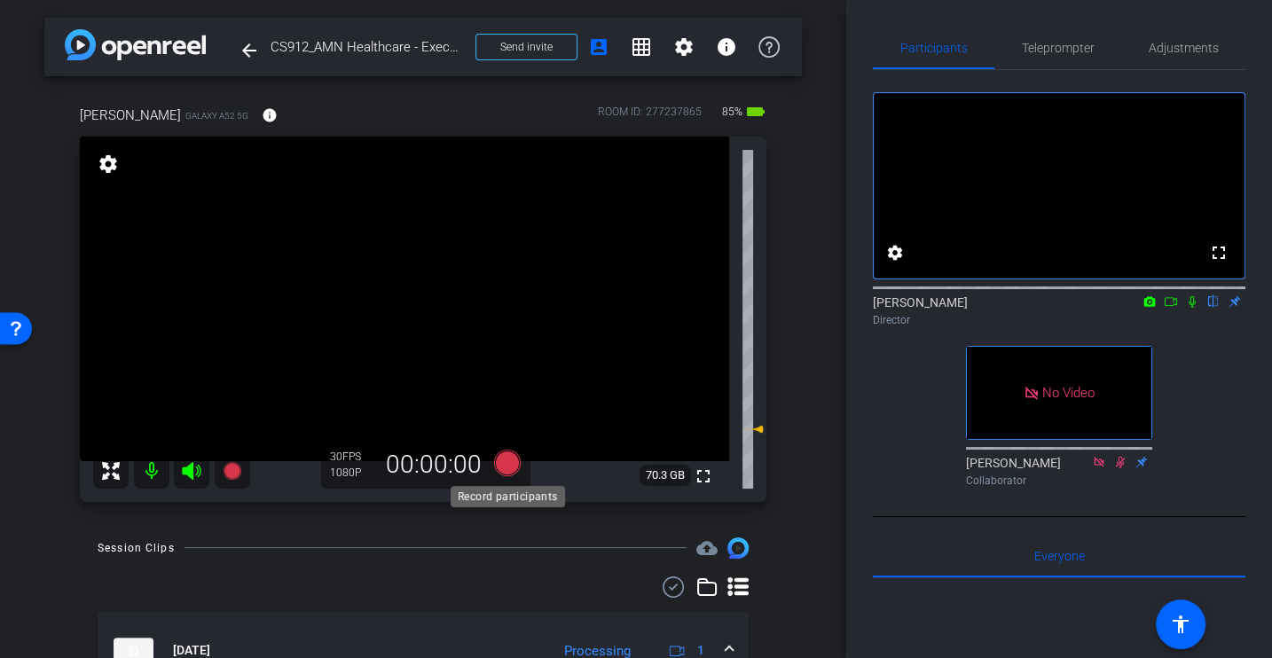
click at [506, 464] on icon at bounding box center [507, 462] width 27 height 27
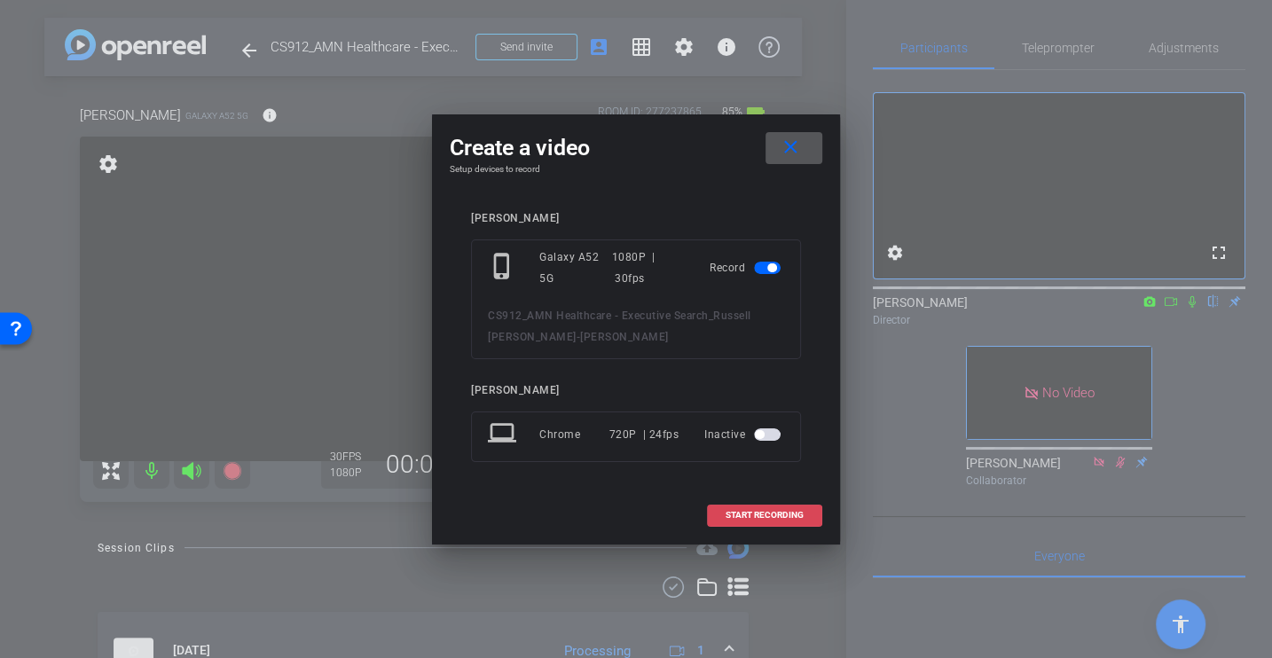
click at [759, 508] on span at bounding box center [765, 515] width 114 height 43
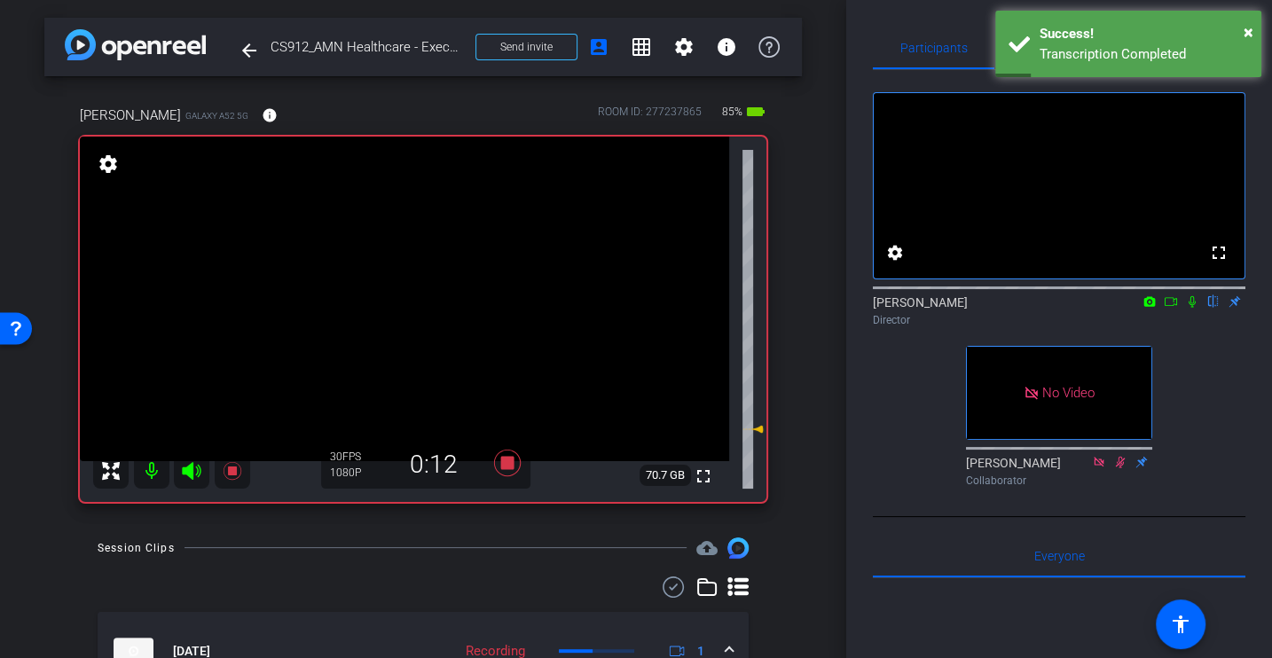
click at [1189, 308] on icon at bounding box center [1192, 301] width 14 height 12
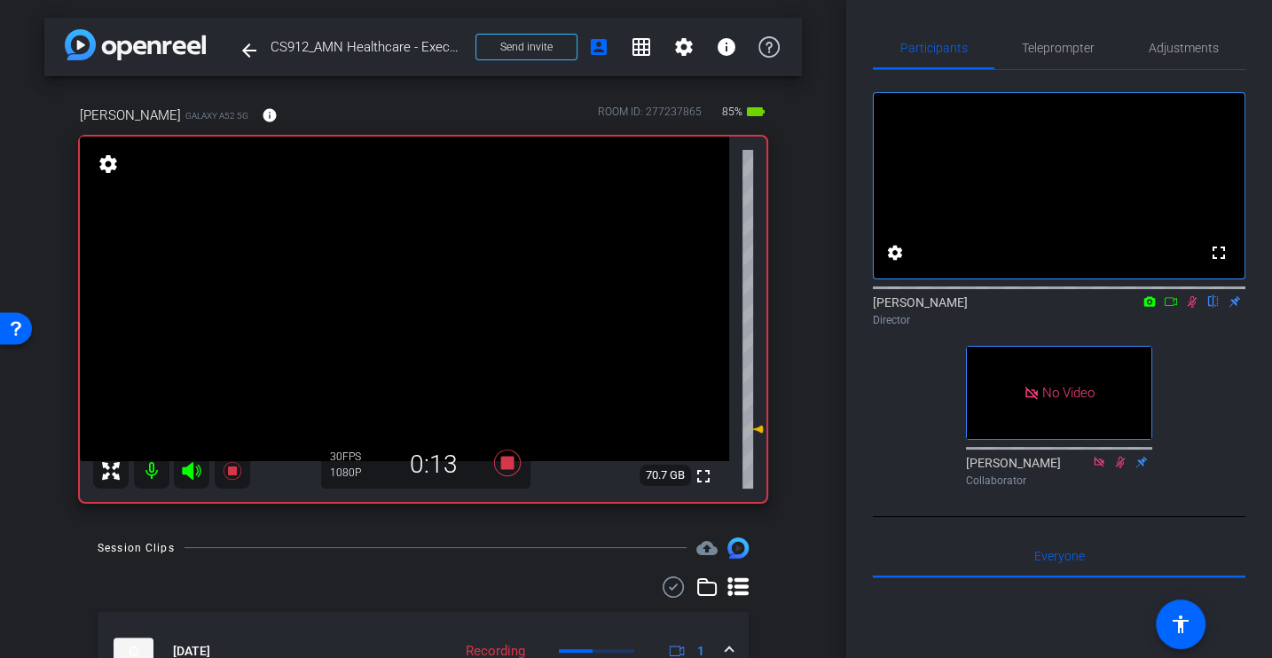
click at [827, 496] on div "arrow_back CS912_AMN Healthcare - Executive Search_Russell [PERSON_NAME] Back t…" at bounding box center [423, 329] width 846 height 658
click at [1196, 392] on div "fullscreen settings [PERSON_NAME] flip Director No Video [PERSON_NAME] Collabor…" at bounding box center [1059, 282] width 372 height 424
click at [1189, 308] on icon at bounding box center [1193, 302] width 10 height 12
click at [1190, 308] on icon at bounding box center [1192, 301] width 14 height 12
click at [1209, 444] on div "fullscreen settings [PERSON_NAME] flip Director No Video [PERSON_NAME] Collabor…" at bounding box center [1059, 282] width 372 height 424
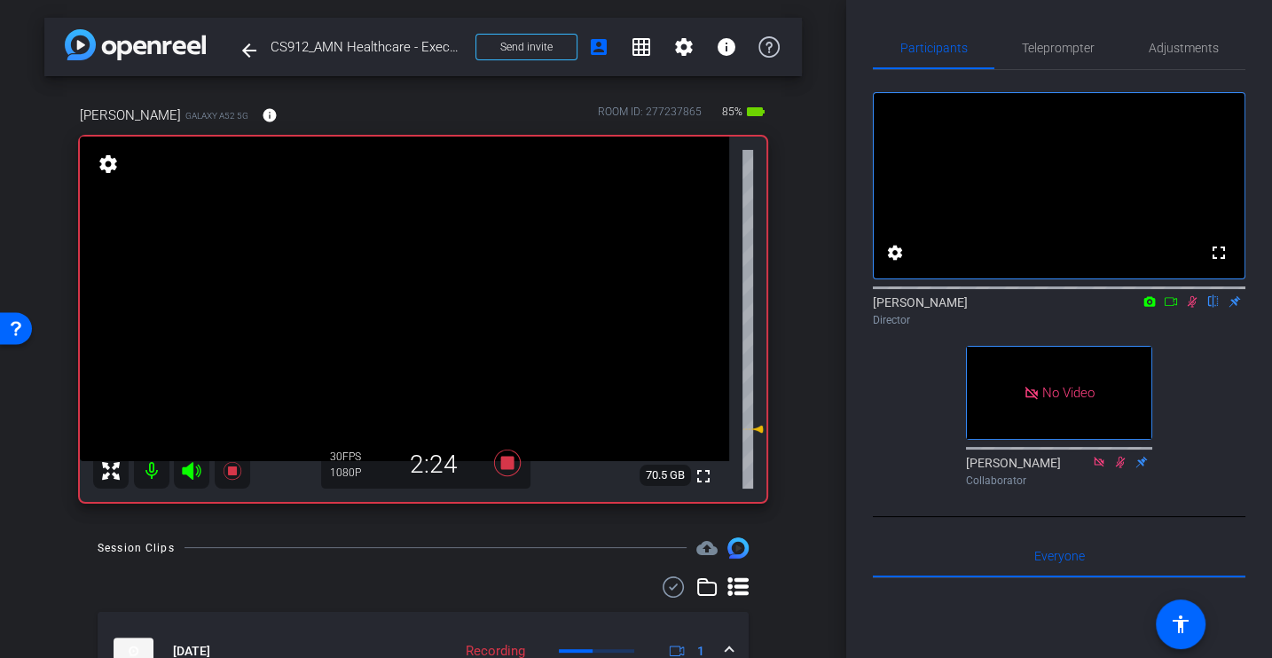
click at [1206, 333] on div "[PERSON_NAME] flip Director" at bounding box center [1059, 306] width 372 height 54
click at [1206, 411] on div "fullscreen settings [PERSON_NAME] flip Director No Video [PERSON_NAME] Collabor…" at bounding box center [1059, 282] width 372 height 424
click at [1221, 432] on div "fullscreen settings [PERSON_NAME] flip Director No Video [PERSON_NAME] Collabor…" at bounding box center [1059, 282] width 372 height 424
click at [903, 429] on div "fullscreen settings [PERSON_NAME] flip Director No Video [PERSON_NAME] Collabor…" at bounding box center [1059, 282] width 372 height 424
click at [1238, 426] on div "fullscreen settings [PERSON_NAME] flip Director No Video [PERSON_NAME] Collabor…" at bounding box center [1059, 282] width 372 height 424
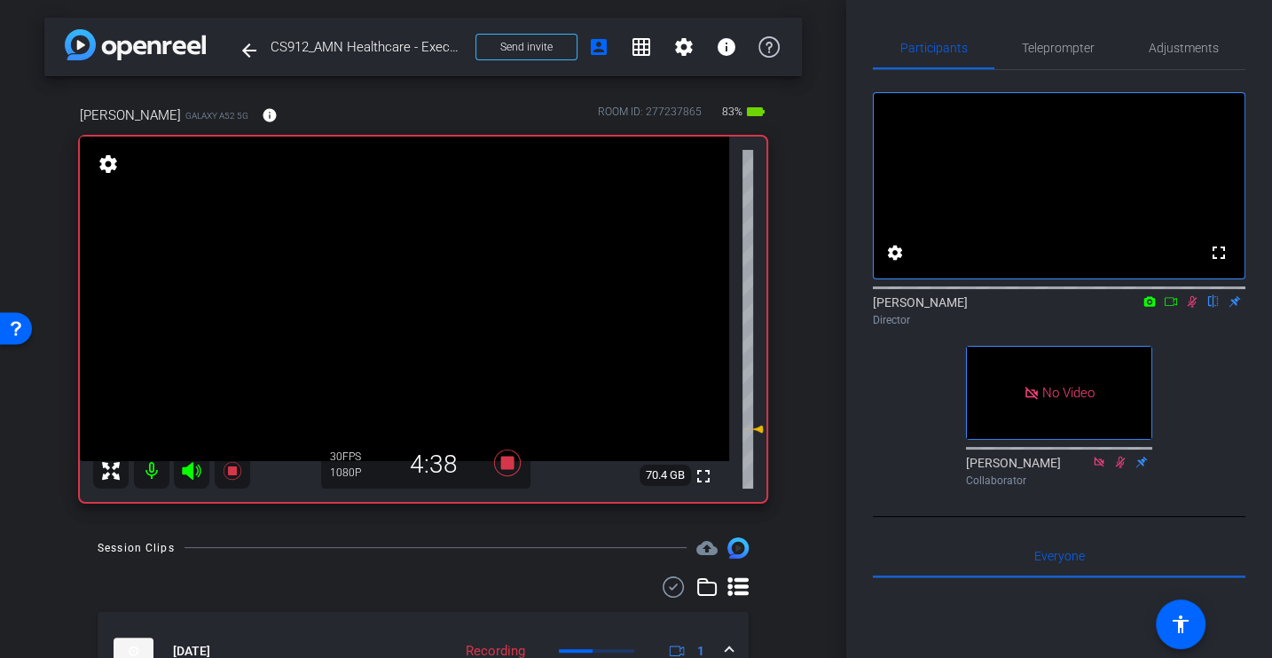
click at [1190, 308] on icon at bounding box center [1192, 301] width 14 height 12
click at [1193, 308] on icon at bounding box center [1191, 302] width 7 height 12
click at [1228, 421] on div "fullscreen settings [PERSON_NAME] flip Director No Video [PERSON_NAME] Collabor…" at bounding box center [1059, 282] width 372 height 424
click at [1211, 427] on div "fullscreen settings [PERSON_NAME] flip Director No Video [PERSON_NAME] Collabor…" at bounding box center [1059, 282] width 372 height 424
click at [873, 441] on div "fullscreen settings [PERSON_NAME] flip Director No Video [PERSON_NAME] Collabor…" at bounding box center [1059, 282] width 372 height 424
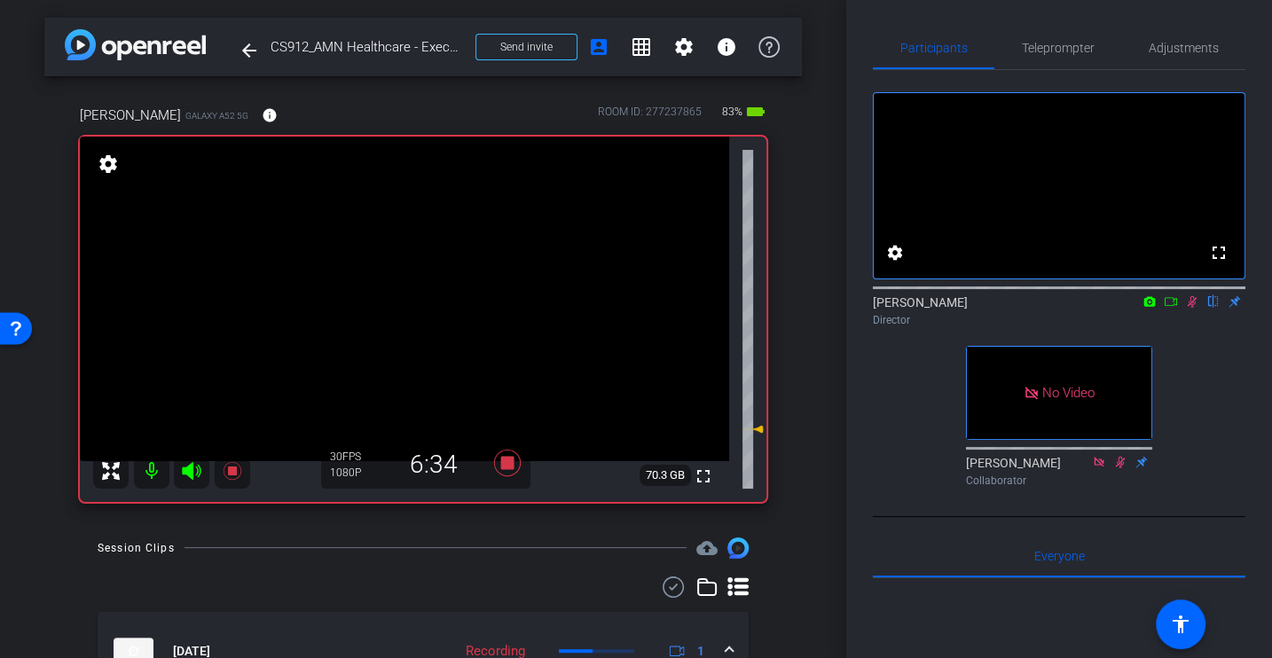
click at [1201, 358] on div "fullscreen settings [PERSON_NAME] flip Director No Video [PERSON_NAME] Collabor…" at bounding box center [1059, 282] width 372 height 424
click at [1193, 308] on icon at bounding box center [1193, 302] width 10 height 12
click at [1196, 308] on icon at bounding box center [1192, 301] width 14 height 12
click at [1212, 431] on div "fullscreen settings [PERSON_NAME] flip Director No Video [PERSON_NAME] Collabor…" at bounding box center [1059, 282] width 372 height 424
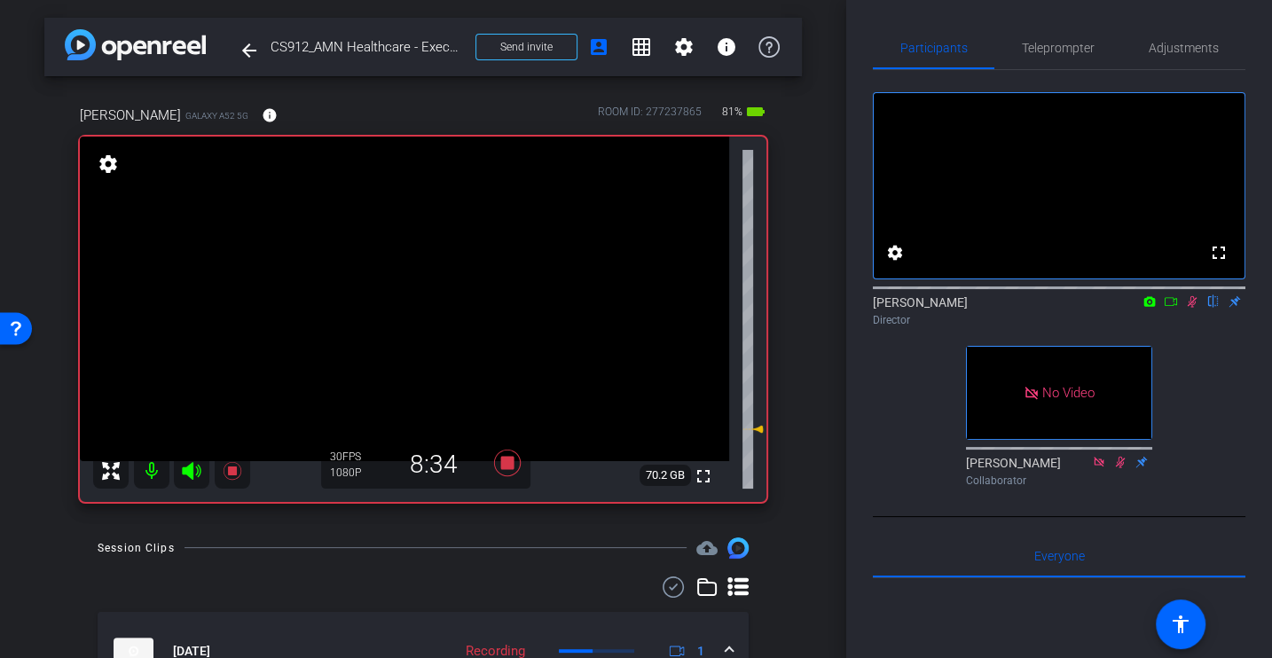
click at [1212, 431] on div "fullscreen settings [PERSON_NAME] flip Director No Video [PERSON_NAME] Collabor…" at bounding box center [1059, 282] width 372 height 424
click at [1209, 408] on div "fullscreen settings [PERSON_NAME] flip Director No Video [PERSON_NAME] Collabor…" at bounding box center [1059, 282] width 372 height 424
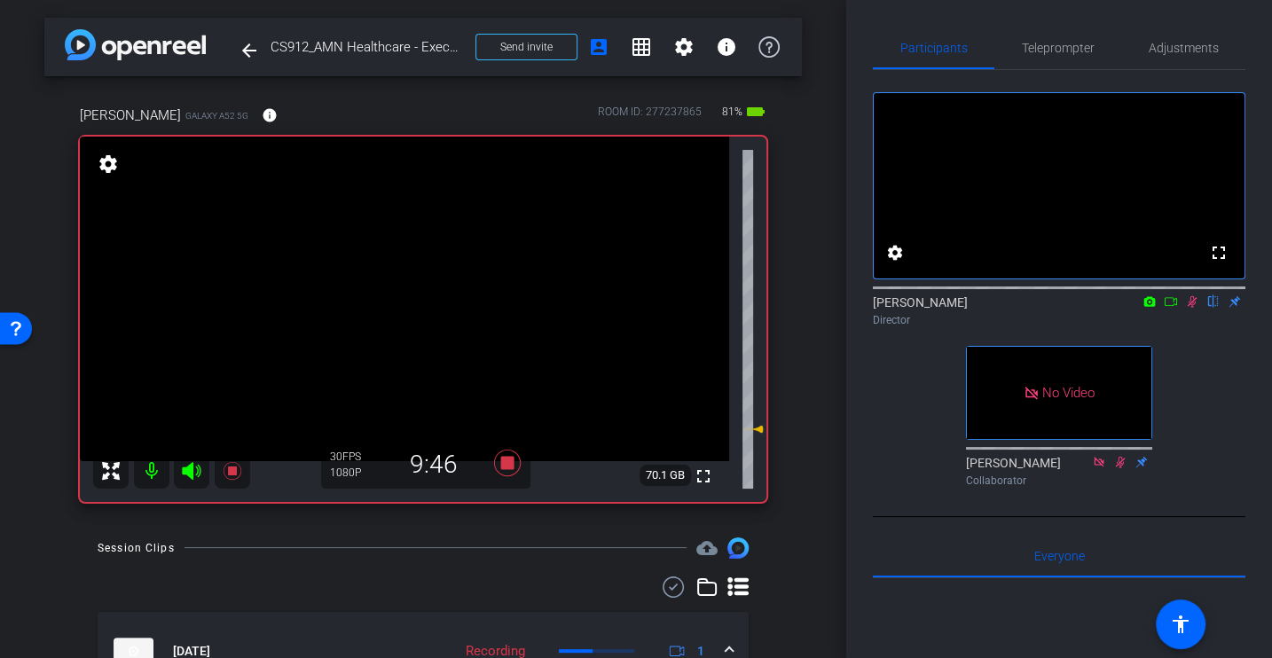
click at [1194, 308] on icon at bounding box center [1193, 302] width 10 height 12
click at [506, 466] on icon at bounding box center [507, 463] width 27 height 27
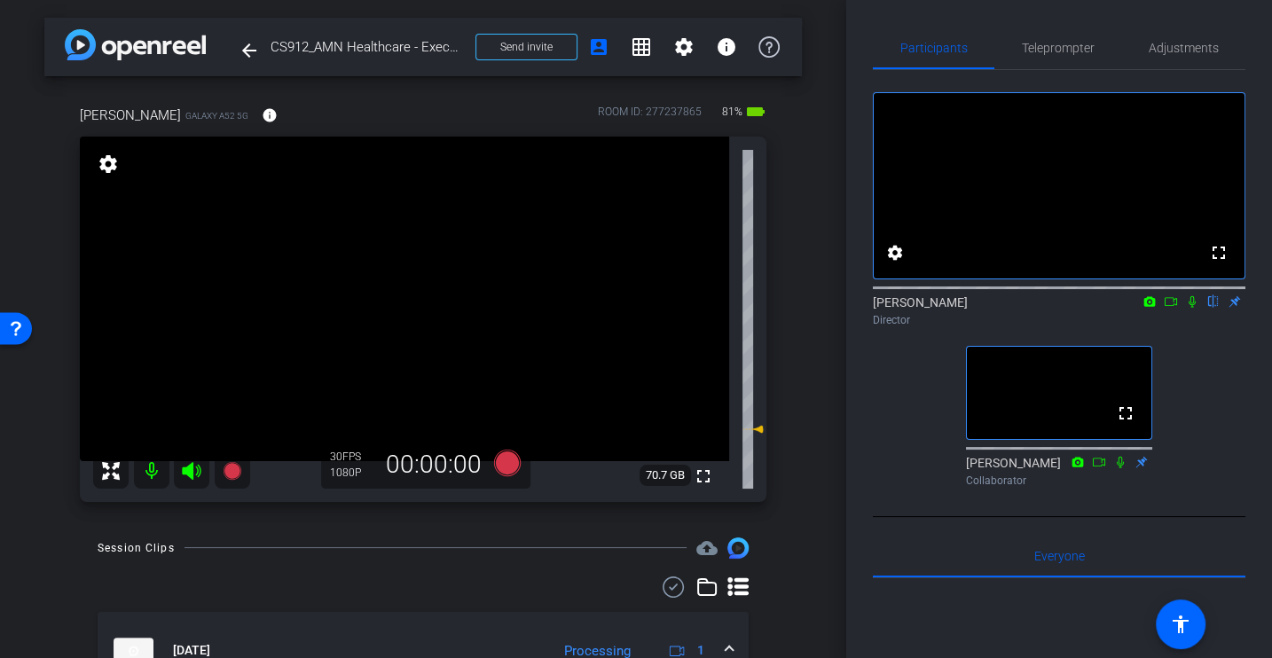
click at [860, 485] on div "Participants Teleprompter Adjustments fullscreen settings [PERSON_NAME] flip Di…" at bounding box center [1059, 329] width 426 height 658
click at [890, 452] on div "fullscreen settings [PERSON_NAME] flip Director fullscreen [PERSON_NAME] Collab…" at bounding box center [1059, 282] width 372 height 424
click at [898, 459] on div "fullscreen settings [PERSON_NAME] flip Director fullscreen [PERSON_NAME] Collab…" at bounding box center [1059, 282] width 372 height 424
click at [1199, 367] on div "fullscreen settings [PERSON_NAME] flip Director fullscreen [PERSON_NAME] Collab…" at bounding box center [1059, 282] width 372 height 424
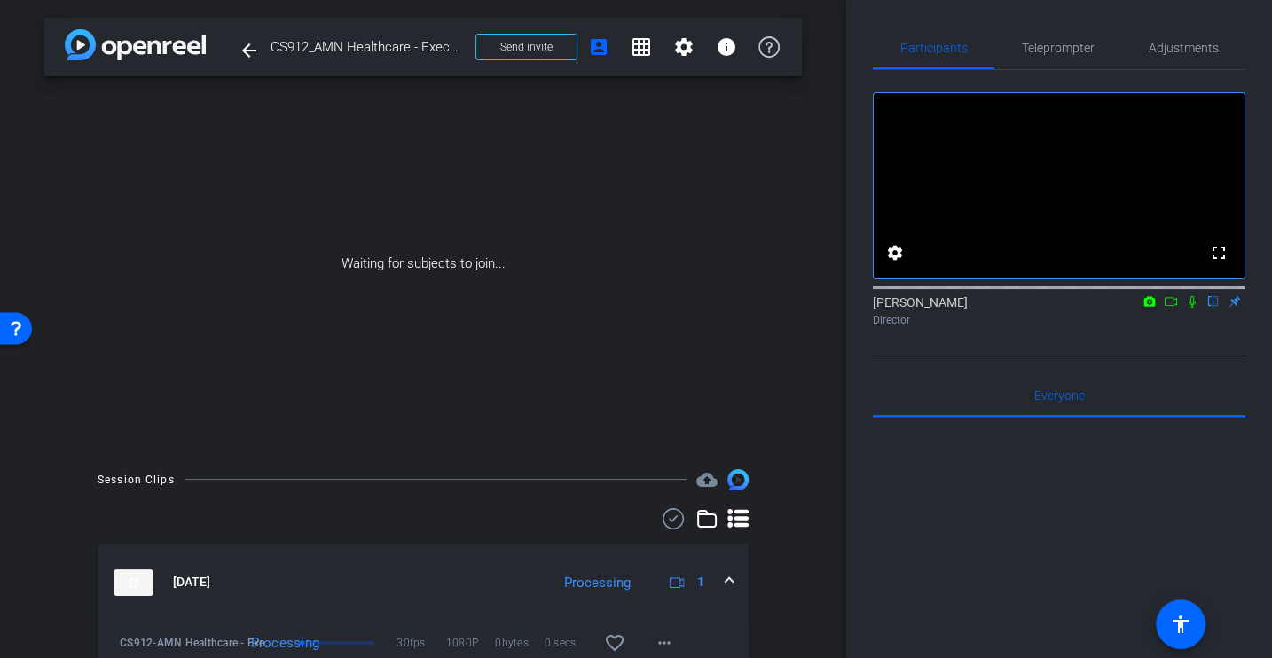
click at [1188, 308] on icon at bounding box center [1192, 301] width 14 height 12
click at [1156, 310] on mat-icon at bounding box center [1149, 302] width 21 height 16
click at [1170, 324] on div at bounding box center [636, 329] width 1272 height 658
click at [1172, 310] on mat-icon at bounding box center [1170, 302] width 21 height 16
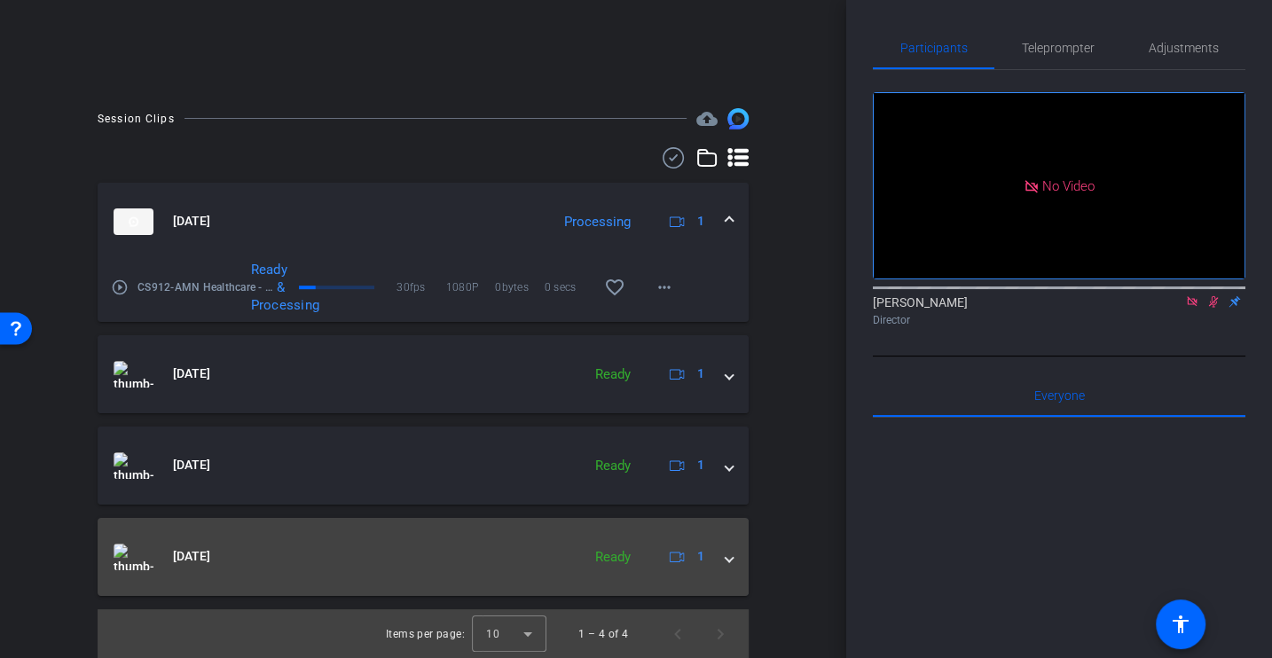
click at [728, 554] on span at bounding box center [728, 556] width 7 height 19
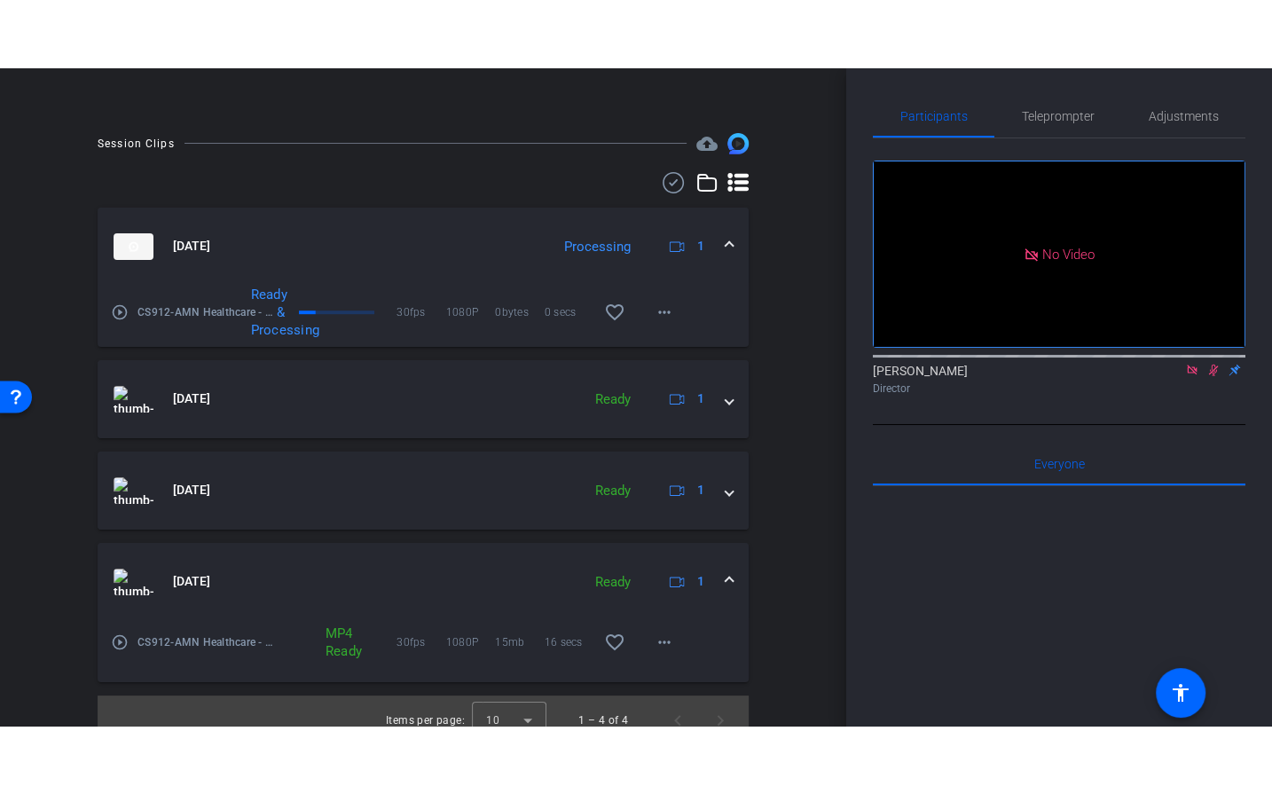
scroll to position [422, 0]
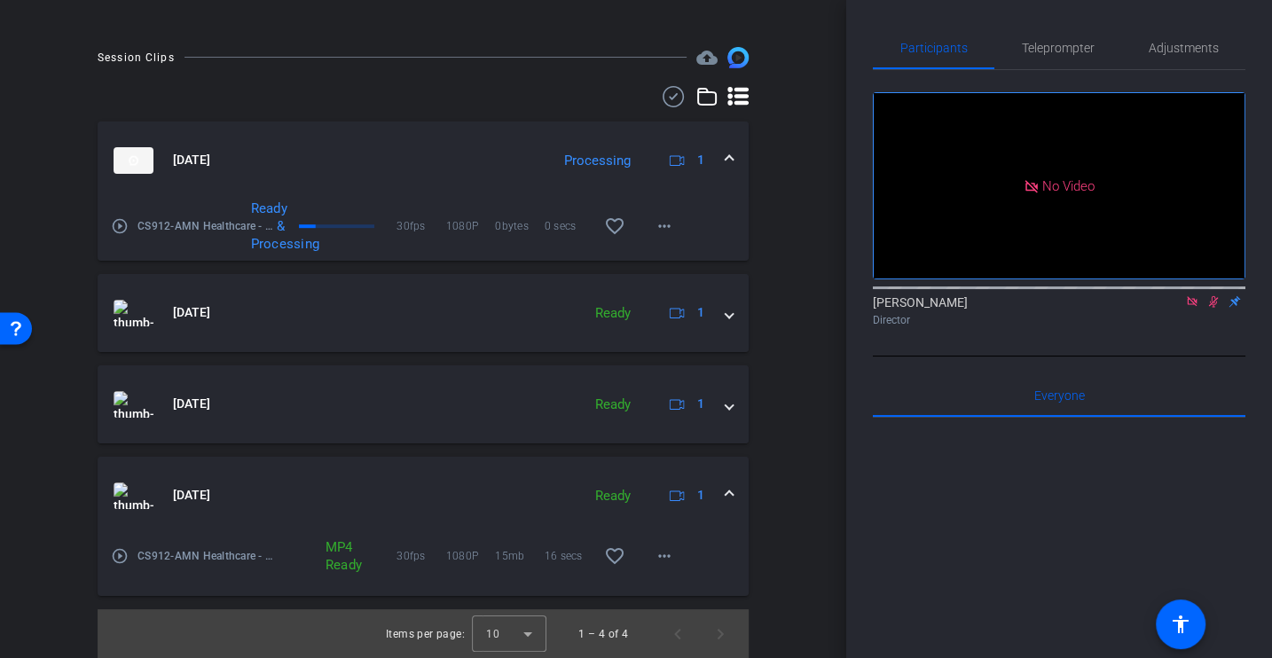
click at [119, 550] on mat-icon "play_circle_outline" at bounding box center [120, 556] width 18 height 18
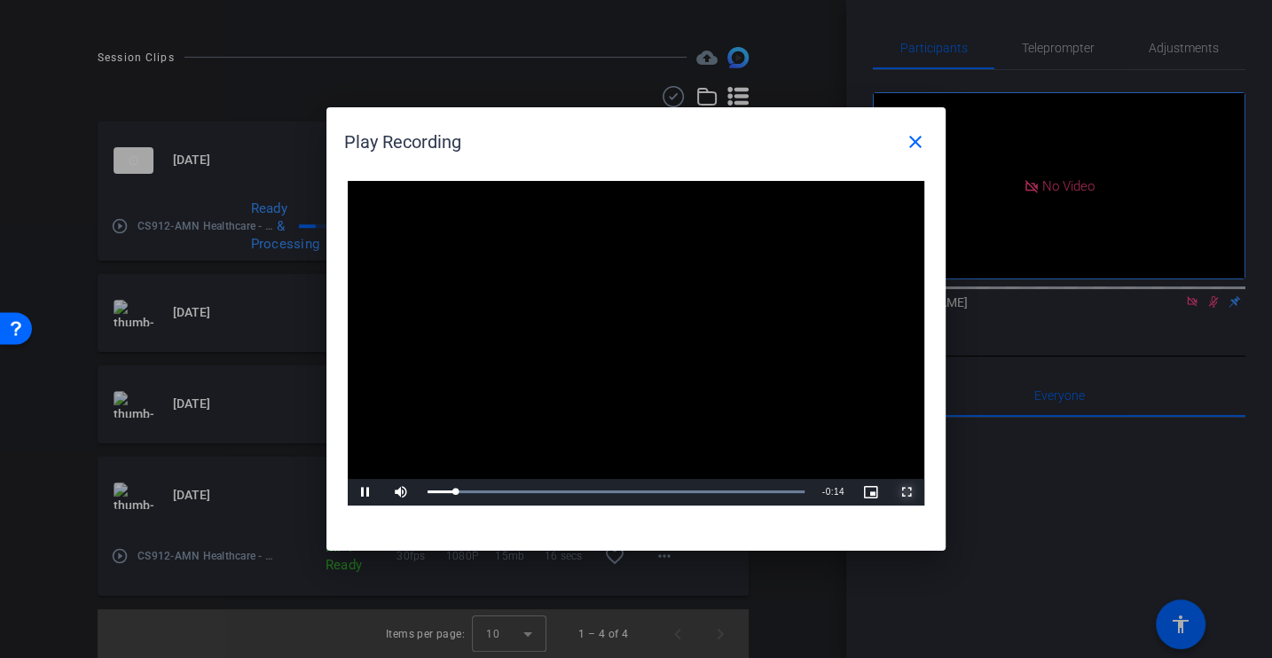
click at [906, 492] on span "Video Player" at bounding box center [906, 492] width 35 height 0
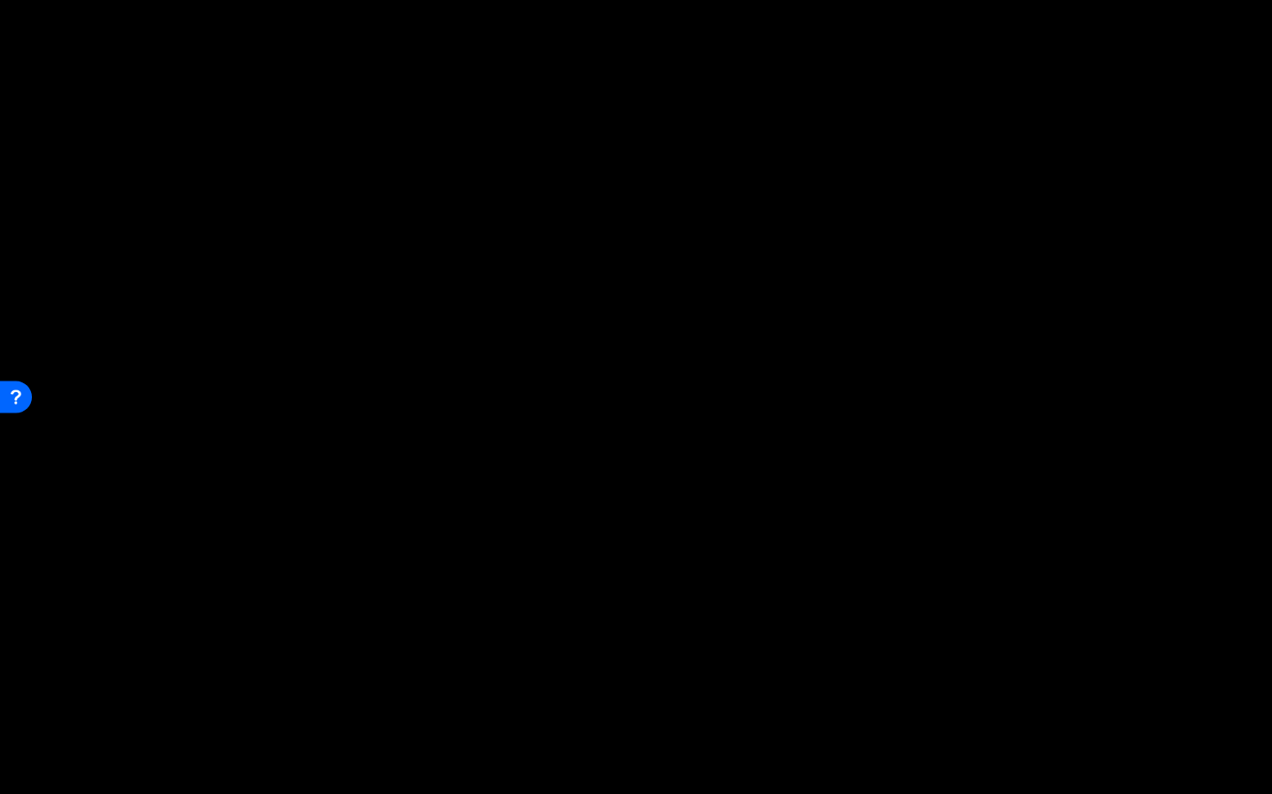
click at [1236, 657] on button "Exit Fullscreen" at bounding box center [1253, 780] width 35 height 27
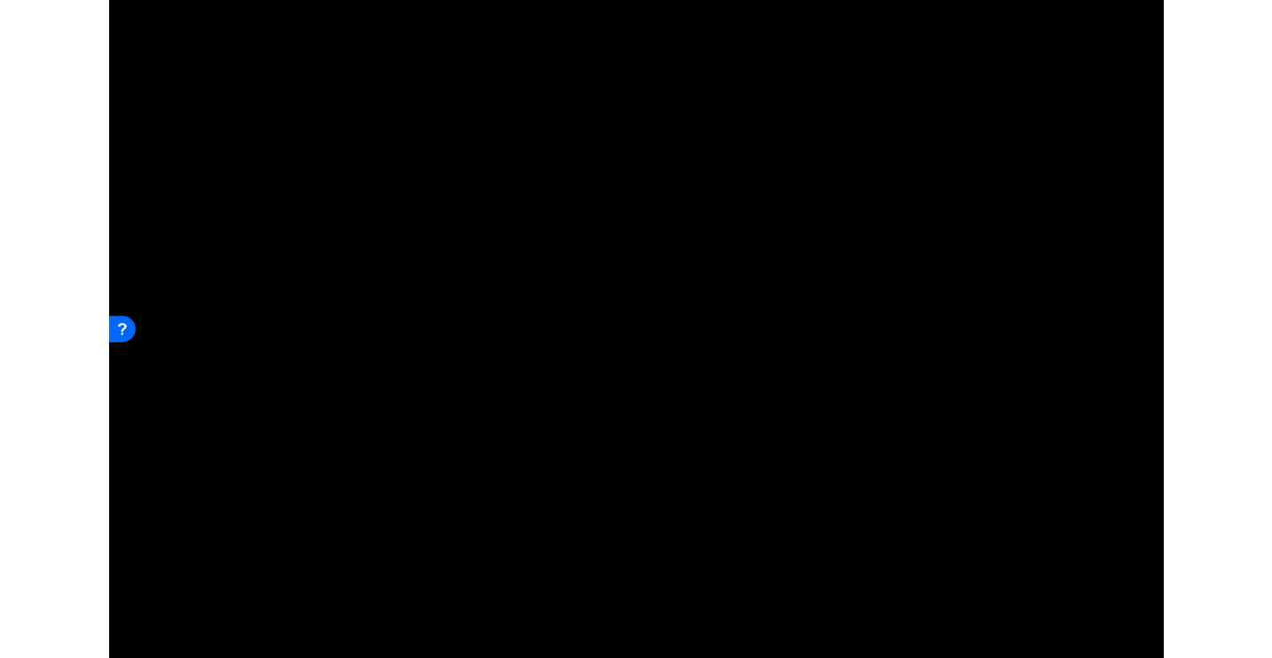
scroll to position [422, 0]
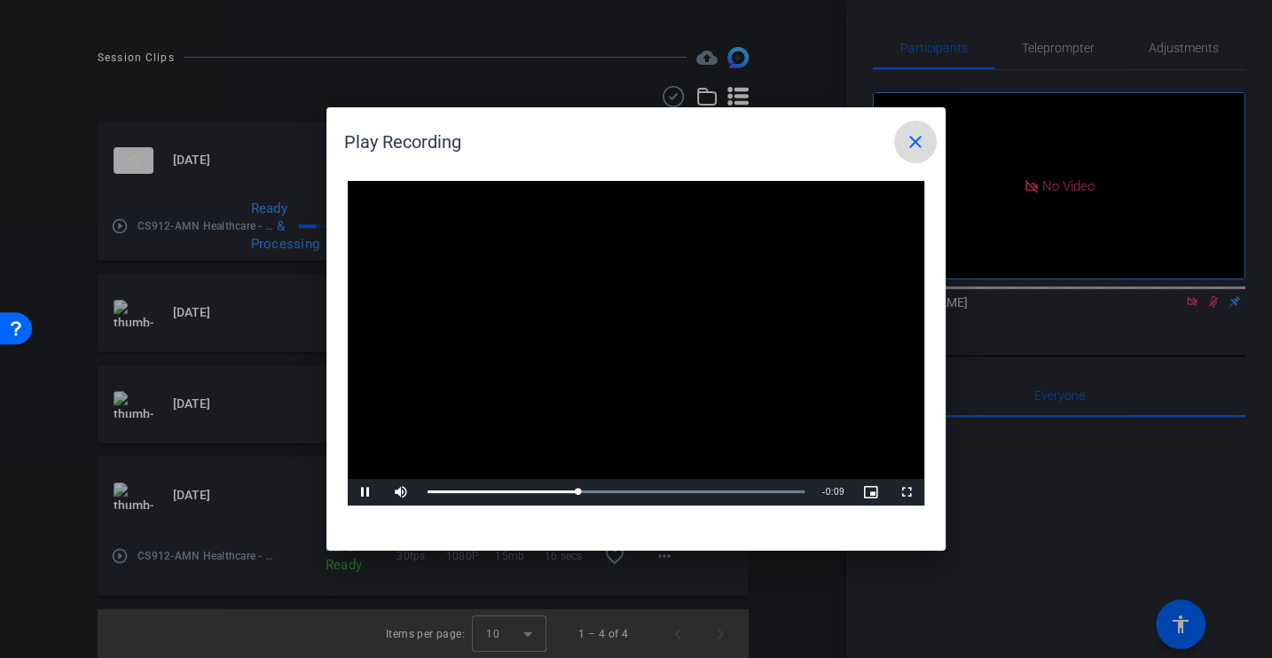
click at [917, 136] on mat-icon "close" at bounding box center [915, 141] width 21 height 21
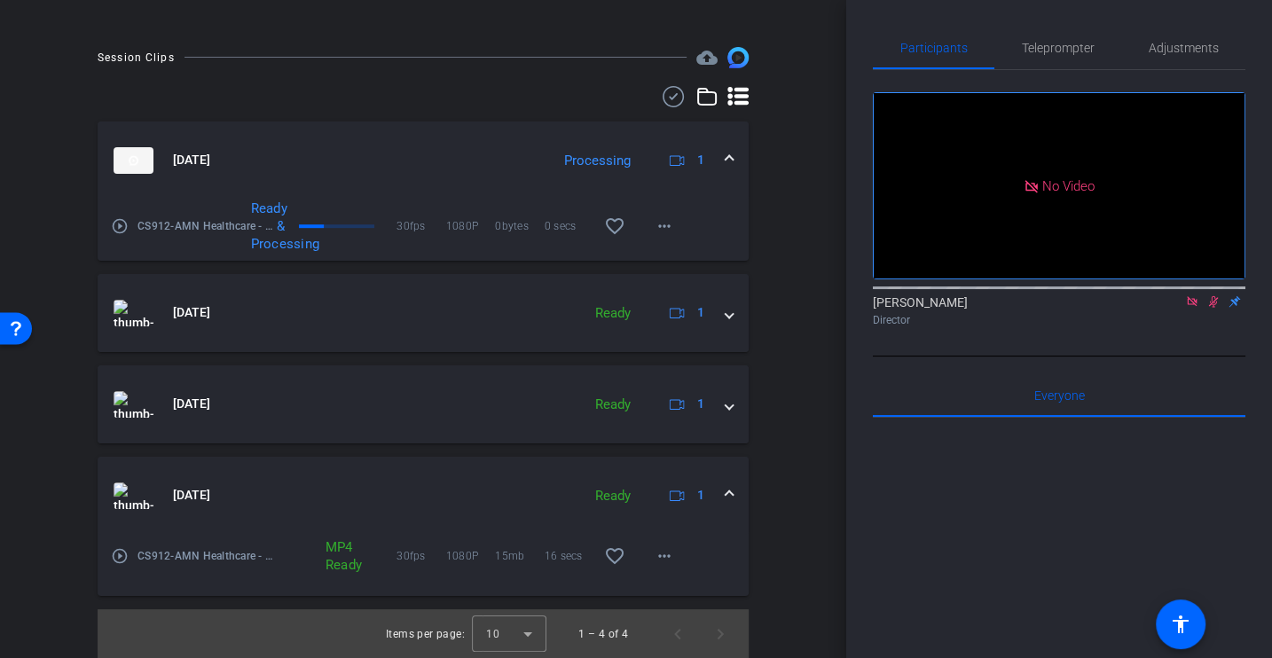
click at [119, 229] on mat-icon "play_circle_outline" at bounding box center [120, 226] width 18 height 18
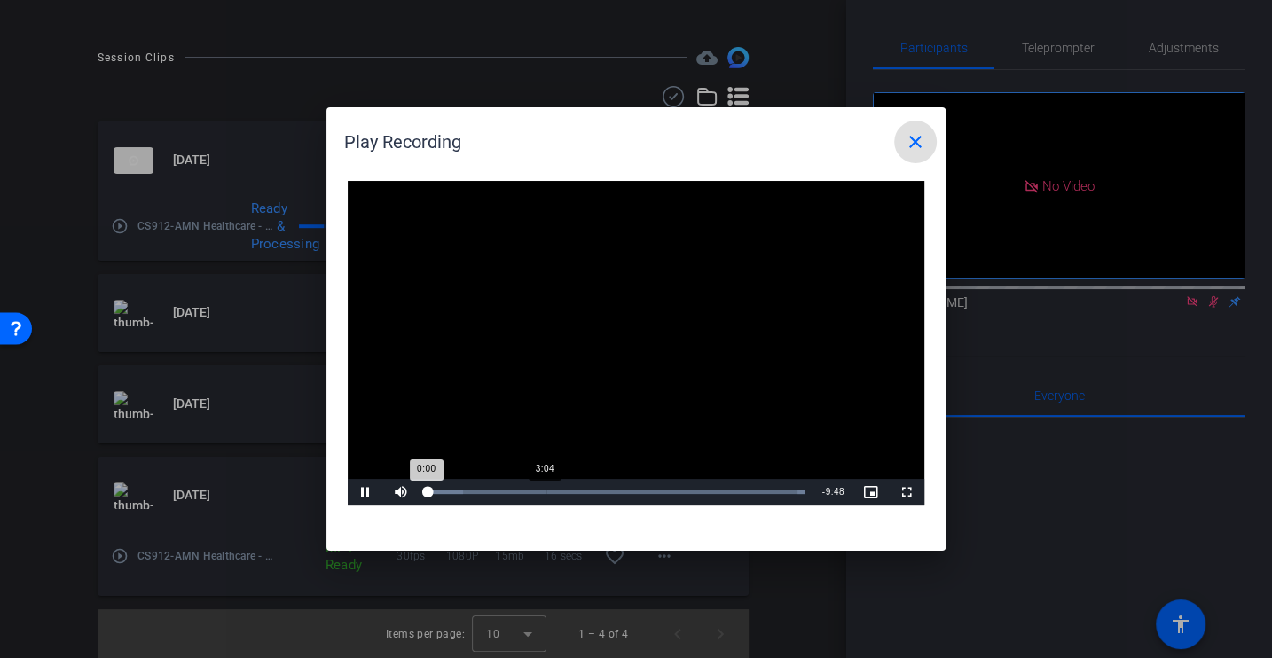
click at [554, 495] on div "Loaded : 100.00% 3:04 0:00" at bounding box center [616, 492] width 395 height 27
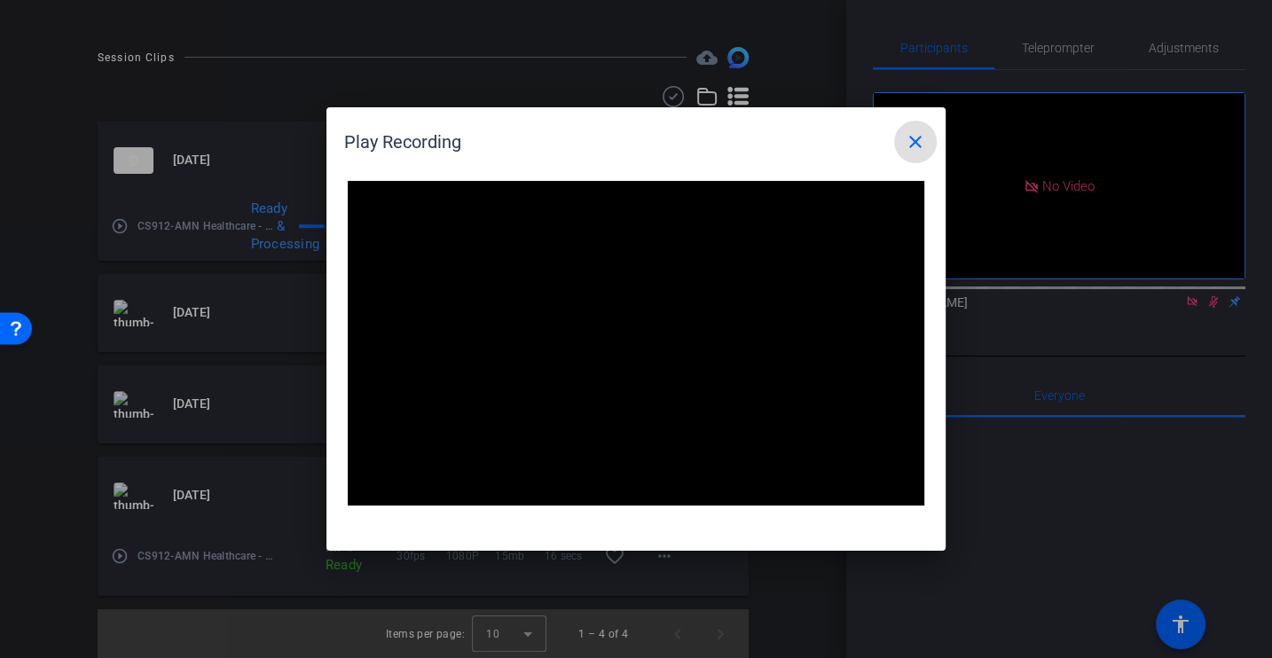
click at [908, 151] on mat-icon "close" at bounding box center [915, 141] width 21 height 21
